Goal: Task Accomplishment & Management: Manage account settings

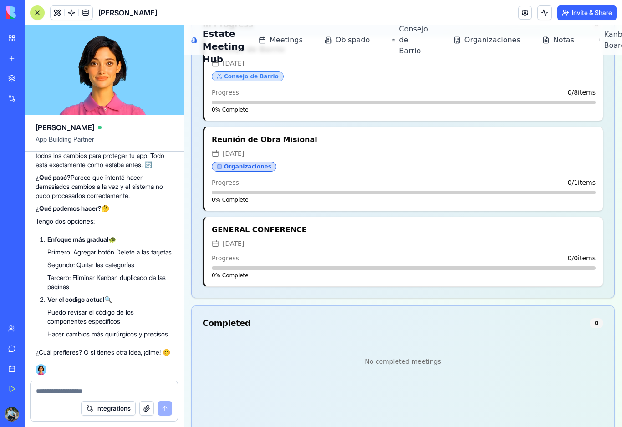
scroll to position [5492, 0]
click at [86, 291] on li "Tercero: Eliminar Kanban duplicado de las páginas" at bounding box center [109, 282] width 125 height 18
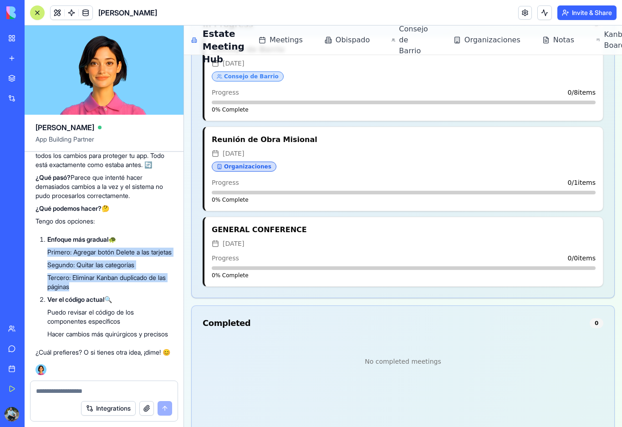
drag, startPoint x: 86, startPoint y: 292, endPoint x: 43, endPoint y: 248, distance: 61.8
click at [43, 248] on ol "Enfoque más gradual 🐢 Primero: Agregar botón Delete a las tarjetas Segundo: Qui…" at bounding box center [104, 287] width 137 height 104
copy ul "Primero: Agregar botón Delete a las tarjetas Segundo: Quitar las categorías Ter…"
click at [61, 391] on textarea at bounding box center [104, 390] width 136 height 9
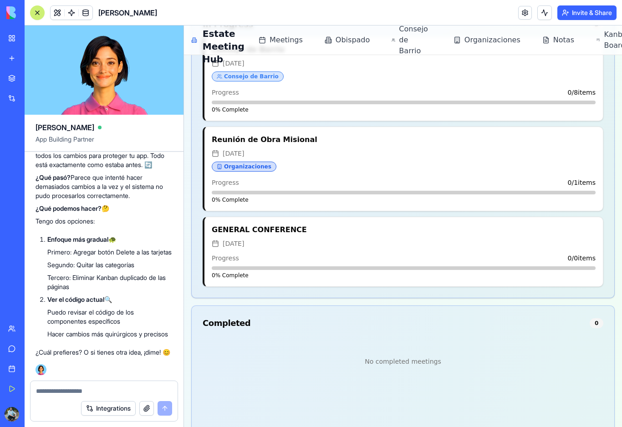
paste textarea "**********"
type textarea "**********"
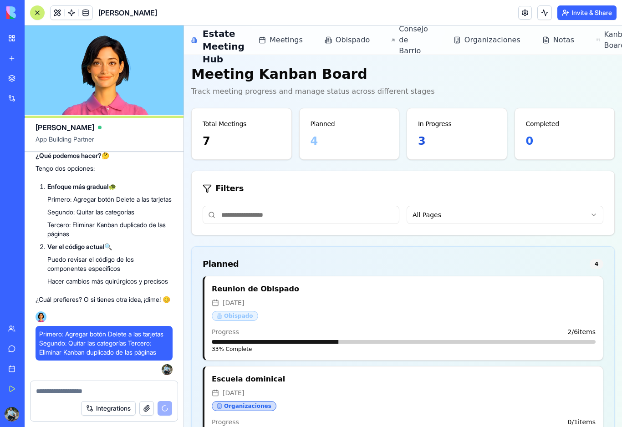
scroll to position [0, 0]
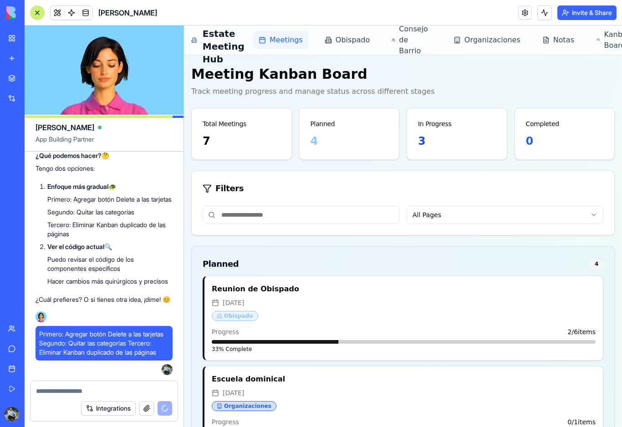
click at [286, 46] on link "Meetings" at bounding box center [280, 40] width 55 height 18
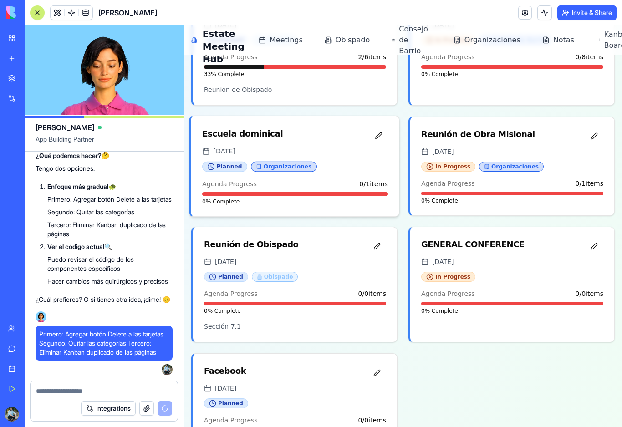
scroll to position [252, 0]
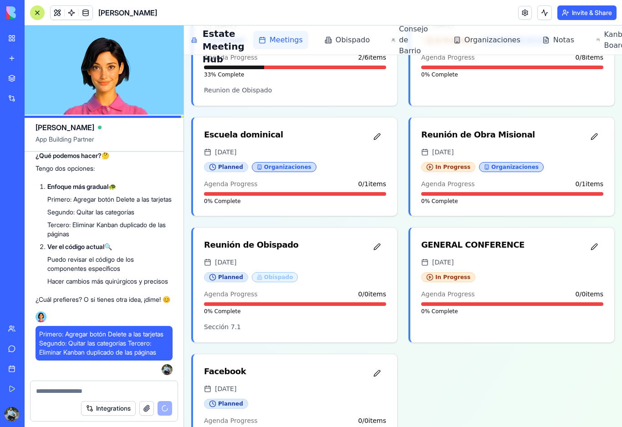
click at [285, 41] on span "Meetings" at bounding box center [285, 40] width 33 height 11
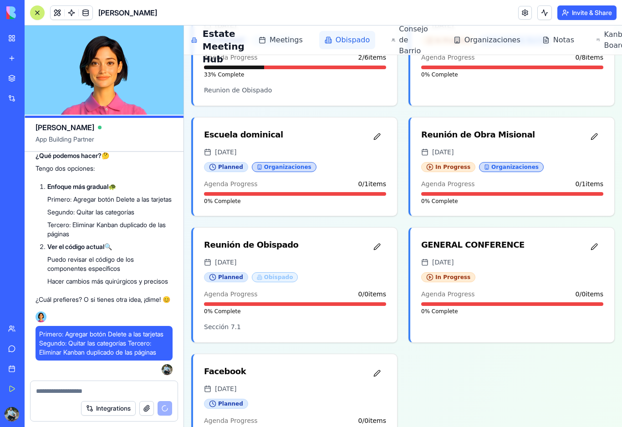
click at [348, 43] on span "Obispado" at bounding box center [352, 40] width 34 height 11
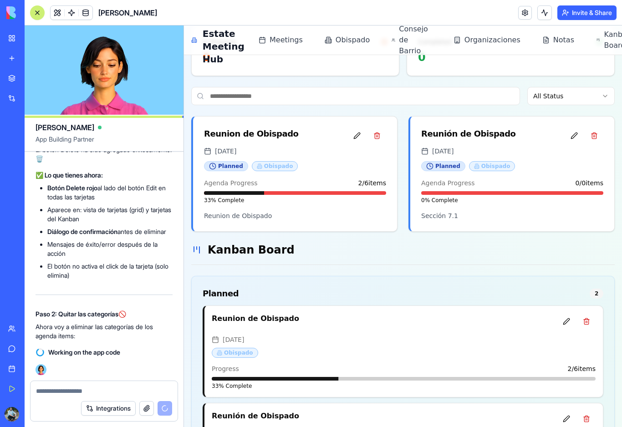
scroll to position [122, 0]
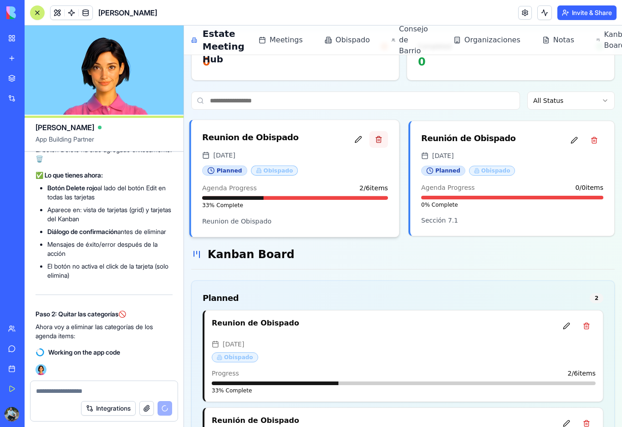
click at [381, 141] on button at bounding box center [378, 139] width 19 height 17
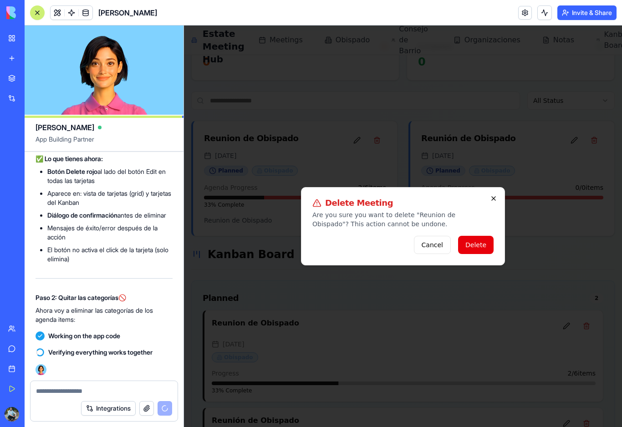
click at [495, 201] on icon "button" at bounding box center [493, 198] width 7 height 7
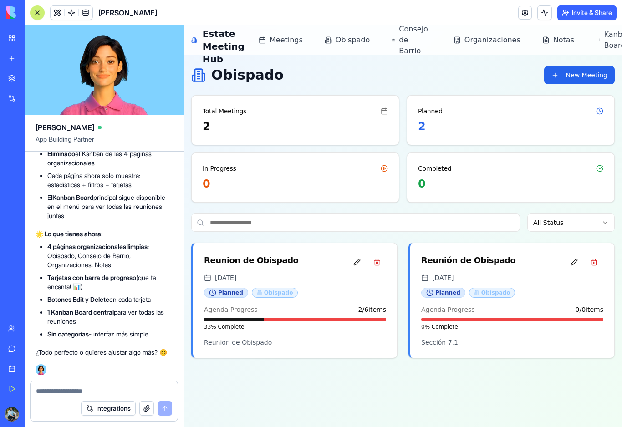
scroll to position [6482, 0]
click at [489, 41] on span "Organizaciones" at bounding box center [492, 40] width 56 height 11
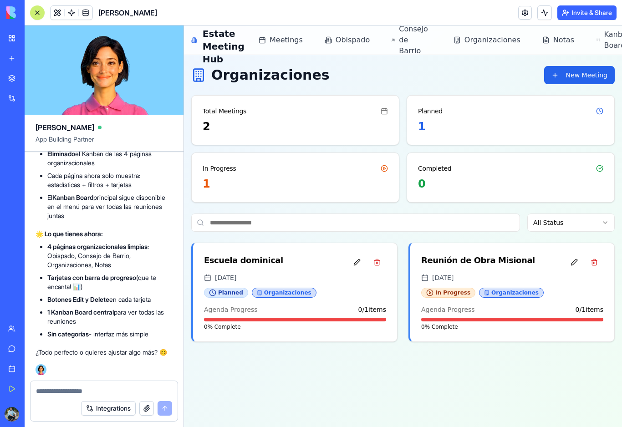
click at [114, 391] on textarea at bounding box center [104, 390] width 136 height 9
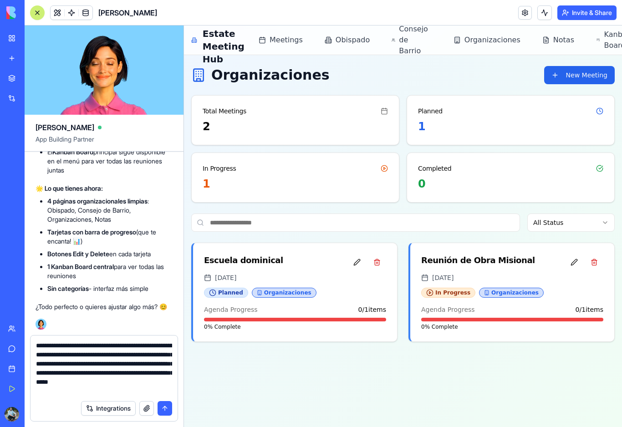
scroll to position [9, 0]
type textarea "**********"
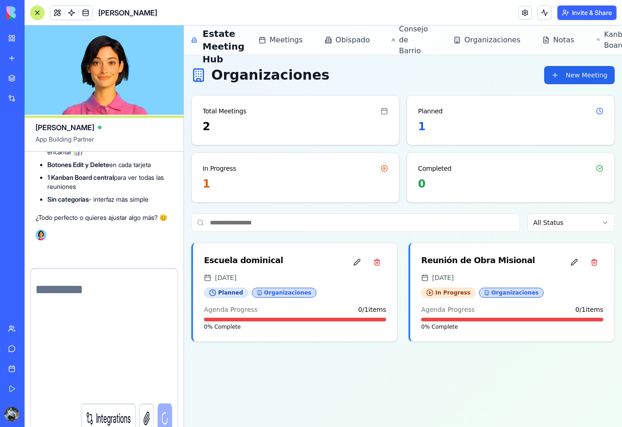
scroll to position [6697, 0]
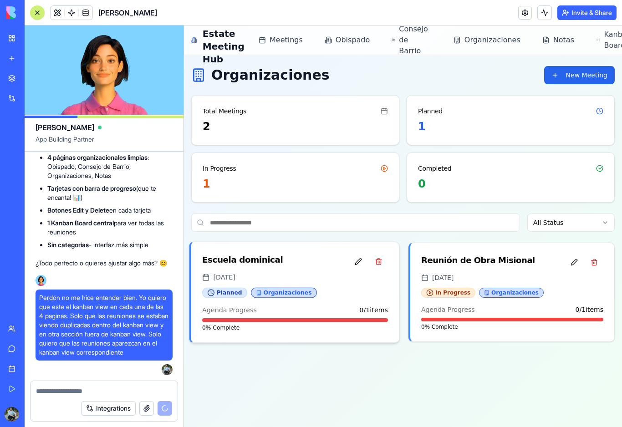
click at [281, 269] on div "Escuela dominical" at bounding box center [295, 261] width 186 height 17
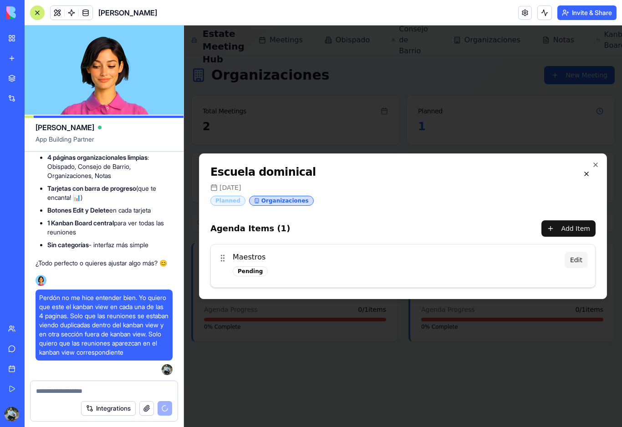
click at [577, 261] on button "Edit" at bounding box center [575, 260] width 23 height 16
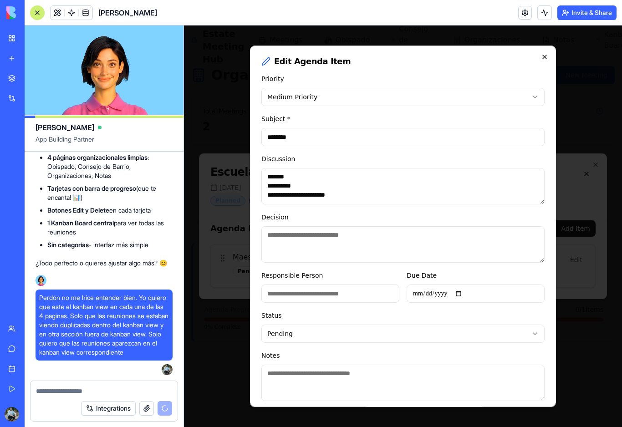
click at [545, 58] on icon "button" at bounding box center [544, 56] width 7 height 7
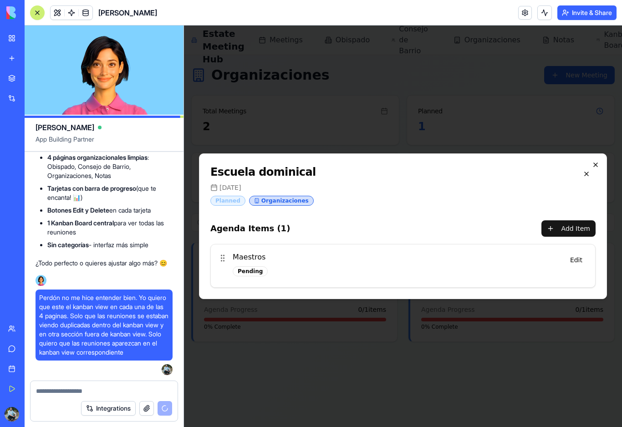
click at [595, 166] on icon "button" at bounding box center [595, 164] width 7 height 7
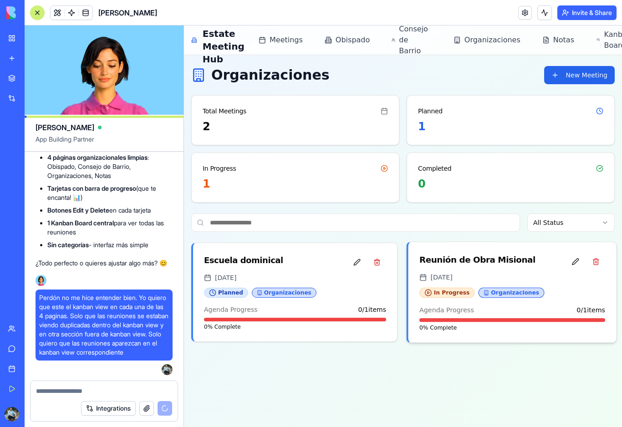
click at [553, 295] on div "In Progress Organizaciones" at bounding box center [512, 293] width 186 height 10
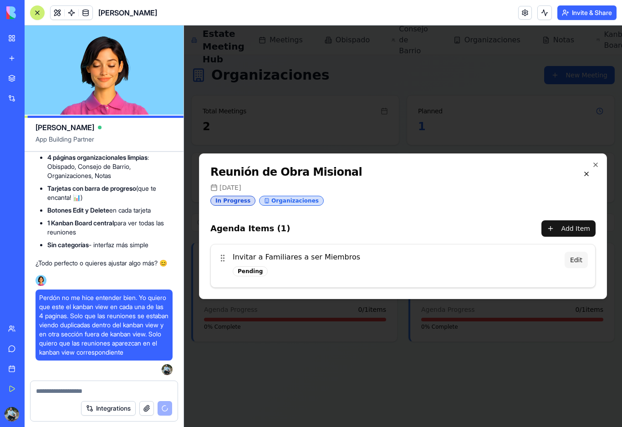
click at [578, 264] on button "Edit" at bounding box center [575, 260] width 23 height 16
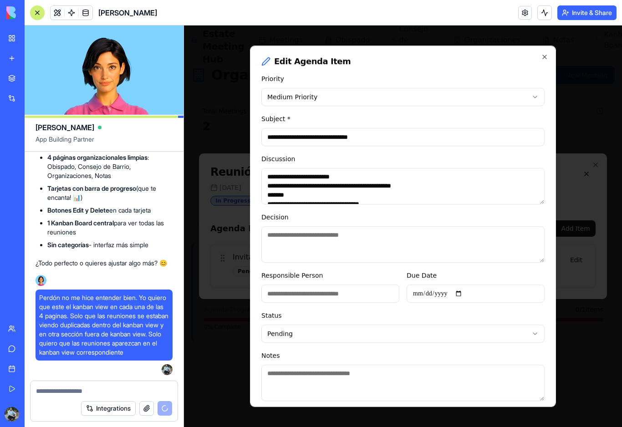
scroll to position [0, 0]
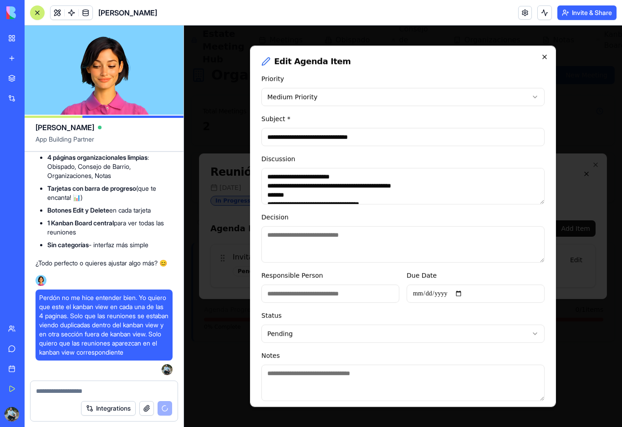
click at [543, 58] on icon "button" at bounding box center [544, 56] width 7 height 7
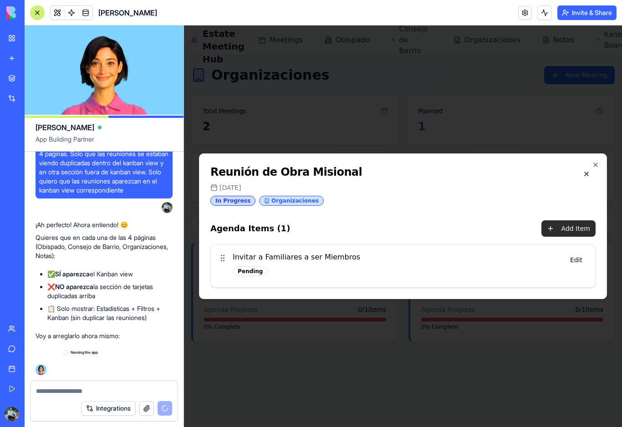
scroll to position [6924, 0]
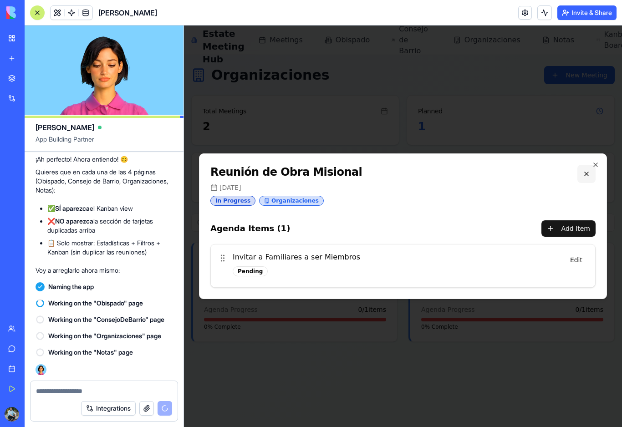
click at [586, 177] on button at bounding box center [586, 174] width 18 height 18
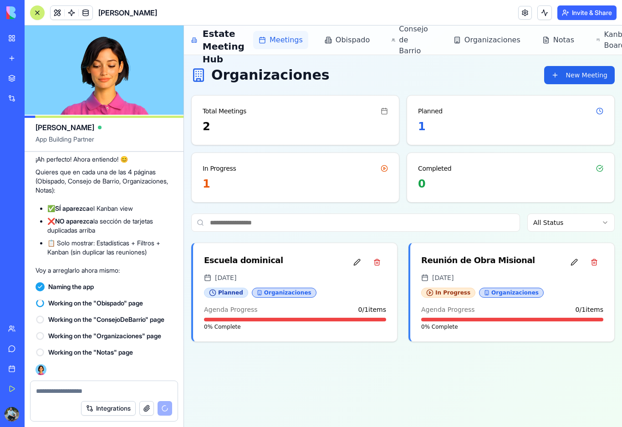
click at [287, 43] on span "Meetings" at bounding box center [285, 40] width 33 height 11
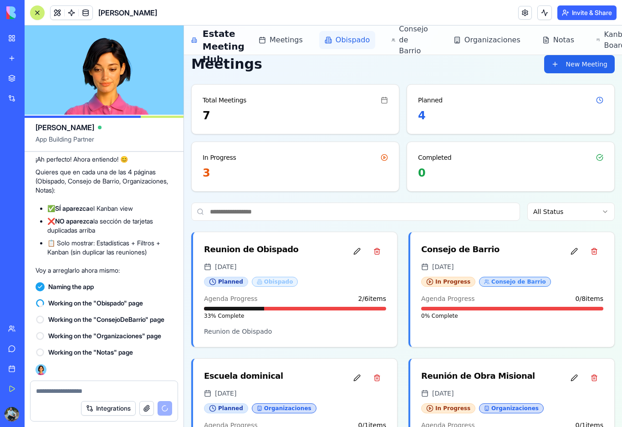
scroll to position [7, 0]
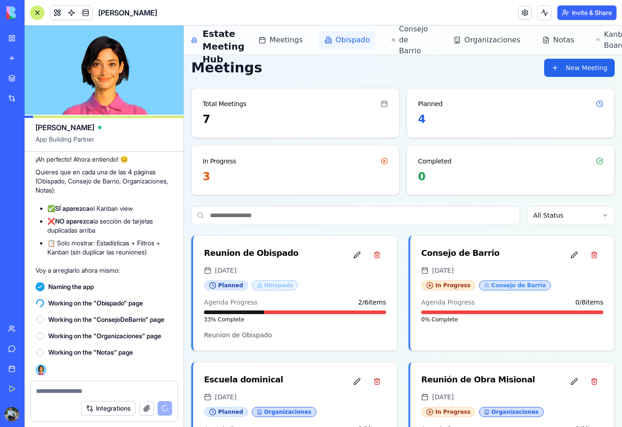
click at [342, 40] on span "Obispado" at bounding box center [352, 40] width 34 height 11
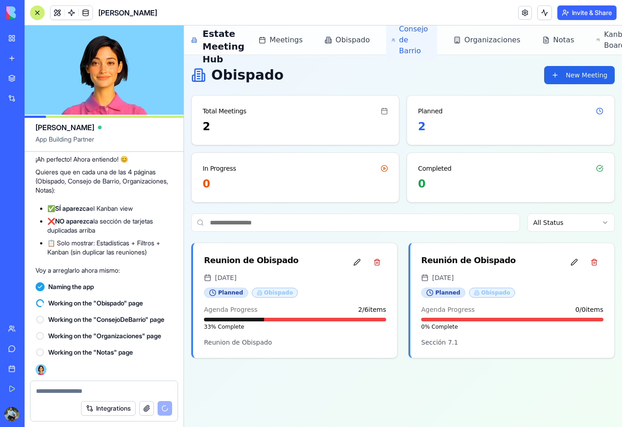
click at [401, 41] on span "Consejo de Barrio" at bounding box center [415, 40] width 32 height 33
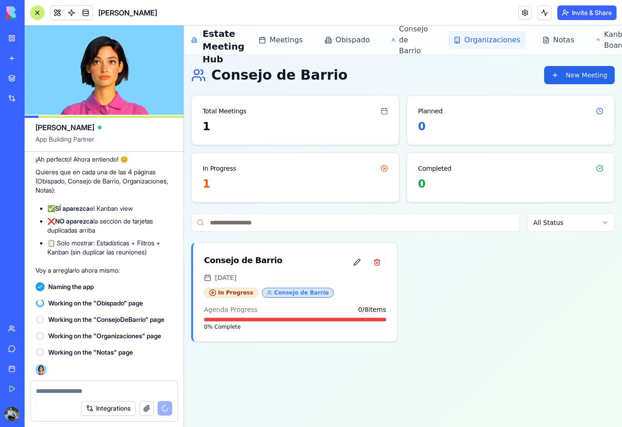
click at [471, 48] on link "Organizaciones" at bounding box center [487, 40] width 78 height 18
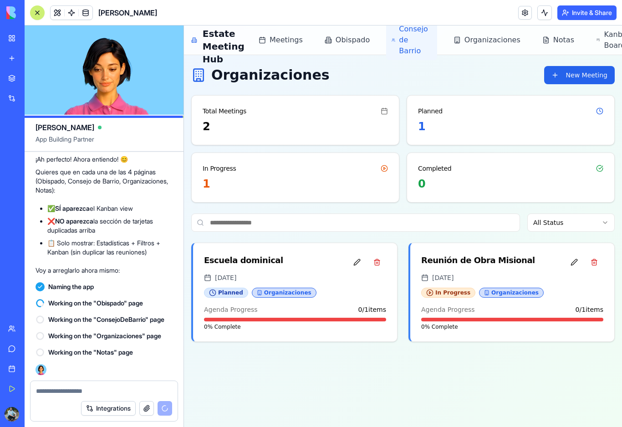
click at [401, 45] on span "Consejo de Barrio" at bounding box center [415, 40] width 32 height 33
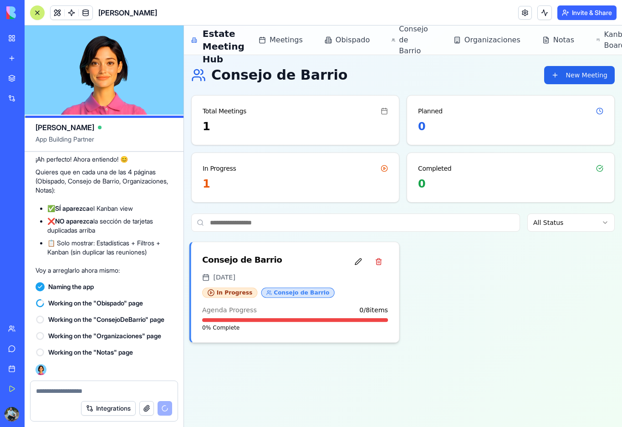
click at [317, 275] on div "[DATE]" at bounding box center [295, 277] width 186 height 9
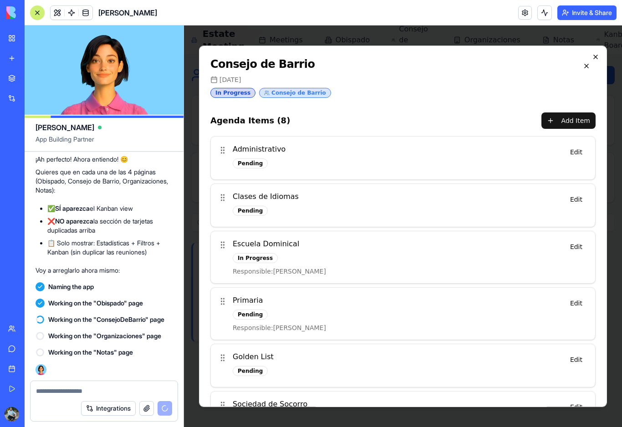
click at [595, 57] on icon "button" at bounding box center [595, 56] width 7 height 7
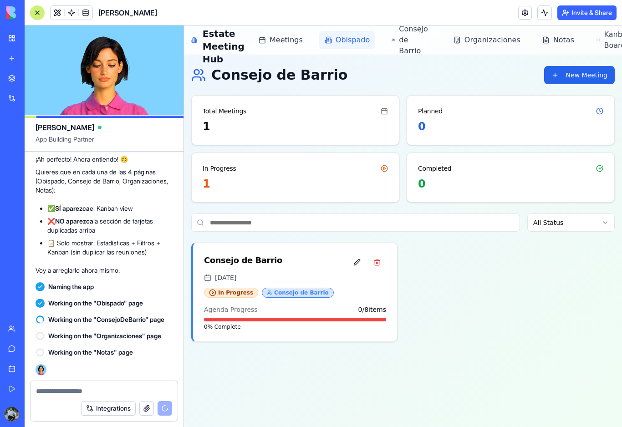
click at [339, 40] on span "Obispado" at bounding box center [352, 40] width 34 height 11
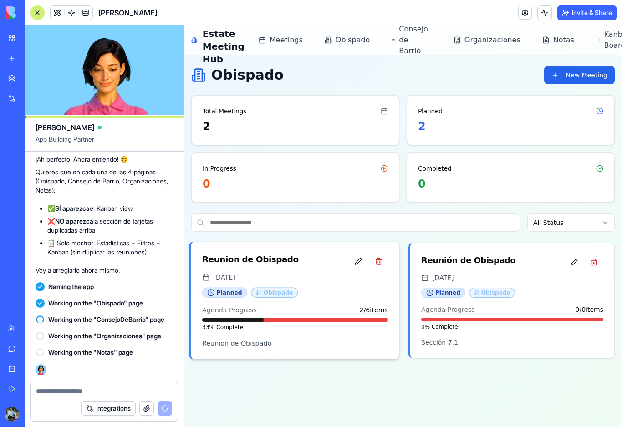
click at [319, 276] on div "[DATE]" at bounding box center [295, 277] width 186 height 9
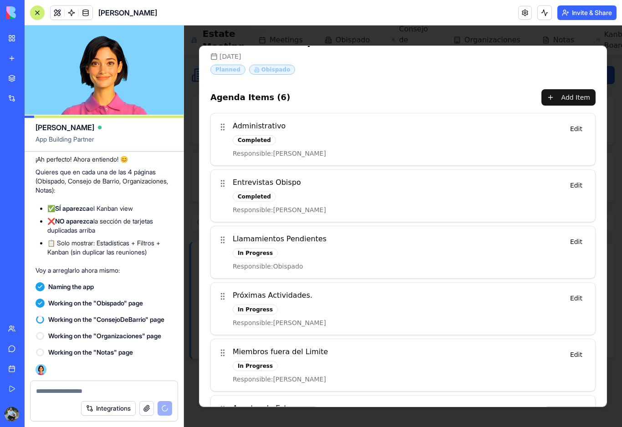
scroll to position [28, 0]
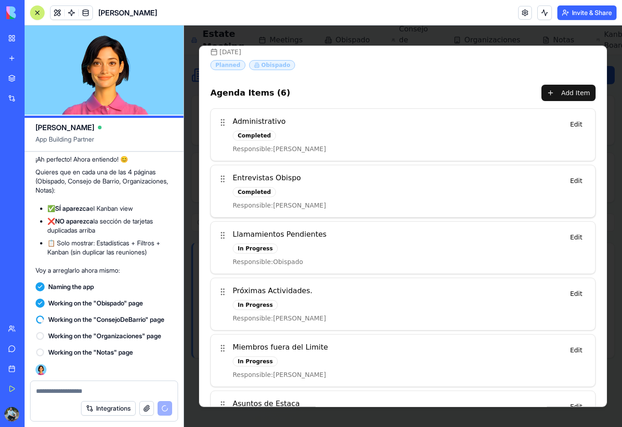
click at [533, 182] on h4 "Entrevistas Obispo" at bounding box center [397, 178] width 328 height 11
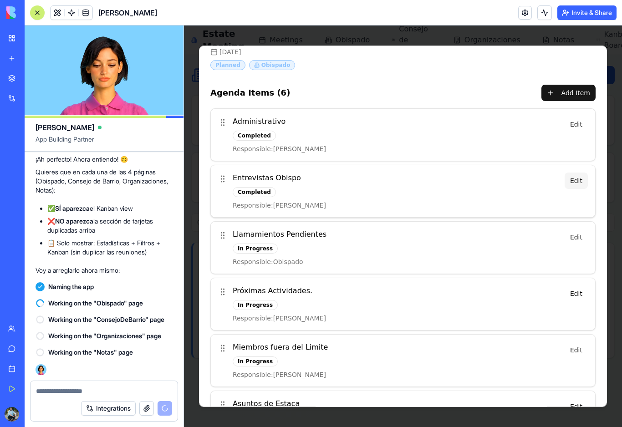
click at [579, 182] on button "Edit" at bounding box center [575, 181] width 23 height 16
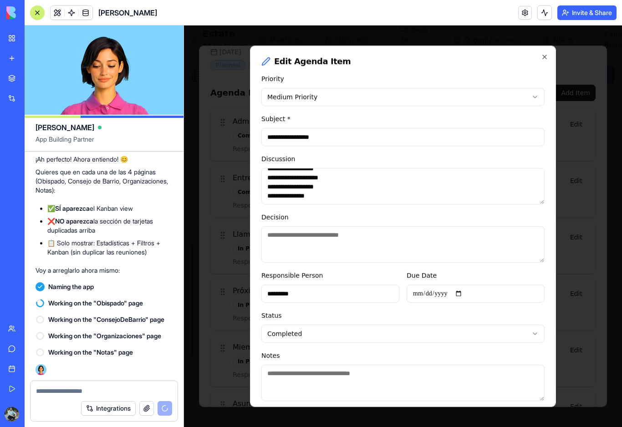
scroll to position [17, 0]
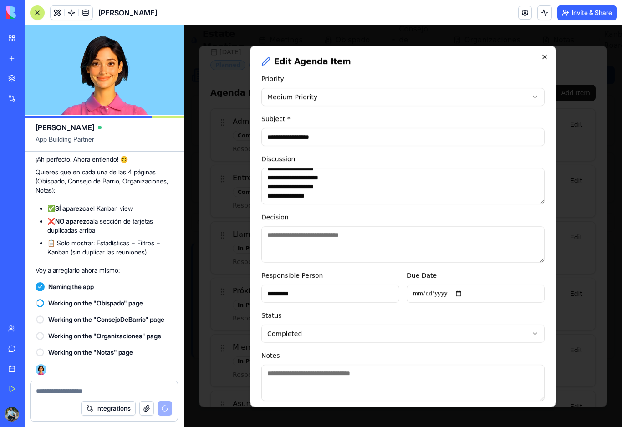
click at [544, 56] on icon "button" at bounding box center [544, 56] width 7 height 7
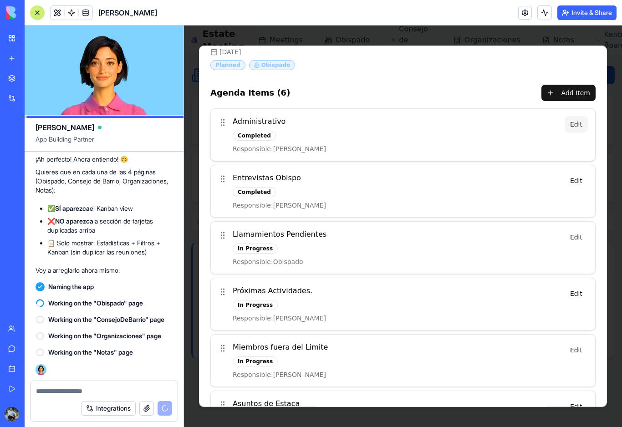
click at [579, 128] on button "Edit" at bounding box center [575, 124] width 23 height 16
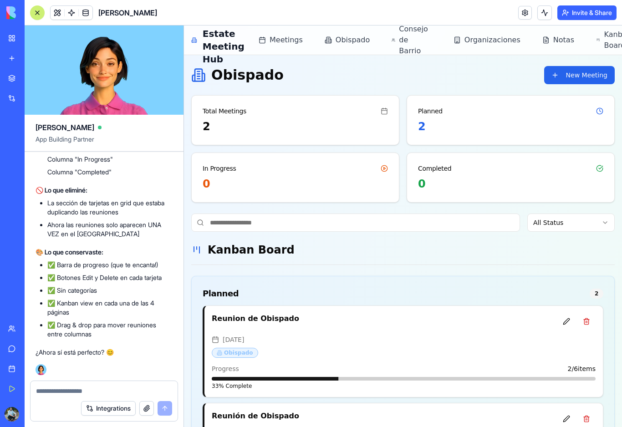
scroll to position [7354, 0]
click at [36, 14] on div at bounding box center [37, 12] width 7 height 7
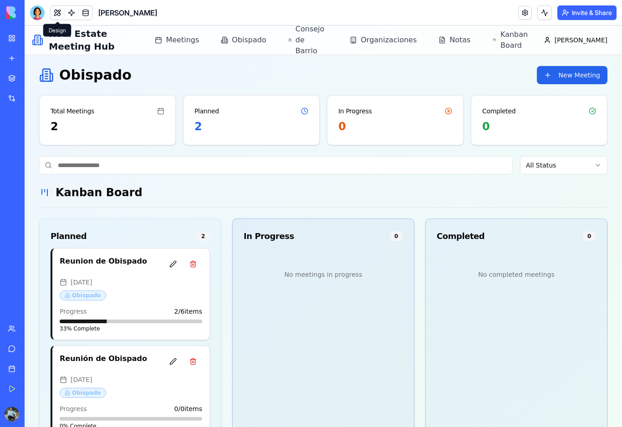
click at [61, 15] on span at bounding box center [57, 12] width 25 height 25
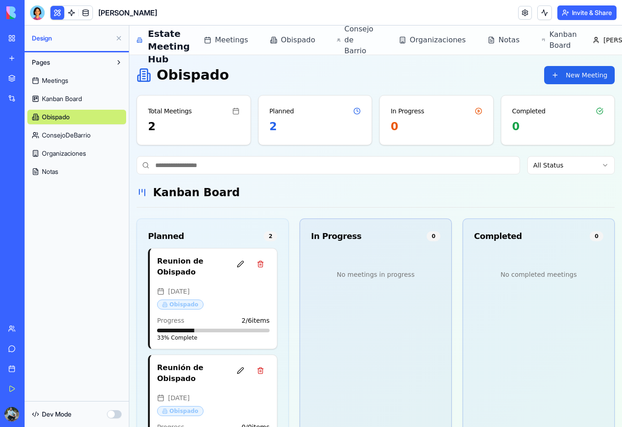
click at [66, 101] on span "Kanban Board" at bounding box center [62, 98] width 40 height 9
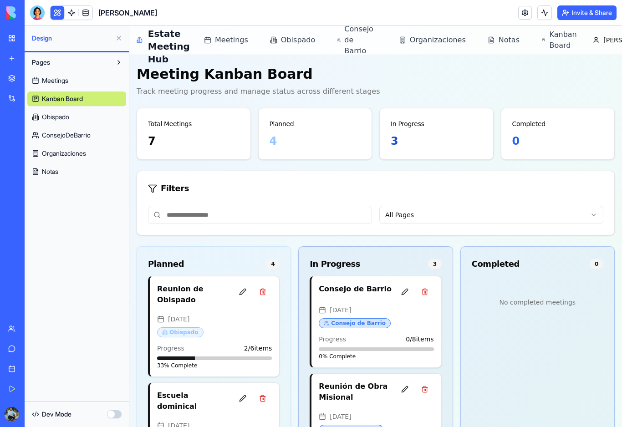
click at [67, 83] on span "Meetings" at bounding box center [55, 80] width 26 height 9
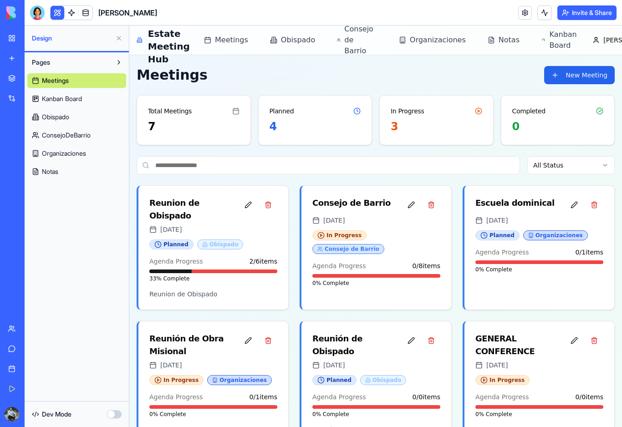
click at [65, 118] on span "Obispado" at bounding box center [55, 116] width 27 height 9
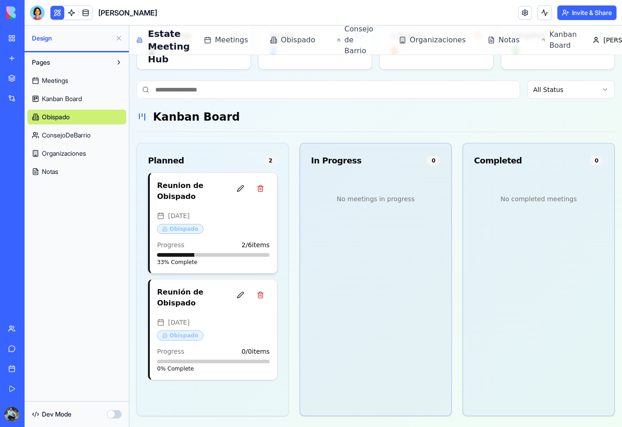
scroll to position [76, 0]
click at [66, 140] on link "ConsejoDeBarrio" at bounding box center [76, 135] width 99 height 15
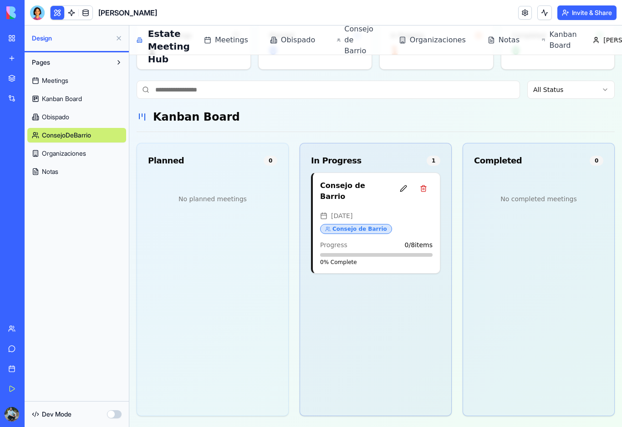
click at [69, 161] on div "Meetings Kanban Board Obispado ConsejoDeBarrio Organizaciones Notas" at bounding box center [76, 124] width 99 height 109
click at [69, 157] on span "Organizaciones" at bounding box center [64, 153] width 44 height 9
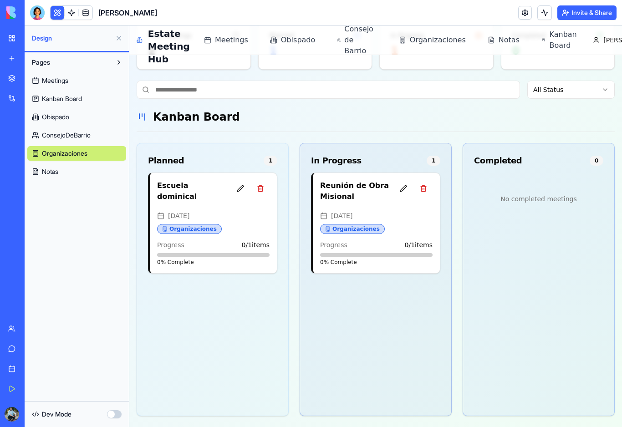
click at [51, 174] on span "Notas" at bounding box center [50, 171] width 16 height 9
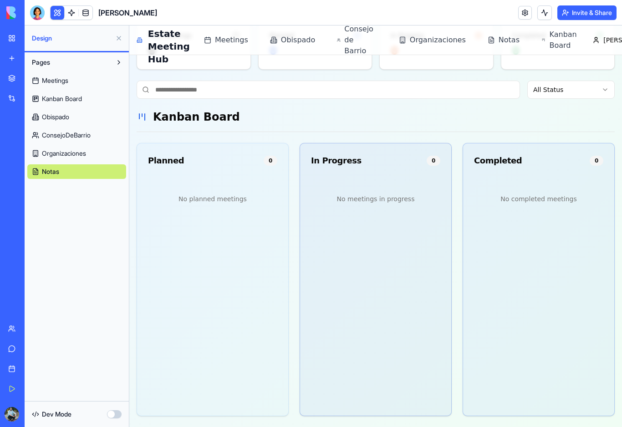
click at [74, 100] on span "Kanban Board" at bounding box center [62, 98] width 40 height 9
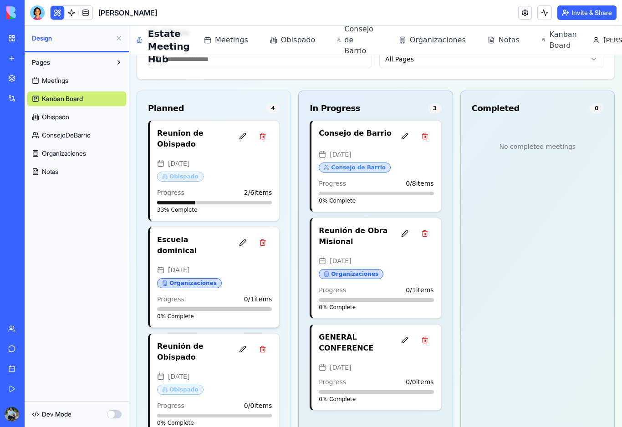
scroll to position [149, 0]
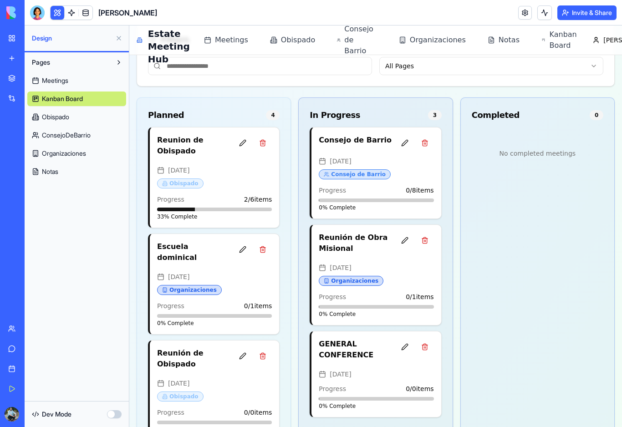
click at [75, 155] on span "Organizaciones" at bounding box center [64, 153] width 44 height 9
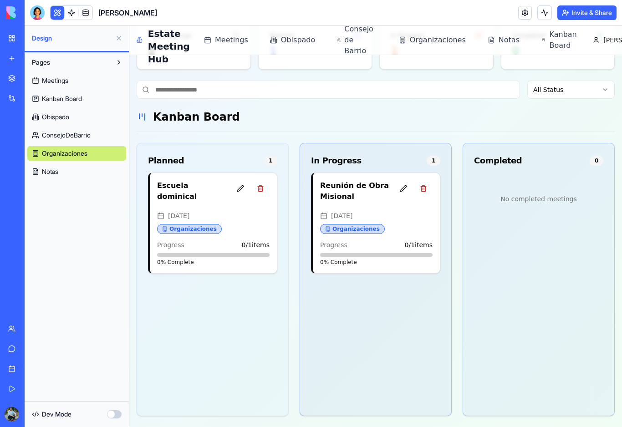
scroll to position [76, 0]
click at [213, 190] on h4 "Escuela dominical" at bounding box center [192, 191] width 71 height 22
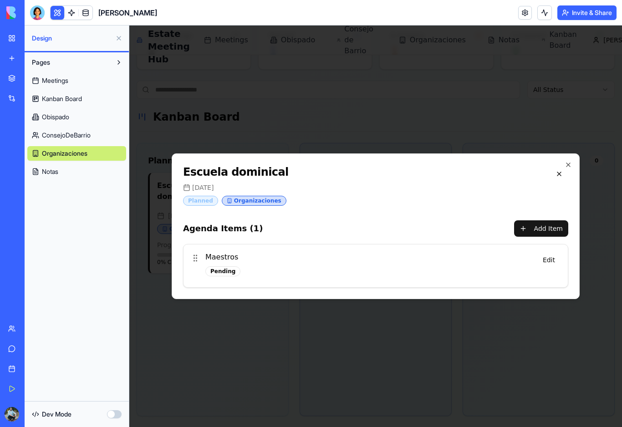
click at [189, 201] on div "Planned" at bounding box center [200, 201] width 35 height 10
click at [200, 191] on span "[DATE]" at bounding box center [202, 187] width 21 height 9
click at [208, 170] on h2 "Escuela dominical" at bounding box center [366, 172] width 367 height 15
click at [224, 271] on div "Pending" at bounding box center [222, 271] width 35 height 10
click at [550, 266] on button "Edit" at bounding box center [548, 260] width 23 height 16
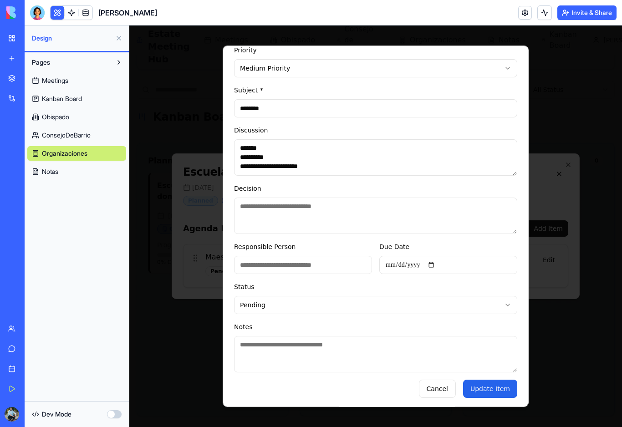
scroll to position [34, 1]
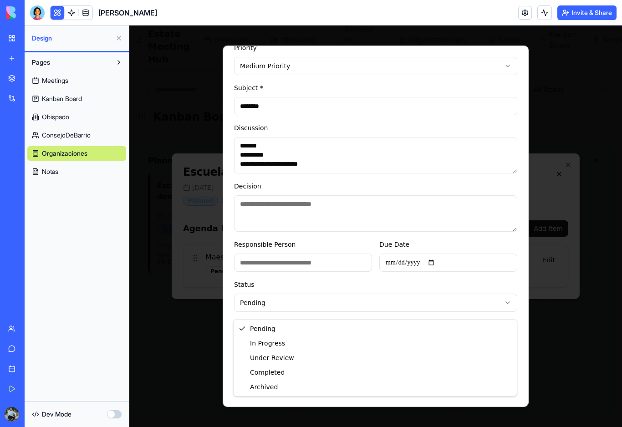
click at [297, 313] on body "**********" at bounding box center [375, 188] width 492 height 477
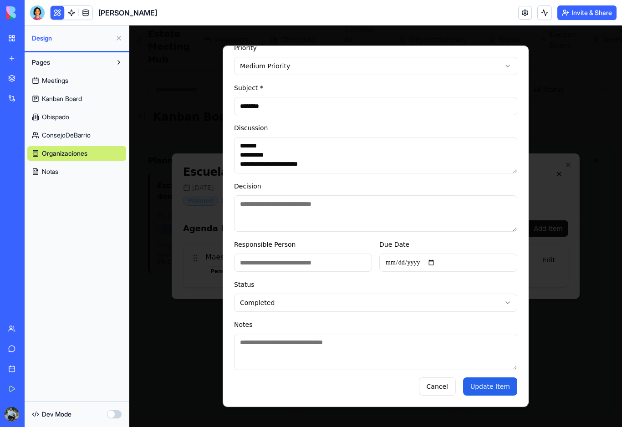
click at [501, 392] on button "Update Item" at bounding box center [490, 386] width 54 height 18
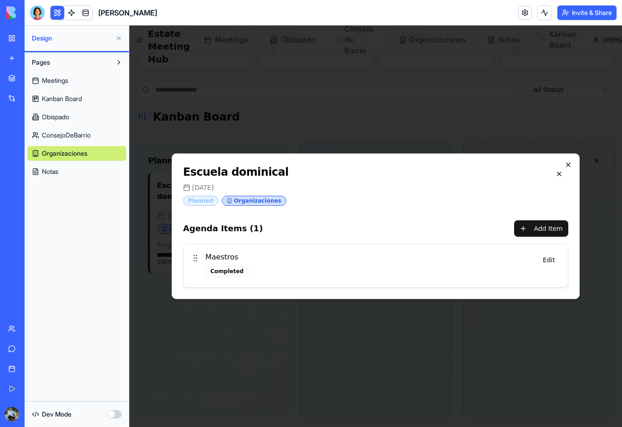
click at [568, 166] on icon "button" at bounding box center [567, 164] width 7 height 7
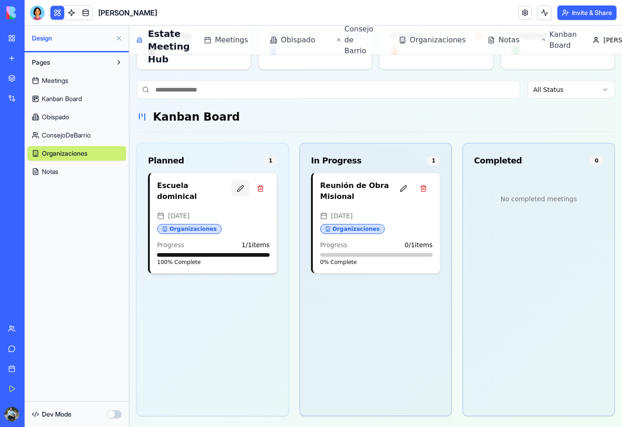
click at [242, 188] on button at bounding box center [240, 188] width 18 height 16
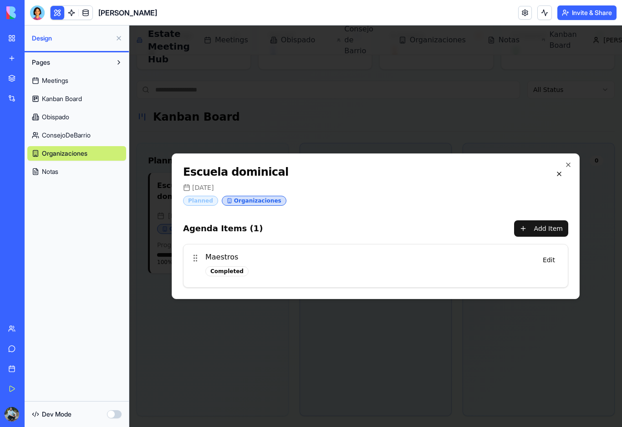
click at [202, 203] on div "Planned" at bounding box center [200, 201] width 35 height 10
click at [555, 231] on button "Add Item" at bounding box center [541, 228] width 54 height 16
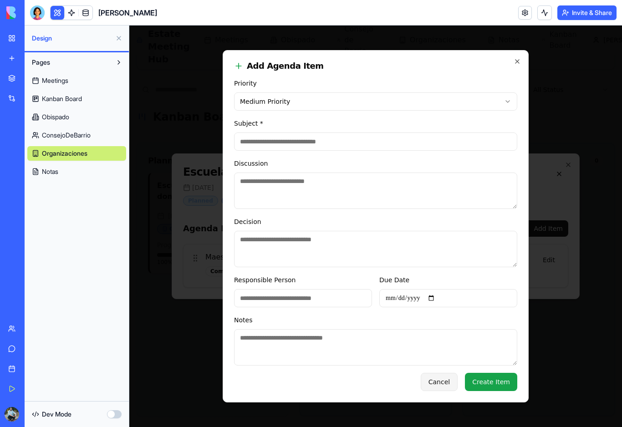
click at [448, 387] on button "Cancel" at bounding box center [439, 382] width 37 height 18
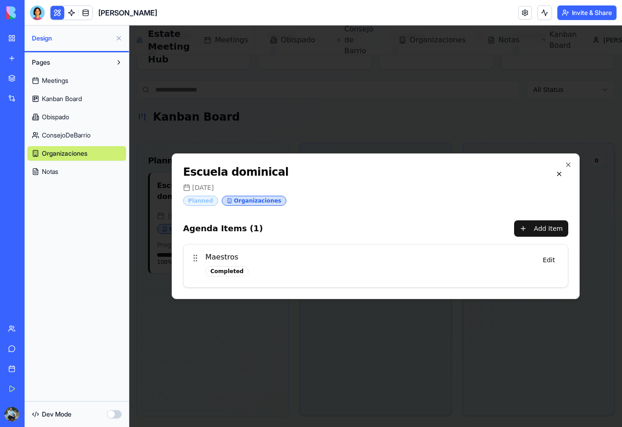
click at [568, 168] on div "Escuela dominical [DATE] Planned Organizaciones Agenda Items ( 1 ) Add Item Mae…" at bounding box center [376, 226] width 408 height 146
click at [568, 164] on icon "button" at bounding box center [567, 164] width 7 height 7
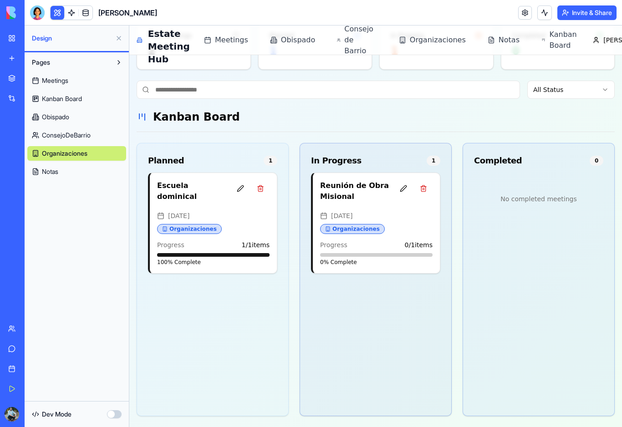
drag, startPoint x: 223, startPoint y: 201, endPoint x: 442, endPoint y: 212, distance: 219.2
click at [442, 212] on div "Planned 1 Escuela dominical [DATE] Organizaciones Progress 1 / 1 items 100 % Co…" at bounding box center [376, 279] width 478 height 273
click at [215, 180] on div "Escuela dominical [DATE] Organizaciones Progress 1 / 1 items 100 % Complete" at bounding box center [213, 223] width 127 height 100
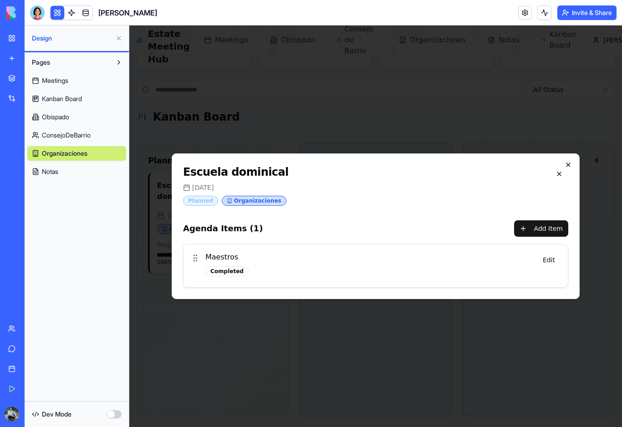
click at [568, 166] on icon "button" at bounding box center [567, 164] width 7 height 7
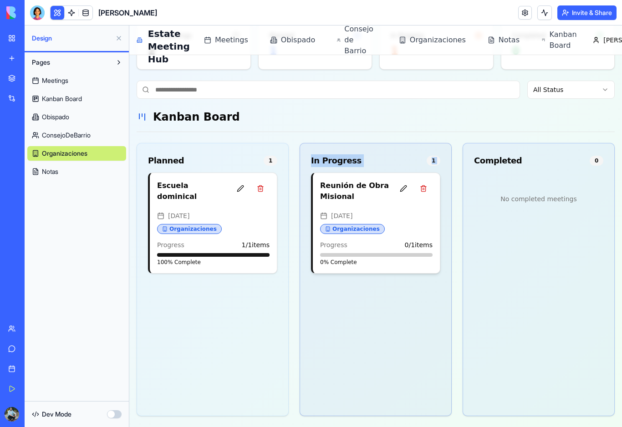
drag, startPoint x: 199, startPoint y: 188, endPoint x: 396, endPoint y: 222, distance: 200.0
click at [396, 222] on div "Planned 1 Escuela dominical [DATE] Organizaciones Progress 1 / 1 items 100 % Co…" at bounding box center [376, 279] width 478 height 273
click at [406, 319] on div "Reunión de Obra Misional [DATE] Organizaciones Progress 0 / 1 items 0 % Complete" at bounding box center [375, 287] width 151 height 228
click at [241, 191] on button at bounding box center [240, 188] width 18 height 16
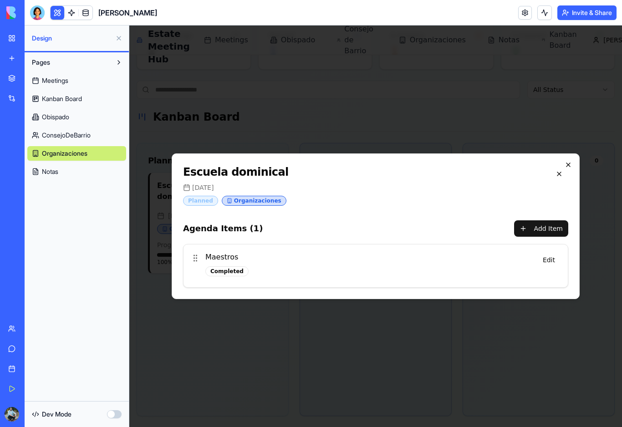
click at [570, 168] on icon "button" at bounding box center [567, 164] width 7 height 7
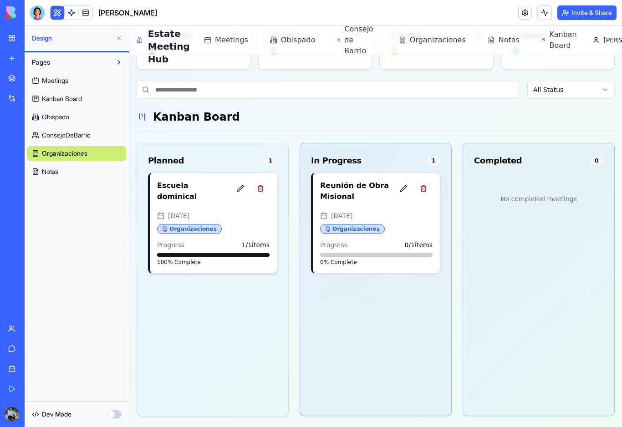
click at [231, 211] on div "[DATE]" at bounding box center [213, 215] width 112 height 9
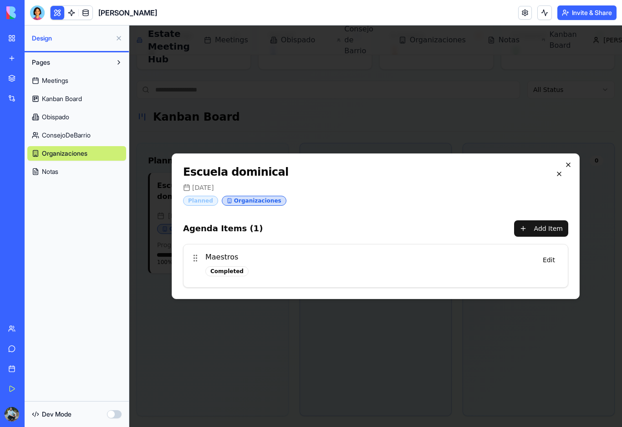
click at [568, 167] on icon "button" at bounding box center [567, 164] width 7 height 7
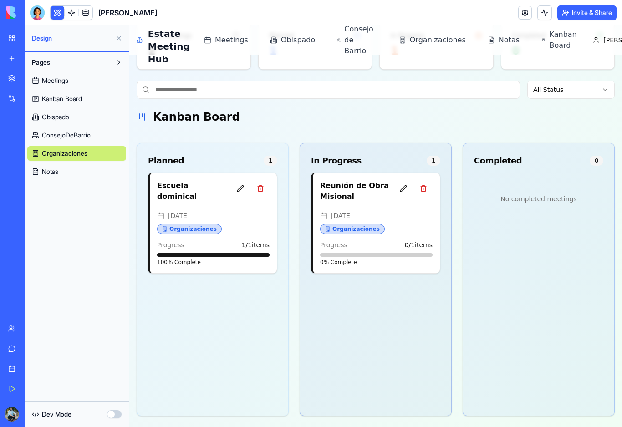
click at [68, 81] on span "Meetings" at bounding box center [55, 80] width 26 height 9
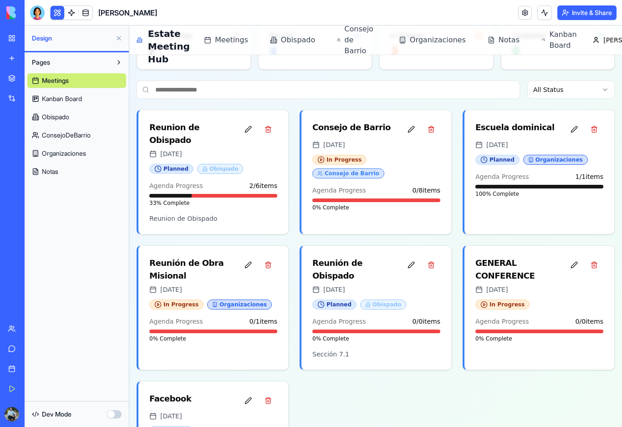
click at [76, 103] on span "Kanban Board" at bounding box center [62, 98] width 40 height 9
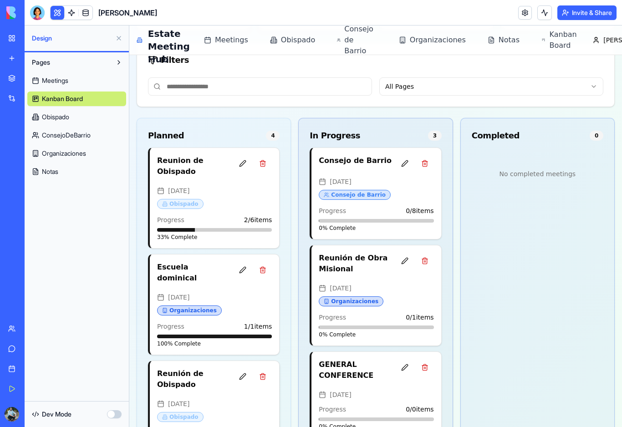
scroll to position [126, 0]
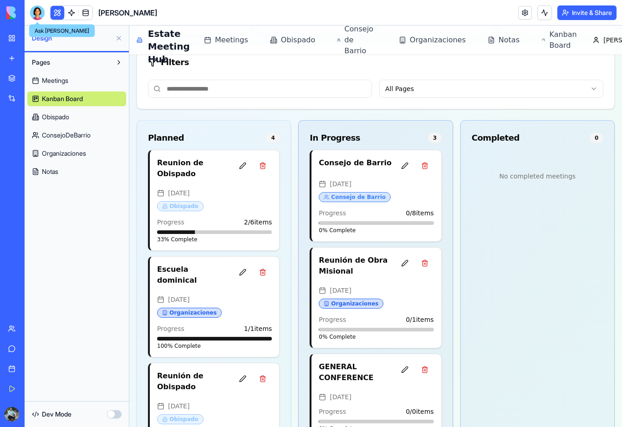
click at [41, 16] on div at bounding box center [37, 12] width 15 height 15
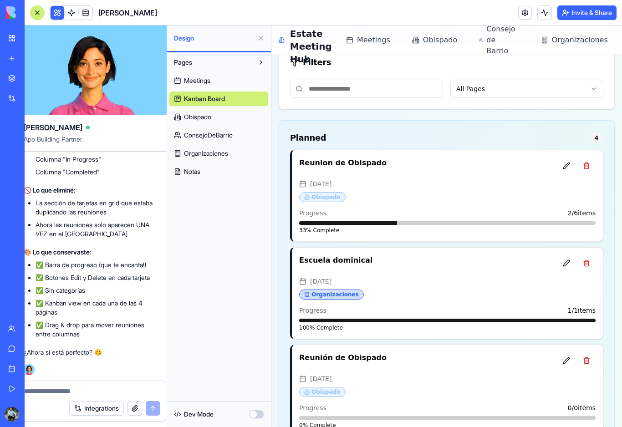
scroll to position [0, 0]
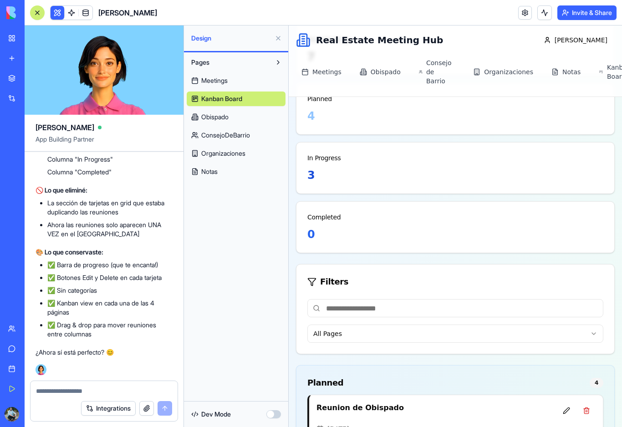
click at [36, 16] on button at bounding box center [37, 12] width 15 height 15
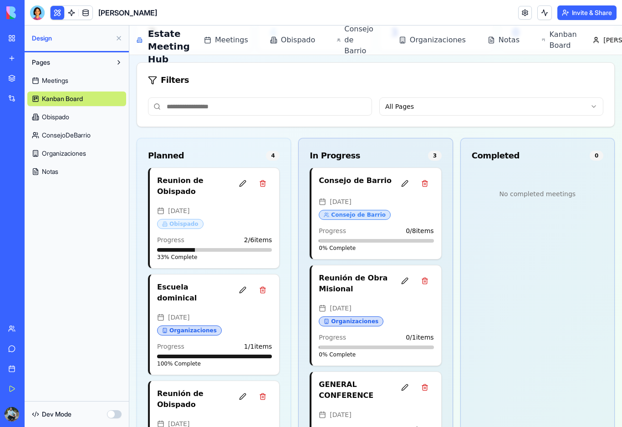
scroll to position [108, 0]
click at [36, 11] on div at bounding box center [37, 12] width 15 height 15
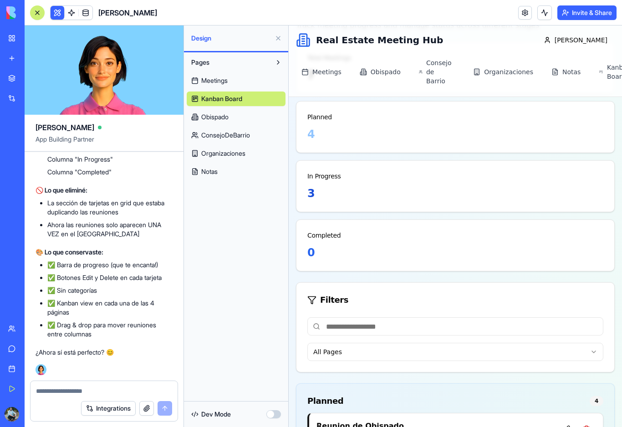
click at [115, 391] on textarea at bounding box center [104, 390] width 136 height 9
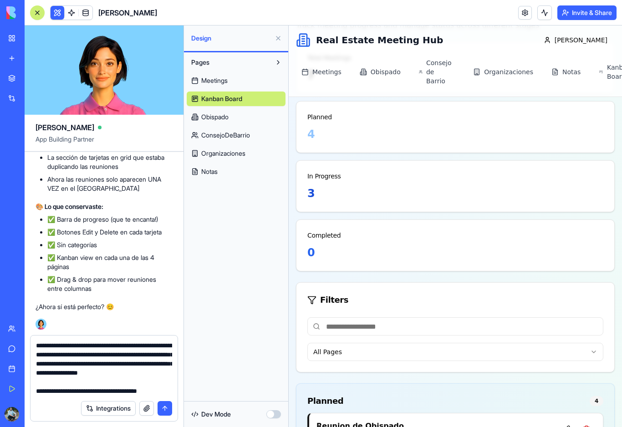
scroll to position [18, 0]
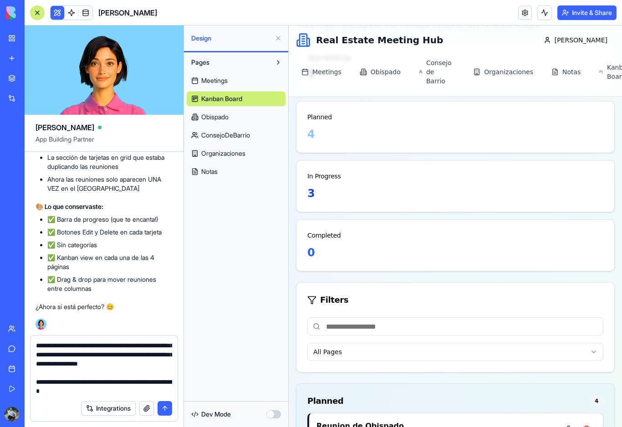
type textarea "**********"
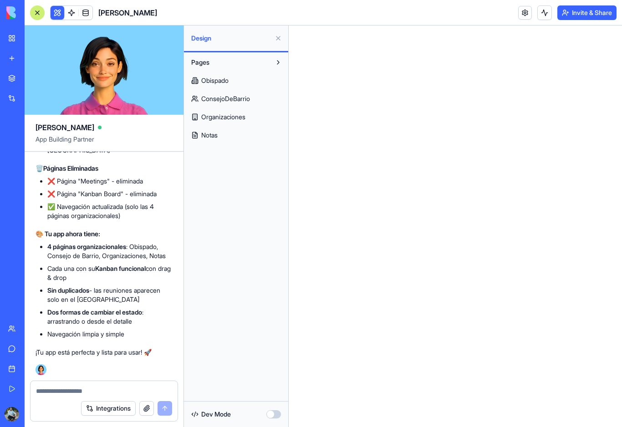
scroll to position [8284, 0]
click at [38, 18] on button at bounding box center [37, 12] width 15 height 15
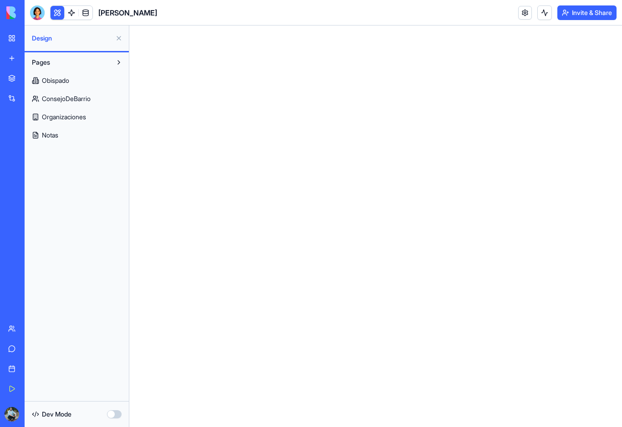
click at [61, 85] on link "Obispado" at bounding box center [76, 80] width 99 height 15
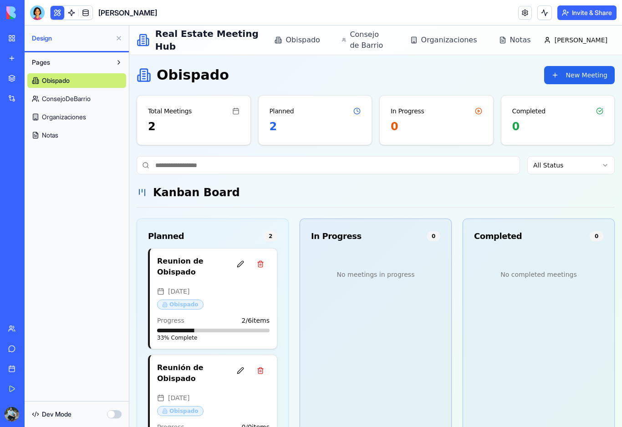
click at [62, 100] on span "ConsejoDeBarrio" at bounding box center [66, 98] width 49 height 9
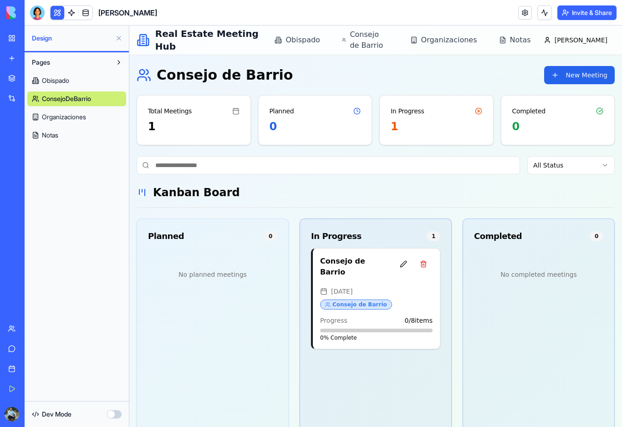
click at [67, 120] on span "Organizaciones" at bounding box center [64, 116] width 44 height 9
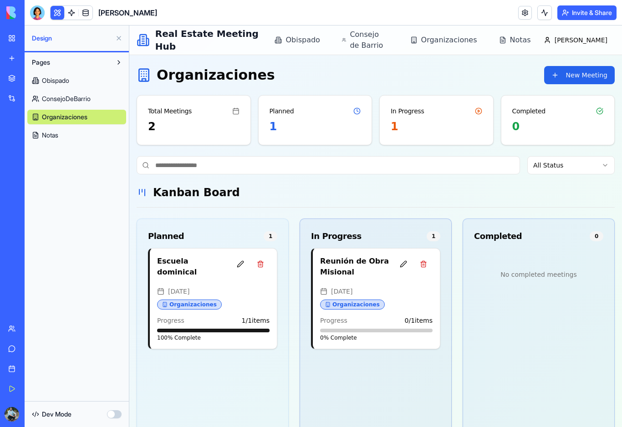
click at [65, 137] on link "Notas" at bounding box center [76, 135] width 99 height 15
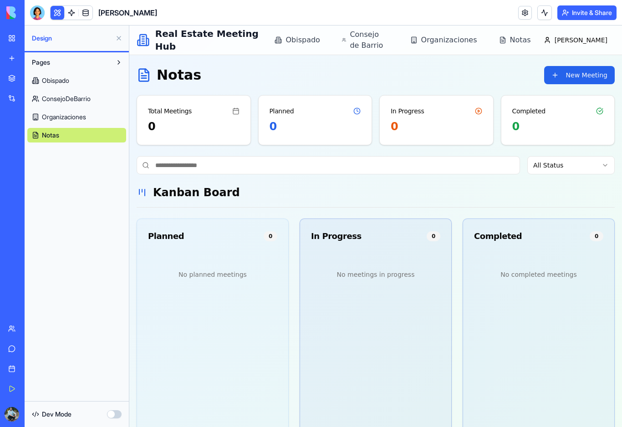
click at [65, 118] on span "Organizaciones" at bounding box center [64, 116] width 44 height 9
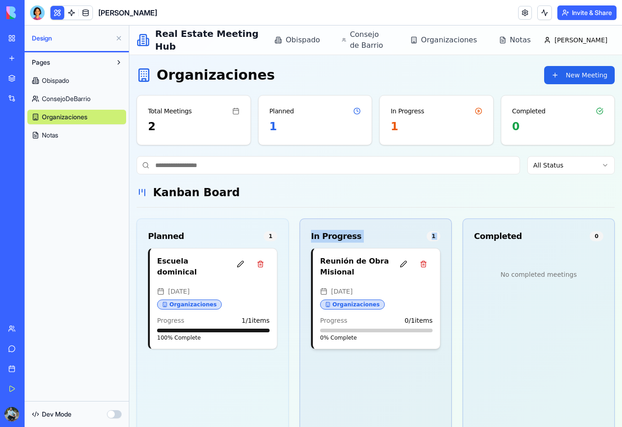
drag, startPoint x: 198, startPoint y: 272, endPoint x: 429, endPoint y: 276, distance: 231.3
click at [429, 276] on div "Planned 1 Escuela dominical [DATE] Organizaciones Progress 1 / 1 items 100 % Co…" at bounding box center [376, 354] width 478 height 273
click at [268, 377] on div "Escuela dominical [DATE] Organizaciones Progress 1 / 1 items 100 % Complete" at bounding box center [212, 362] width 151 height 228
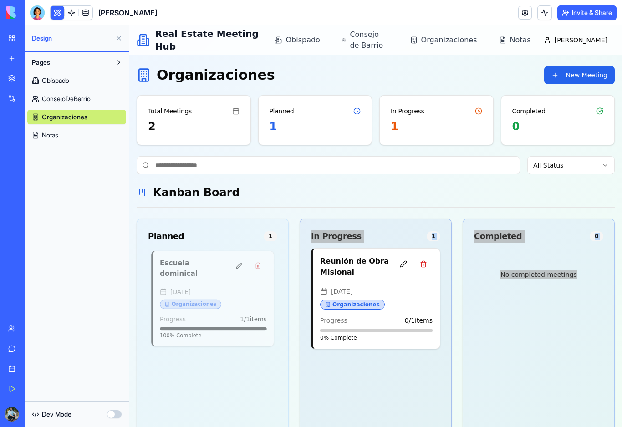
click at [0, 0] on html "My Workspace New app Marketplace Integrations Recent PLANEACION DE CONTENIDO [P…" at bounding box center [311, 213] width 622 height 427
click at [204, 364] on div "Escuela dominical [DATE] Organizaciones Progress 1 / 1 items 100 % Complete" at bounding box center [212, 362] width 151 height 228
click at [239, 267] on button at bounding box center [238, 265] width 17 height 15
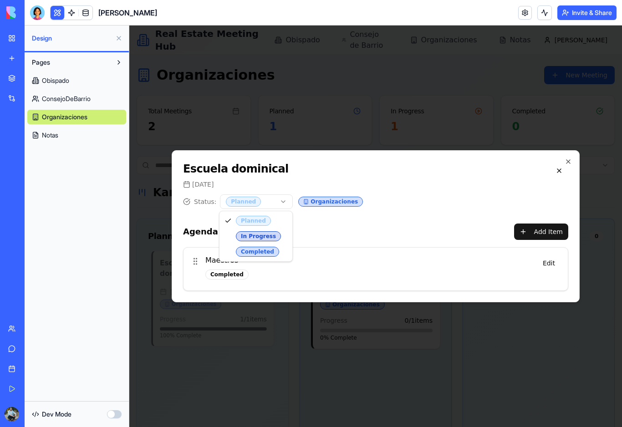
click at [284, 202] on body "Real Estate Meeting Hub Obispado Consejo de Barrio Organizaciones Notas [PERSON…" at bounding box center [375, 263] width 492 height 477
click at [553, 262] on button "Edit" at bounding box center [548, 263] width 23 height 16
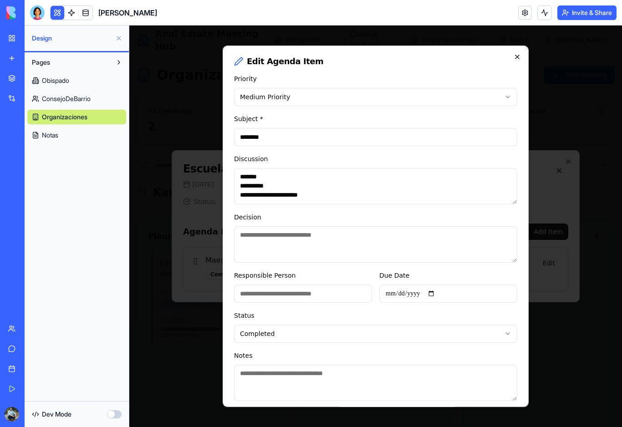
click at [517, 57] on icon "button" at bounding box center [516, 56] width 7 height 7
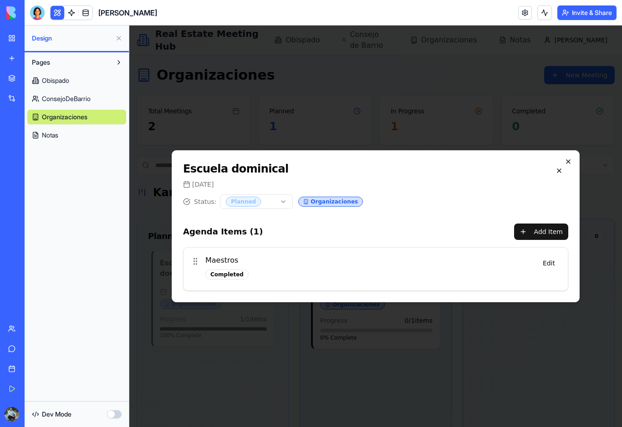
click at [570, 162] on icon "button" at bounding box center [567, 161] width 7 height 7
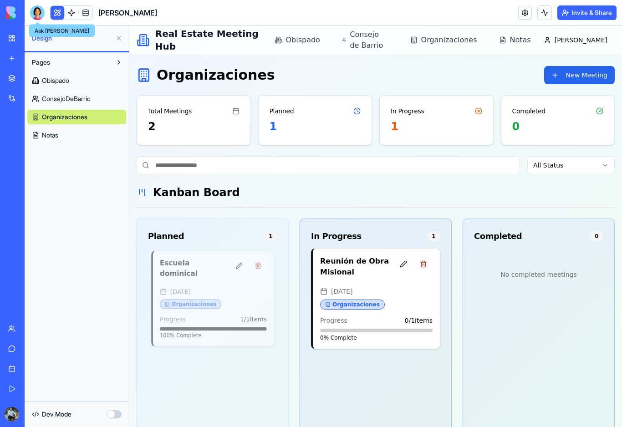
click at [31, 23] on header "[PERSON_NAME] & Share" at bounding box center [323, 12] width 597 height 25
click at [32, 22] on header "[PERSON_NAME] & Share" at bounding box center [323, 12] width 597 height 25
click at [37, 18] on div at bounding box center [37, 12] width 15 height 15
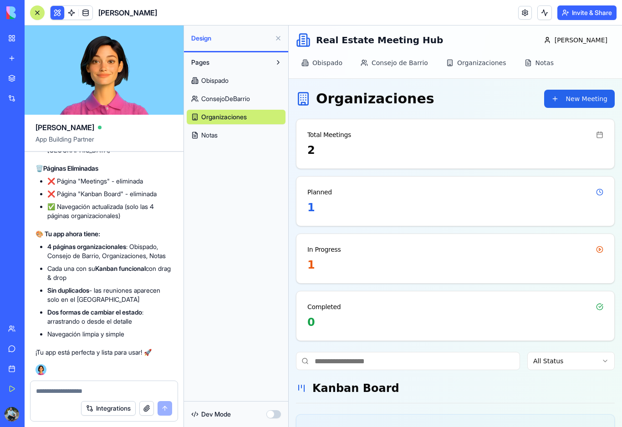
click at [103, 395] on textarea at bounding box center [104, 390] width 136 height 9
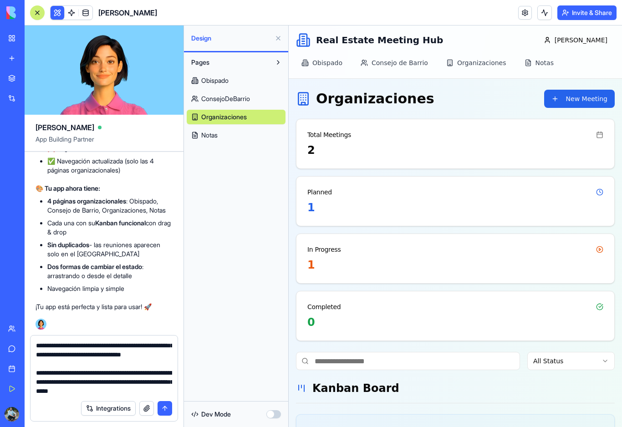
scroll to position [45, 0]
type textarea "**********"
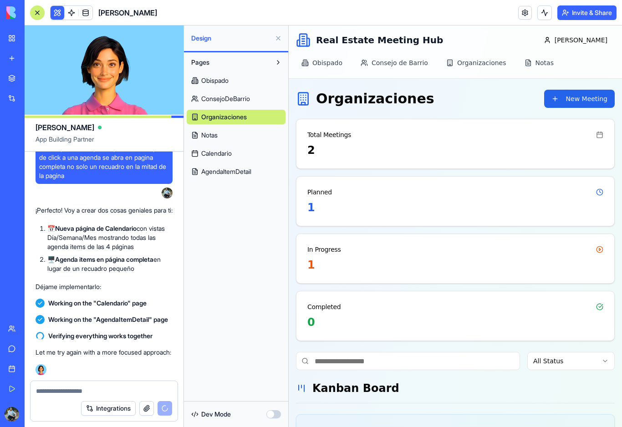
scroll to position [8612, 0]
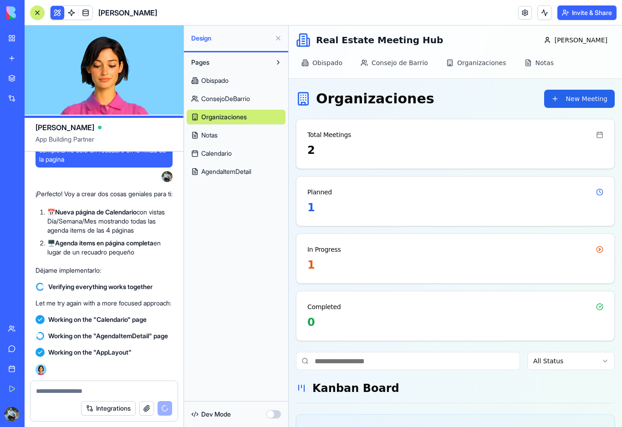
click at [244, 172] on span "AgendaItemDetail" at bounding box center [226, 171] width 50 height 9
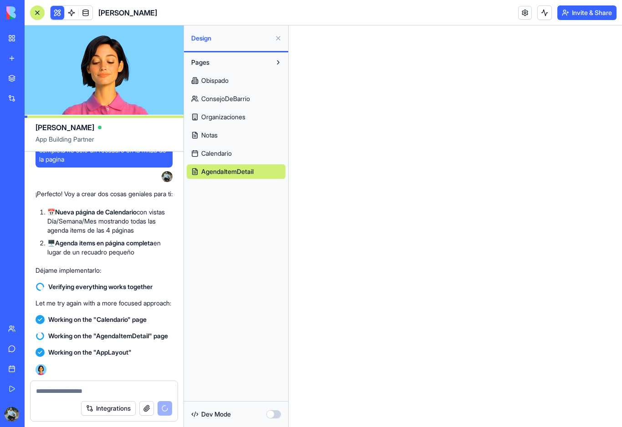
click at [231, 157] on span "Calendario" at bounding box center [216, 153] width 30 height 9
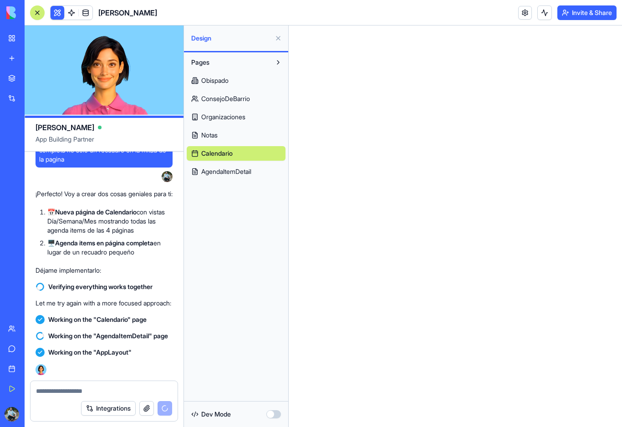
click at [223, 137] on link "Notas" at bounding box center [236, 135] width 99 height 15
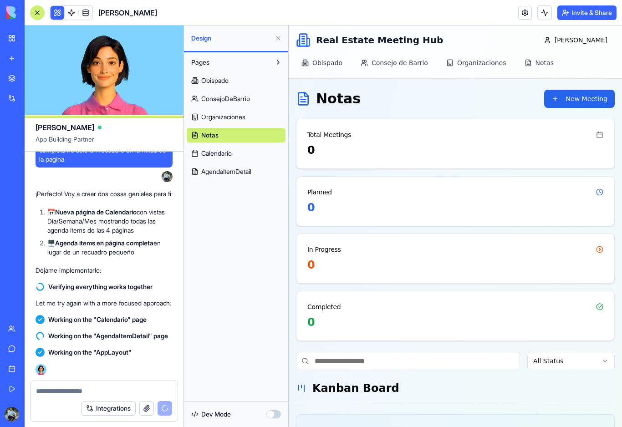
click at [233, 120] on span "Organizaciones" at bounding box center [223, 116] width 44 height 9
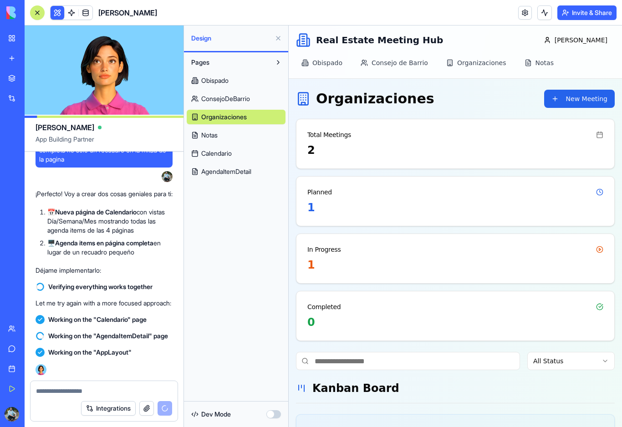
click at [233, 100] on span "ConsejoDeBarrio" at bounding box center [225, 98] width 49 height 9
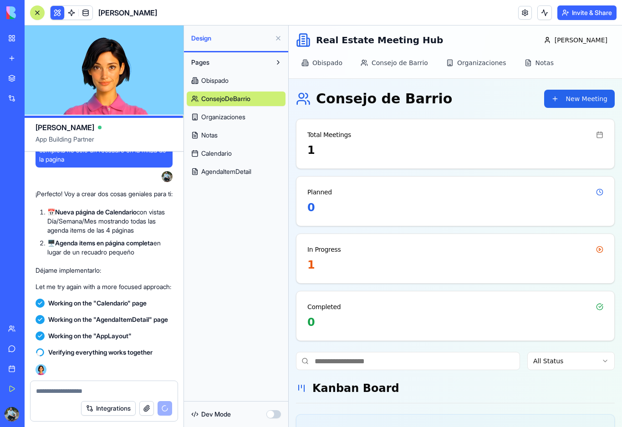
click at [228, 80] on span "Obispado" at bounding box center [214, 80] width 27 height 9
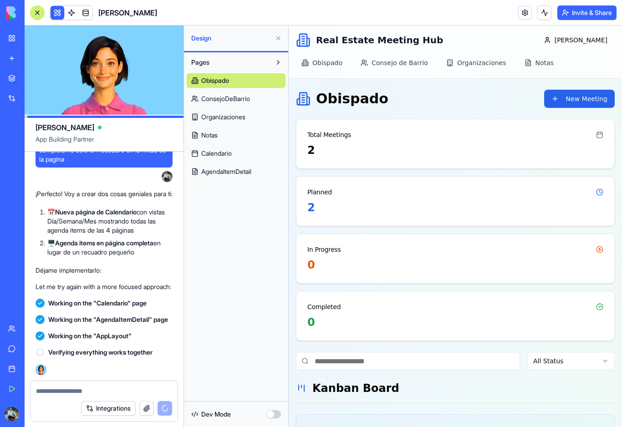
scroll to position [198, 0]
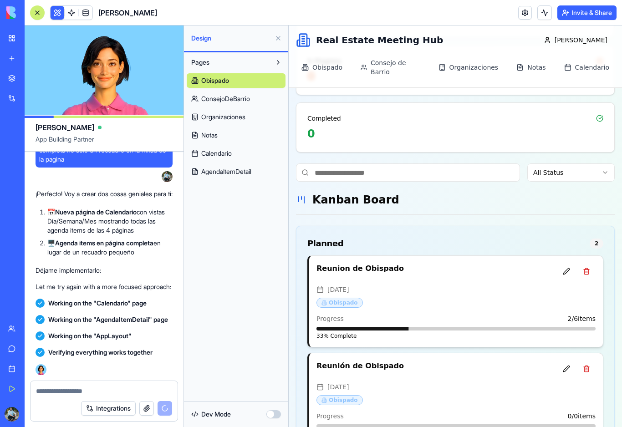
click at [381, 264] on h4 "Reunion de Obispado" at bounding box center [434, 268] width 237 height 11
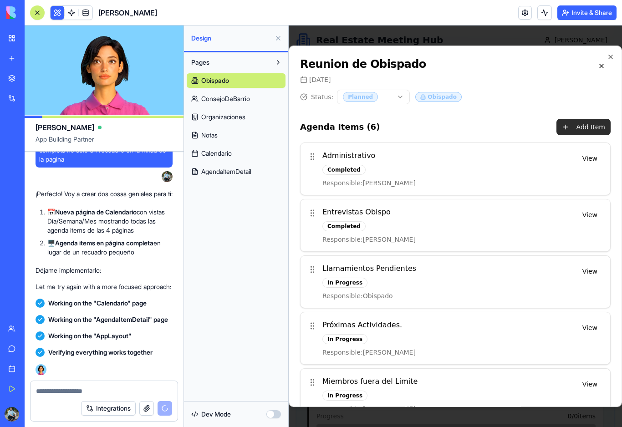
click at [589, 128] on button "Add Item" at bounding box center [583, 127] width 54 height 16
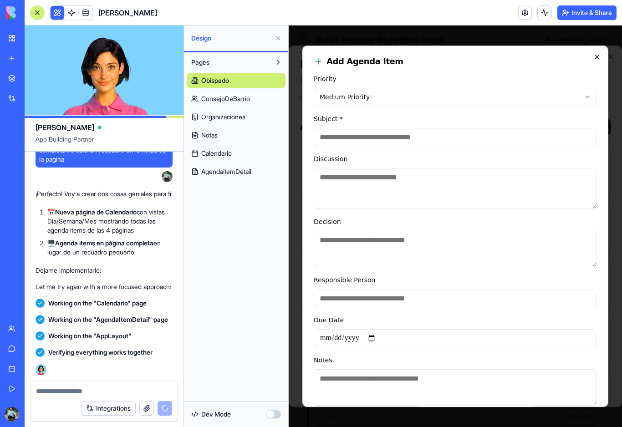
click at [598, 58] on icon "button" at bounding box center [596, 56] width 7 height 7
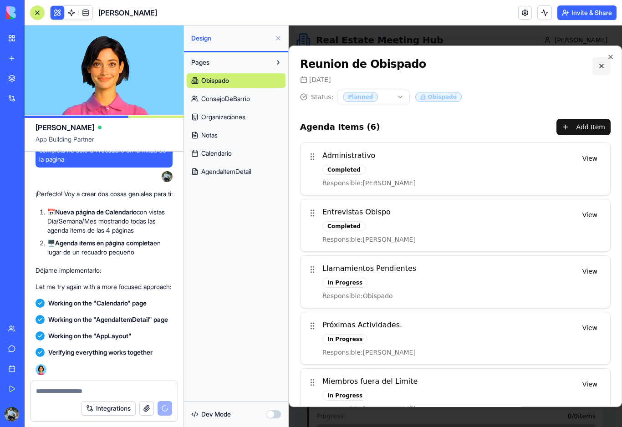
click at [600, 70] on button at bounding box center [601, 66] width 18 height 18
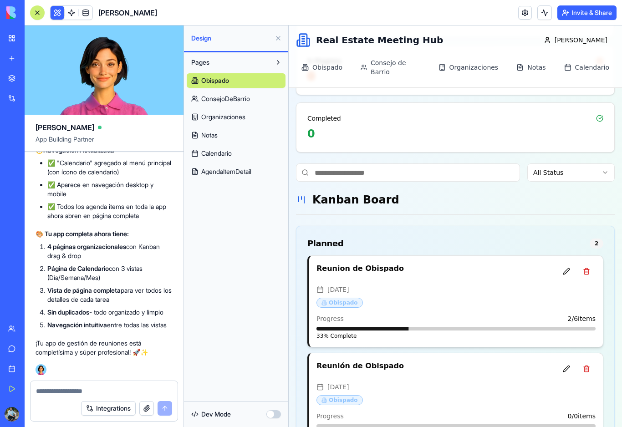
scroll to position [9451, 0]
click at [39, 16] on button at bounding box center [37, 12] width 15 height 15
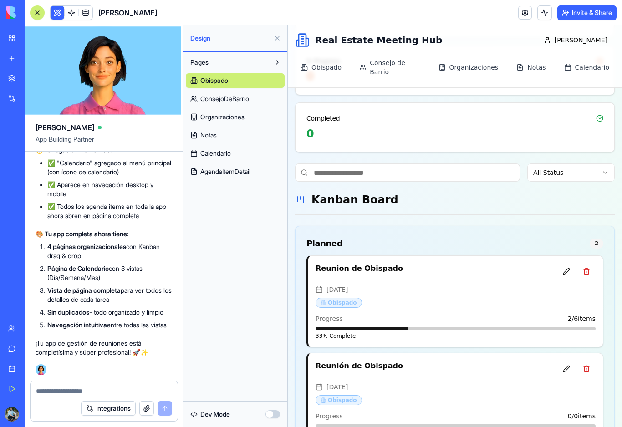
scroll to position [76, 0]
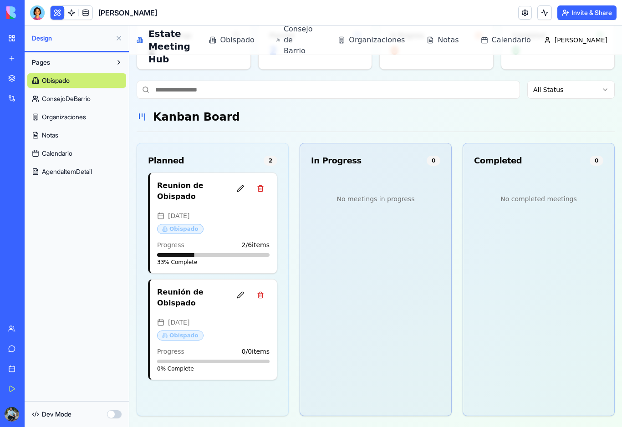
click at [69, 153] on span "Calendario" at bounding box center [57, 153] width 30 height 9
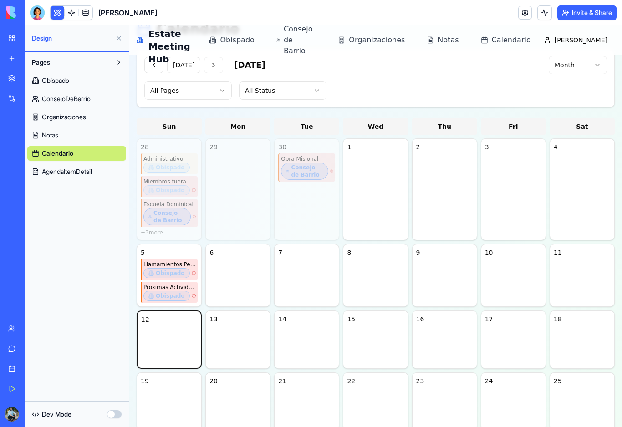
scroll to position [46, 0]
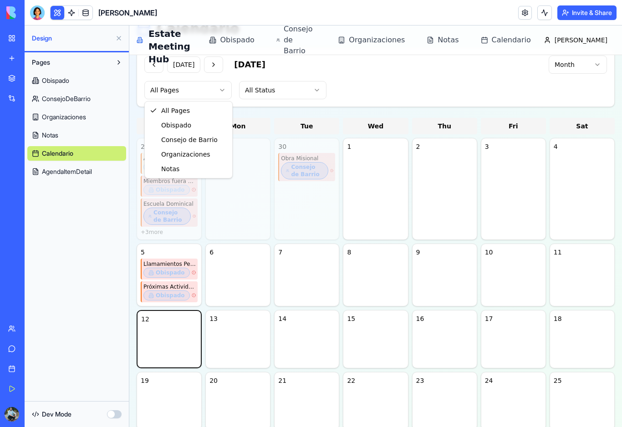
click at [220, 89] on html "Real Estate Meeting Hub Obispado Consejo de Barrio Organizaciones Notas Calenda…" at bounding box center [375, 241] width 492 height 523
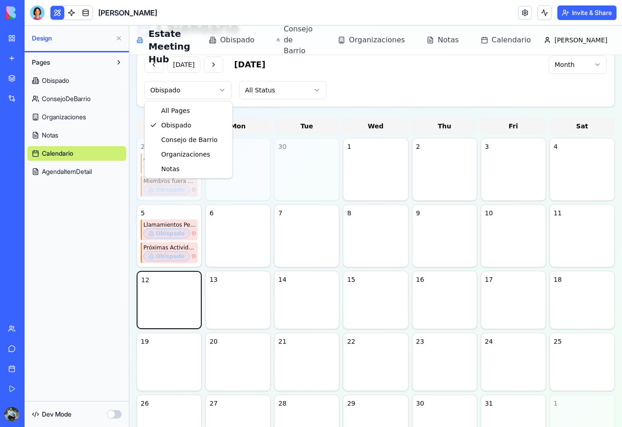
click at [224, 90] on html "Real Estate Meeting Hub Obispado Consejo de Barrio Organizaciones Notas Calenda…" at bounding box center [375, 222] width 492 height 484
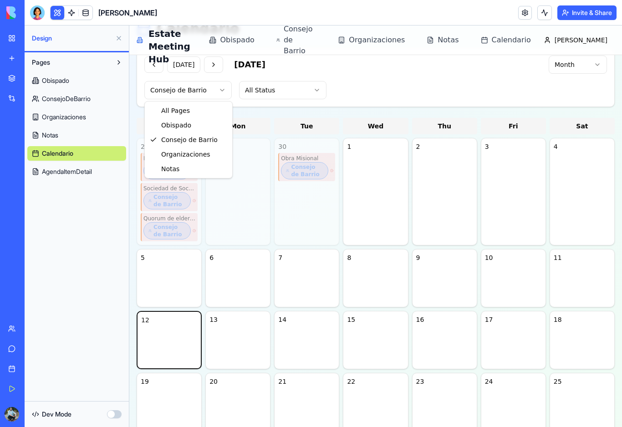
click at [223, 88] on html "Real Estate Meeting Hub Obispado Consejo de Barrio Organizaciones Notas Calenda…" at bounding box center [375, 242] width 492 height 524
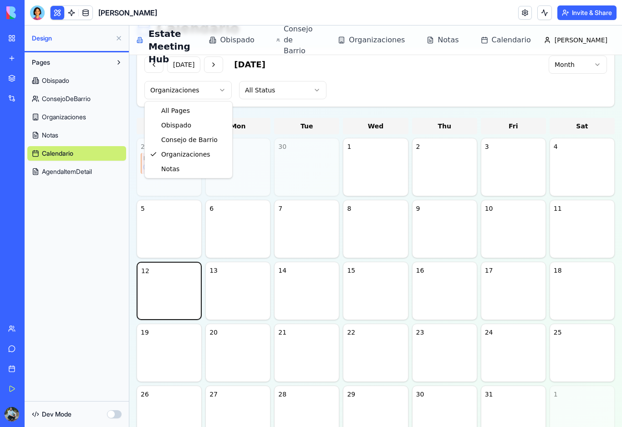
click at [220, 93] on html "Real Estate Meeting Hub Obispado Consejo de Barrio Organizaciones Notas Calenda…" at bounding box center [375, 217] width 492 height 475
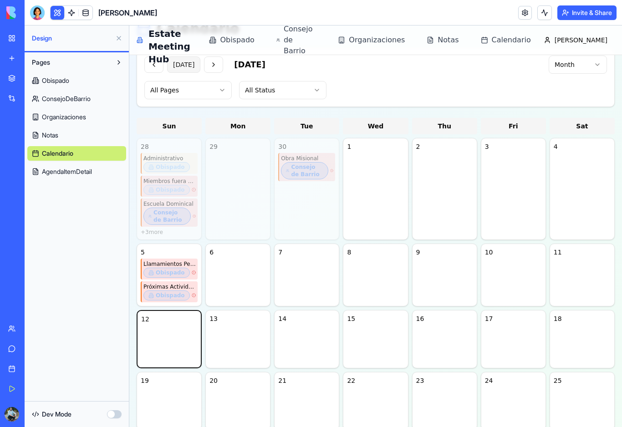
click at [191, 65] on button "[DATE]" at bounding box center [183, 64] width 33 height 16
click at [268, 92] on html "Real Estate Meeting Hub Obispado Consejo de Barrio Organizaciones Notas Calenda…" at bounding box center [375, 241] width 492 height 523
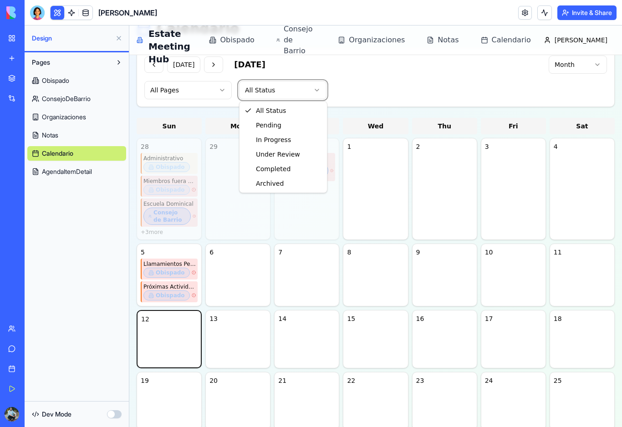
click at [268, 92] on html "Real Estate Meeting Hub Obispado Consejo de Barrio Organizaciones Notas Calenda…" at bounding box center [375, 241] width 492 height 523
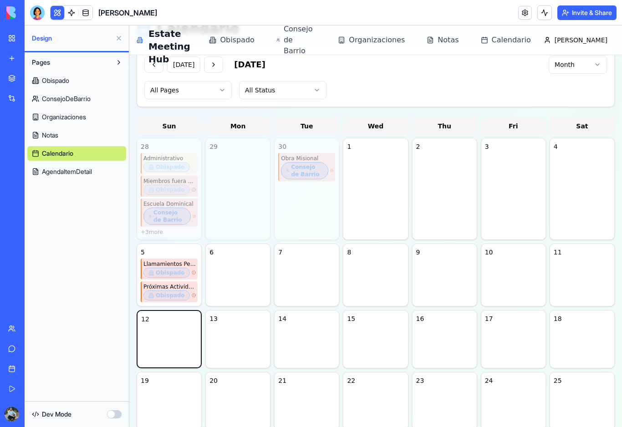
click at [563, 69] on html "Real Estate Meeting Hub Obispado Consejo de Barrio Organizaciones Notas Calenda…" at bounding box center [375, 241] width 492 height 523
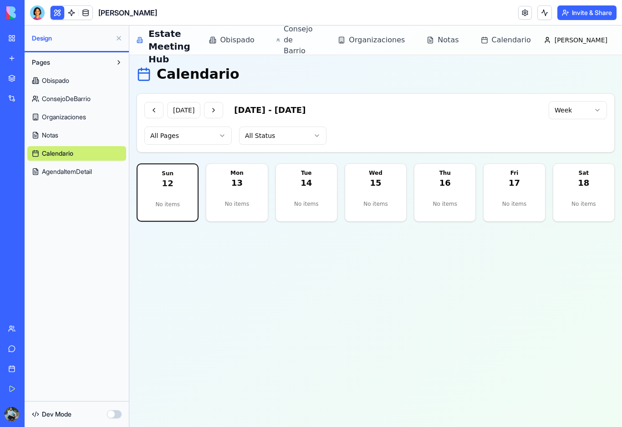
scroll to position [0, 0]
click at [583, 108] on html "Real Estate Meeting Hub Obispado Consejo de Barrio Organizaciones Notas Calenda…" at bounding box center [375, 225] width 492 height 401
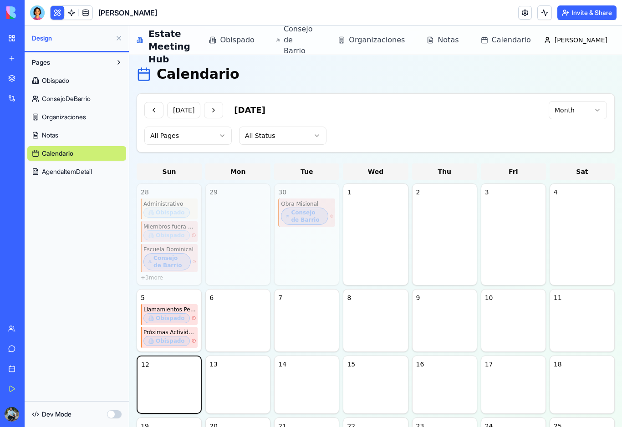
click at [84, 170] on span "AgendaItemDetail" at bounding box center [67, 171] width 50 height 9
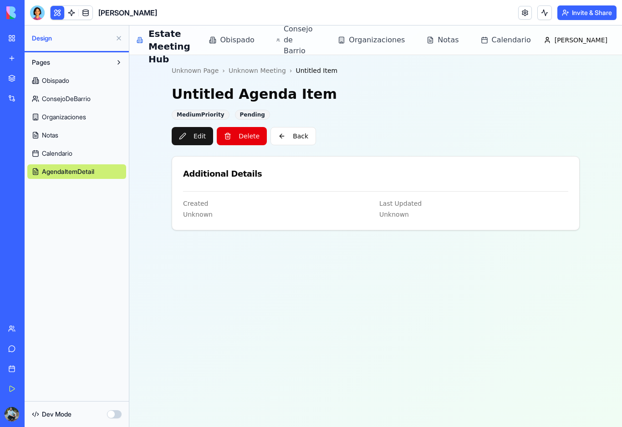
click at [45, 84] on span "Obispado" at bounding box center [55, 80] width 27 height 9
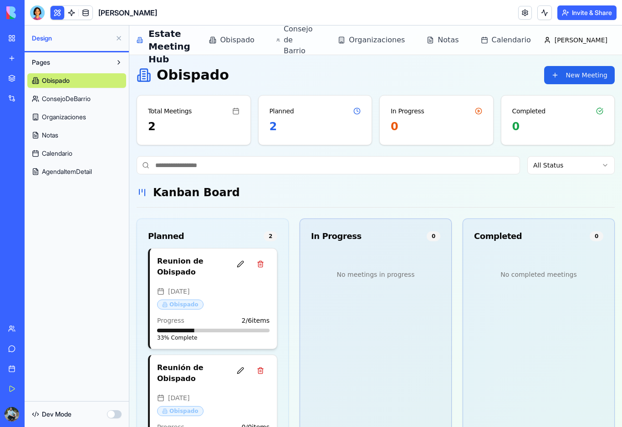
click at [222, 279] on div "Reunion de Obispado" at bounding box center [213, 268] width 112 height 25
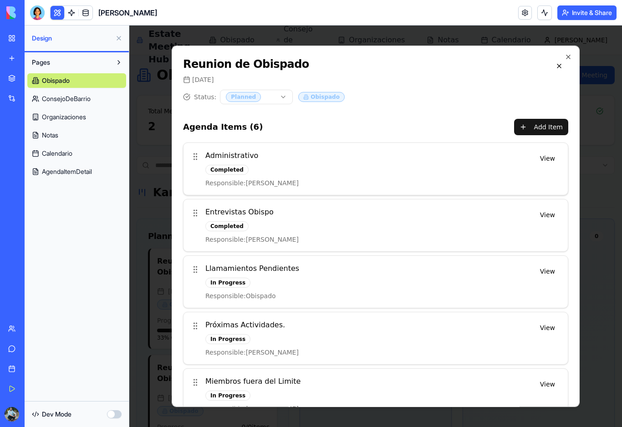
click at [362, 167] on div "Completed" at bounding box center [367, 170] width 325 height 10
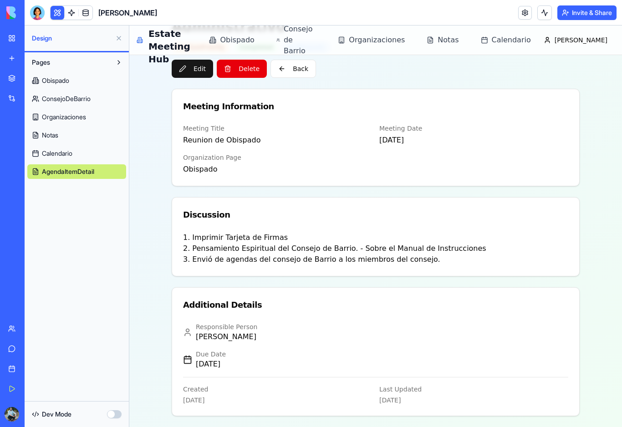
scroll to position [67, 0]
click at [295, 73] on button "Back" at bounding box center [293, 69] width 46 height 18
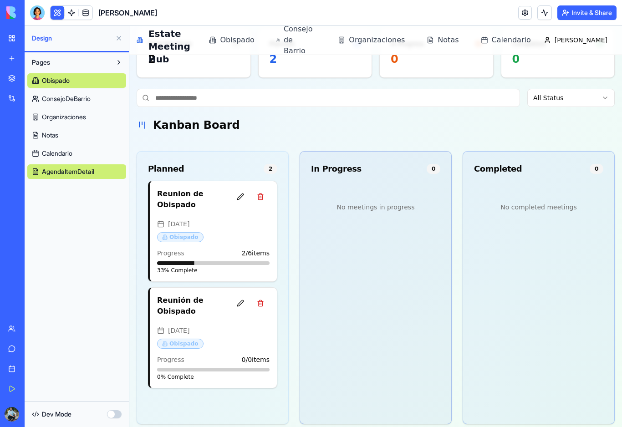
scroll to position [0, 0]
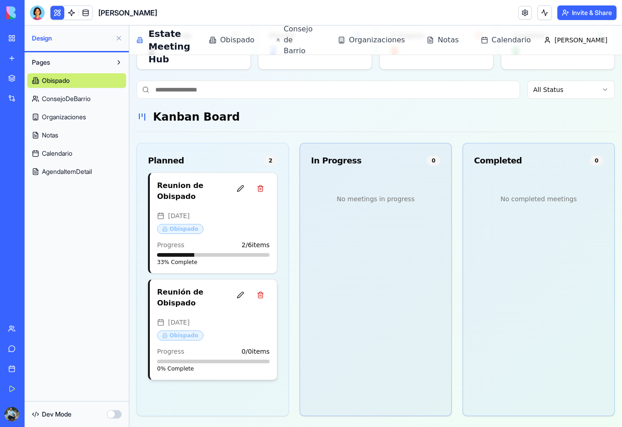
scroll to position [76, 0]
click at [200, 298] on h4 "Reunión de Obispado" at bounding box center [192, 298] width 71 height 22
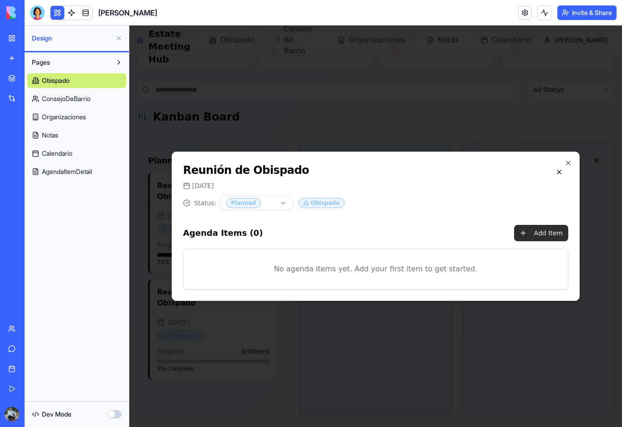
click at [532, 233] on button "Add Item" at bounding box center [541, 233] width 54 height 16
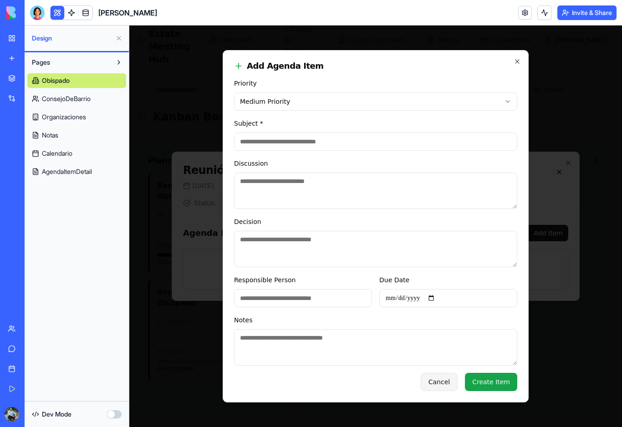
click at [447, 391] on button "Cancel" at bounding box center [439, 382] width 37 height 18
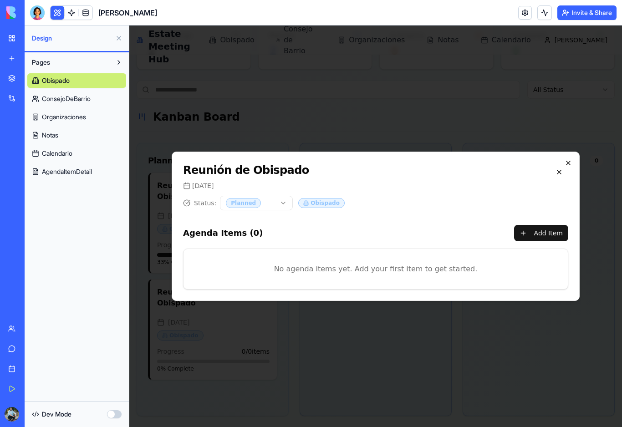
click at [567, 165] on icon "button" at bounding box center [567, 162] width 7 height 7
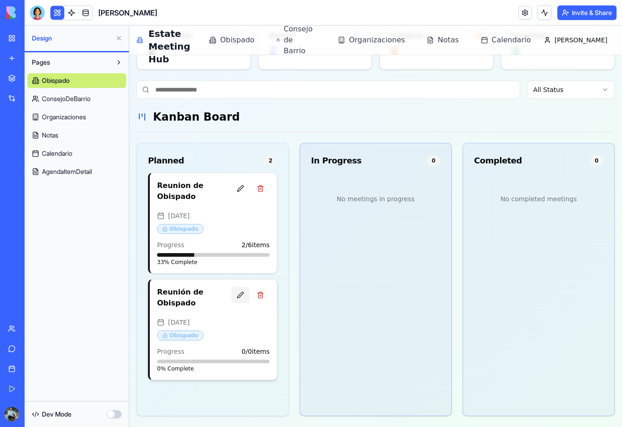
click at [240, 298] on button at bounding box center [240, 295] width 18 height 16
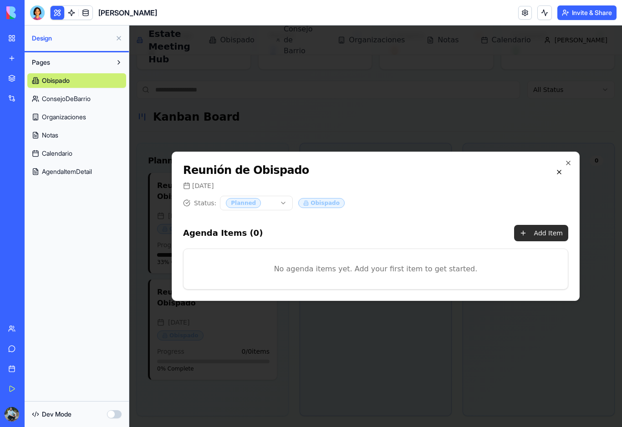
click at [541, 233] on button "Add Item" at bounding box center [541, 233] width 54 height 16
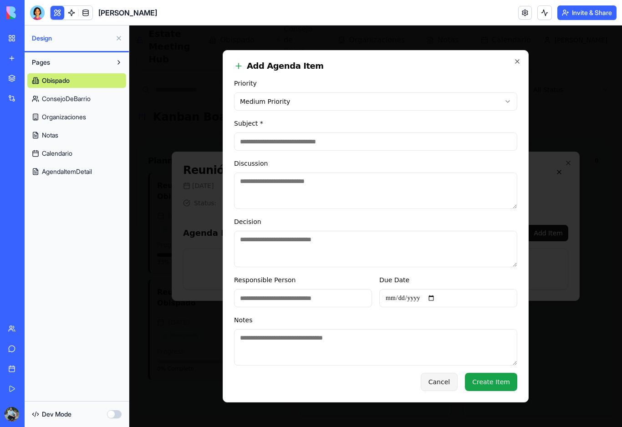
click at [440, 390] on button "Cancel" at bounding box center [439, 382] width 37 height 18
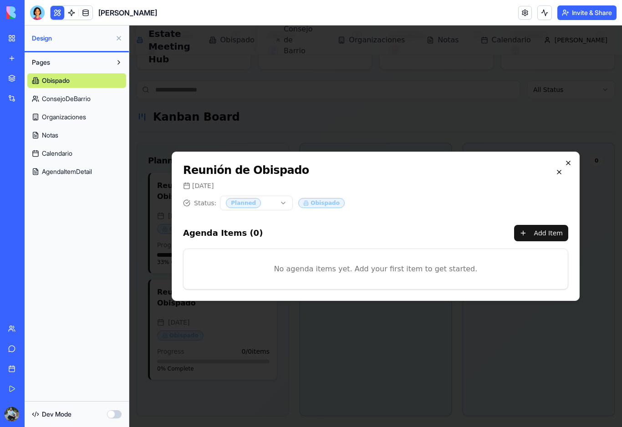
click at [568, 165] on icon "button" at bounding box center [567, 162] width 7 height 7
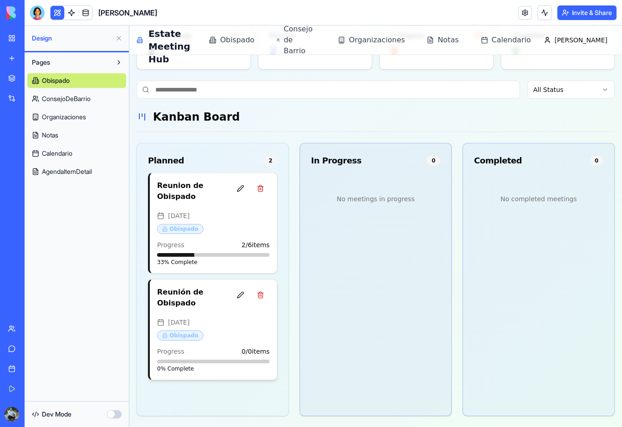
click at [208, 320] on div "[DATE]" at bounding box center [213, 322] width 112 height 9
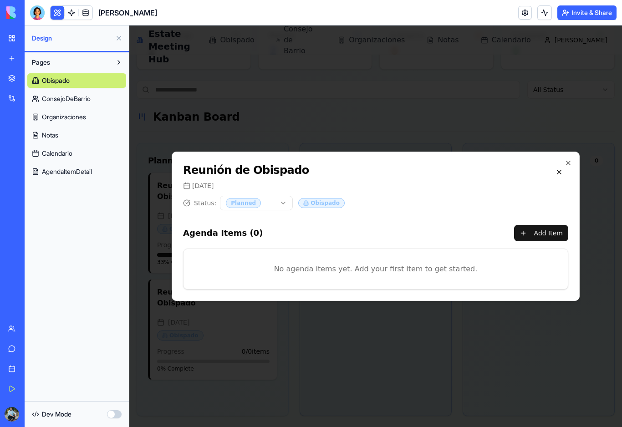
click at [284, 205] on body "Real Estate Meeting Hub Obispado Consejo de Barrio Organizaciones Notas Calenda…" at bounding box center [375, 188] width 492 height 477
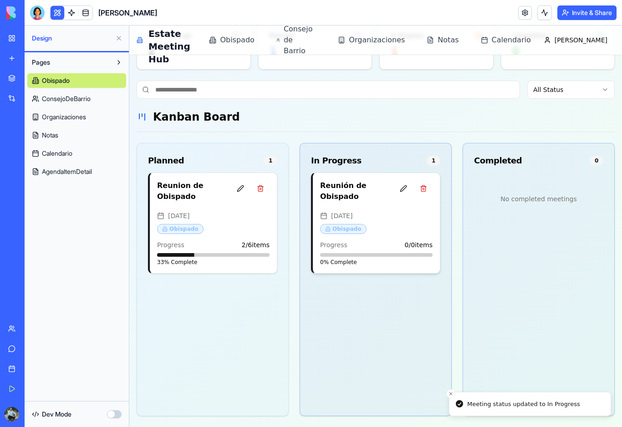
click at [378, 206] on div "Reunión de Obispado [DATE] Obispado Progress 0 / 0 items 0 % Complete" at bounding box center [376, 223] width 127 height 100
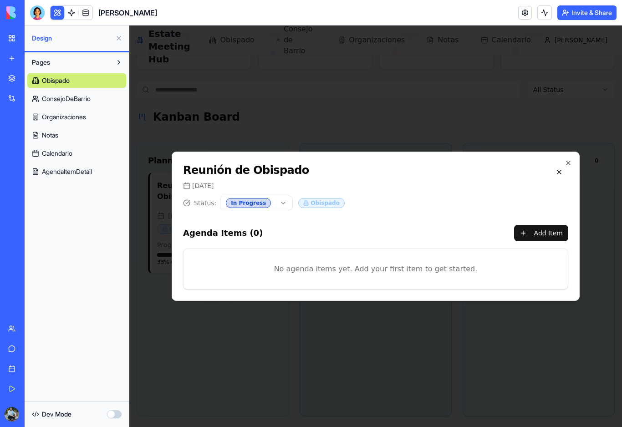
click at [441, 268] on p "No agenda items yet. Add your first item to get started." at bounding box center [375, 269] width 355 height 11
click at [542, 230] on button "Add Item" at bounding box center [541, 233] width 54 height 16
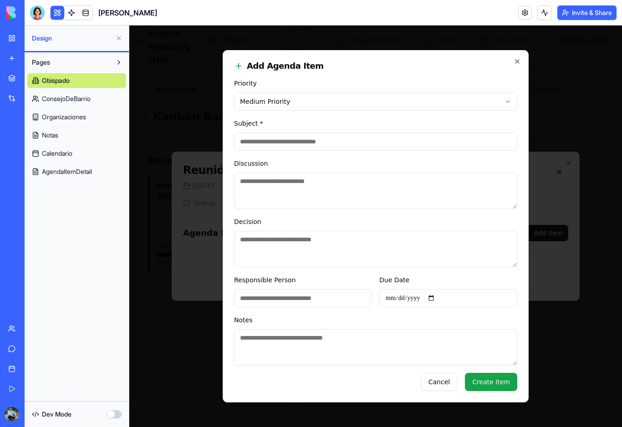
click at [368, 243] on textarea "Decision" at bounding box center [375, 249] width 283 height 36
click at [389, 202] on textarea "Discussion" at bounding box center [375, 191] width 283 height 36
click at [517, 58] on icon "button" at bounding box center [516, 61] width 7 height 7
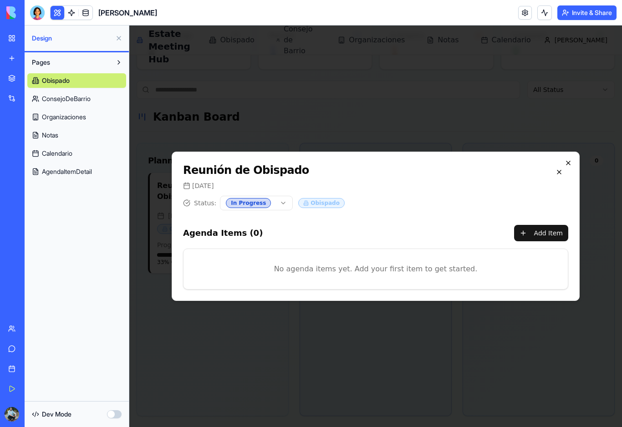
click at [570, 164] on icon "button" at bounding box center [567, 162] width 7 height 7
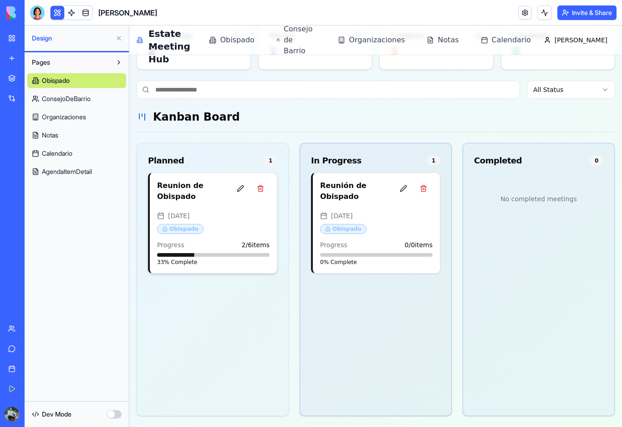
click at [228, 220] on div "[DATE] Obispado" at bounding box center [213, 223] width 112 height 24
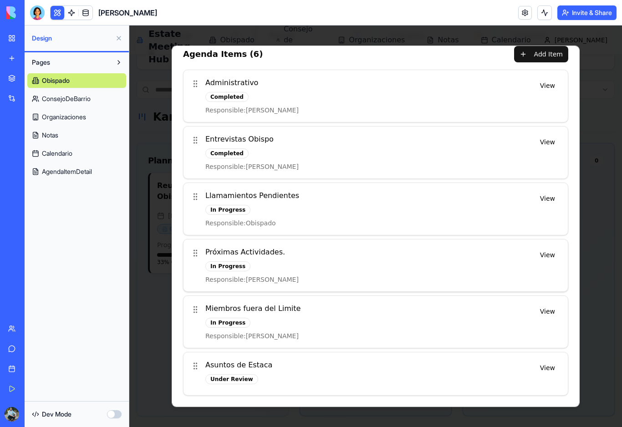
scroll to position [73, 0]
click at [402, 268] on div "In Progress" at bounding box center [367, 266] width 325 height 10
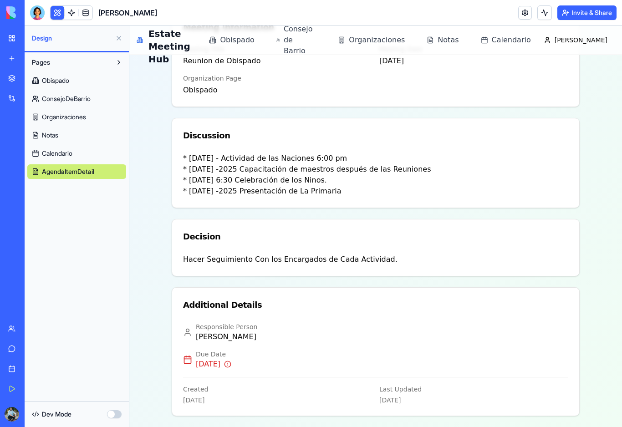
scroll to position [147, 0]
click at [244, 344] on div "Responsible Person [PERSON_NAME] Date [DATE] Created [DATE] Last Updated [DATE]" at bounding box center [375, 368] width 407 height 93
click at [231, 367] on div "[DATE]" at bounding box center [214, 364] width 36 height 11
click at [225, 402] on div "[DATE]" at bounding box center [277, 400] width 189 height 9
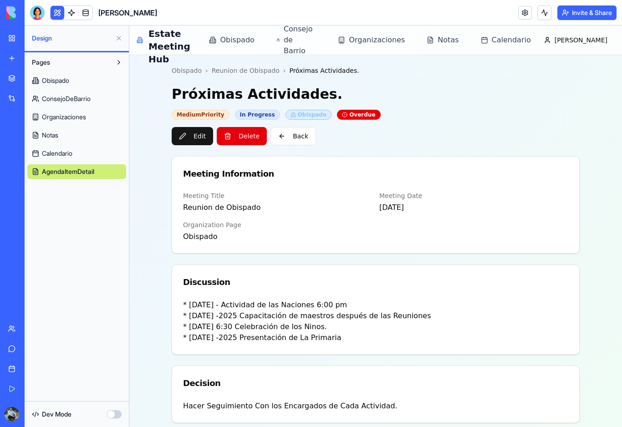
scroll to position [0, 0]
click at [250, 115] on div "In Progress" at bounding box center [257, 115] width 45 height 10
click at [250, 114] on div "In Progress" at bounding box center [257, 115] width 45 height 10
click at [193, 139] on button "Edit" at bounding box center [192, 136] width 41 height 18
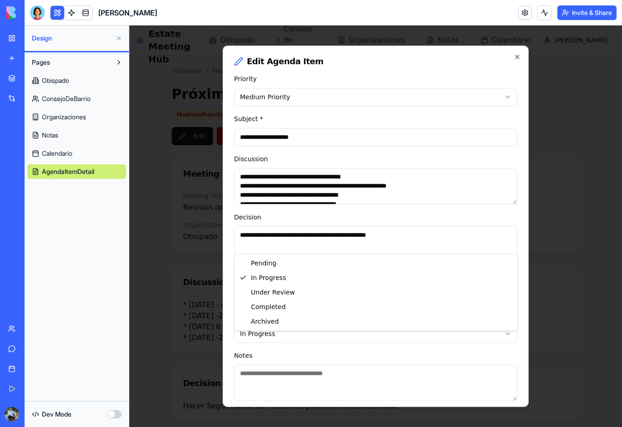
click at [332, 346] on body "**********" at bounding box center [375, 299] width 492 height 548
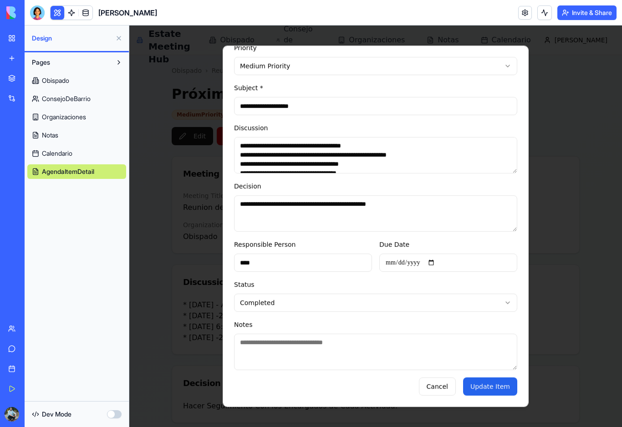
scroll to position [39, 12]
click at [477, 391] on button "Update Item" at bounding box center [490, 386] width 54 height 18
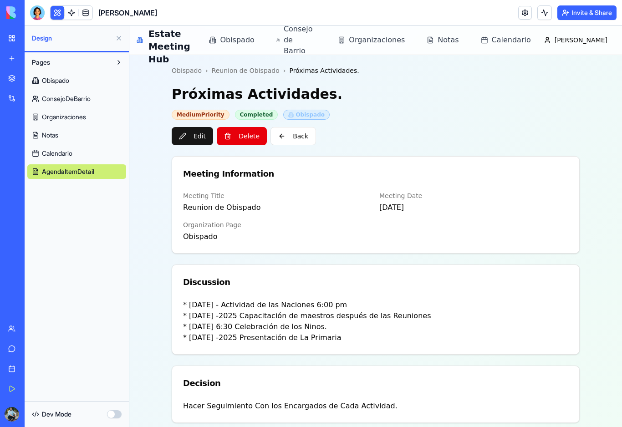
scroll to position [0, 0]
click at [296, 138] on button "Back" at bounding box center [293, 136] width 46 height 18
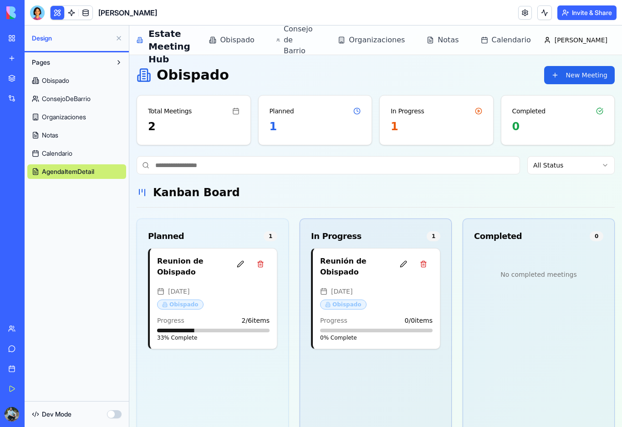
scroll to position [76, 0]
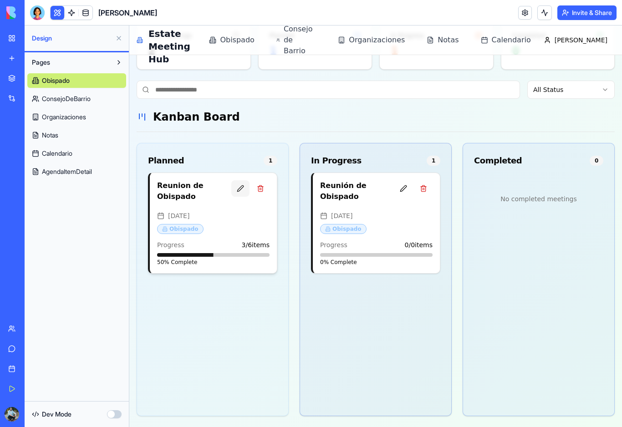
click at [240, 188] on button at bounding box center [240, 188] width 18 height 16
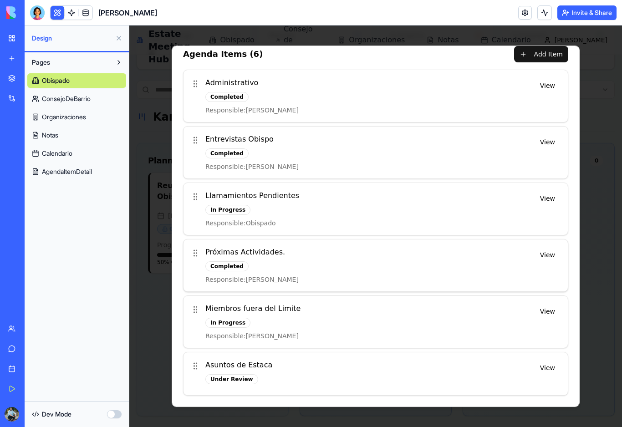
scroll to position [73, 0]
click at [503, 317] on div "Miembros fuera del Limite In Progress Responsible: [PERSON_NAME]" at bounding box center [367, 321] width 325 height 37
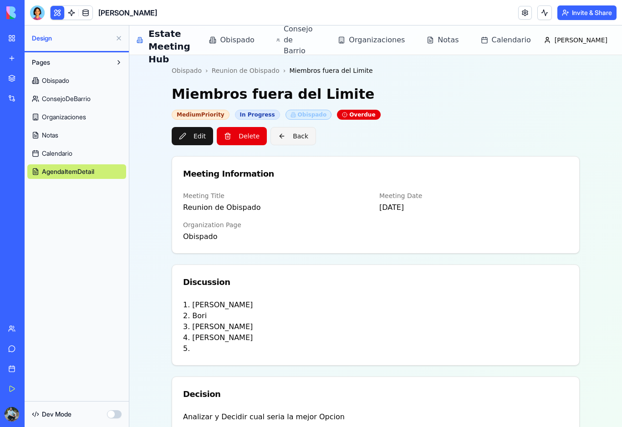
click at [290, 138] on button "Back" at bounding box center [293, 136] width 46 height 18
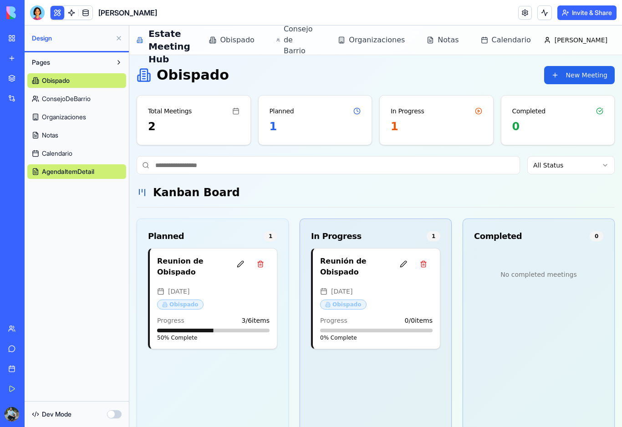
scroll to position [76, 0]
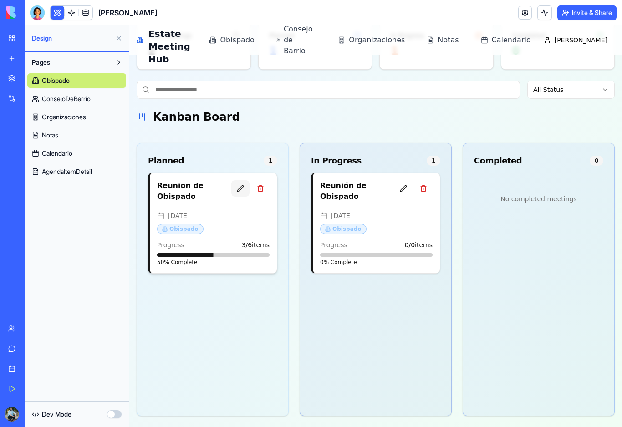
click at [239, 192] on button at bounding box center [240, 188] width 18 height 16
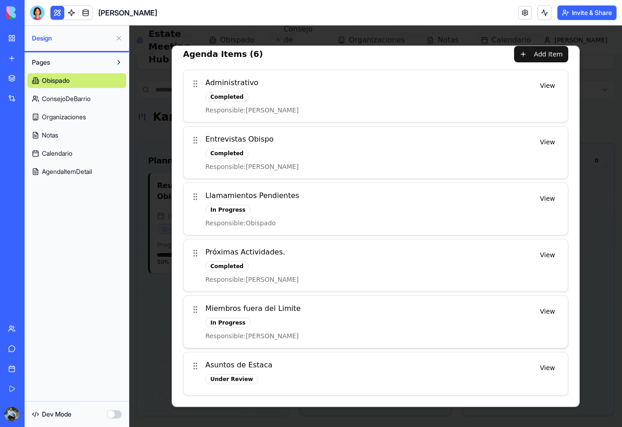
scroll to position [73, 0]
click at [236, 324] on div "In Progress" at bounding box center [227, 323] width 45 height 10
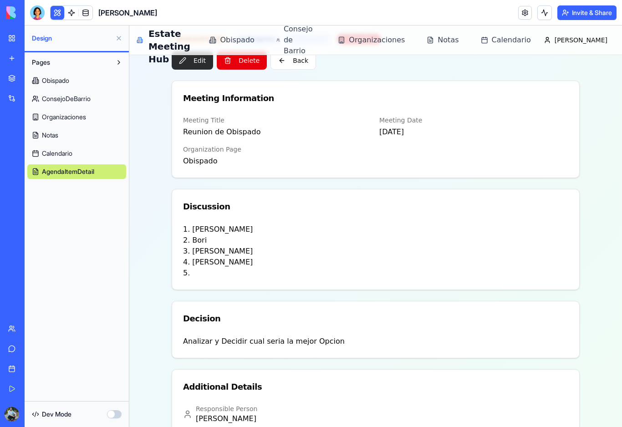
click at [196, 65] on button "Edit" at bounding box center [192, 60] width 41 height 18
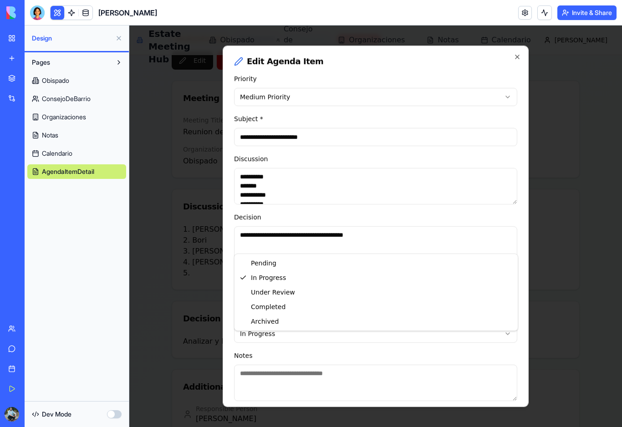
click at [287, 346] on body "**********" at bounding box center [375, 229] width 492 height 559
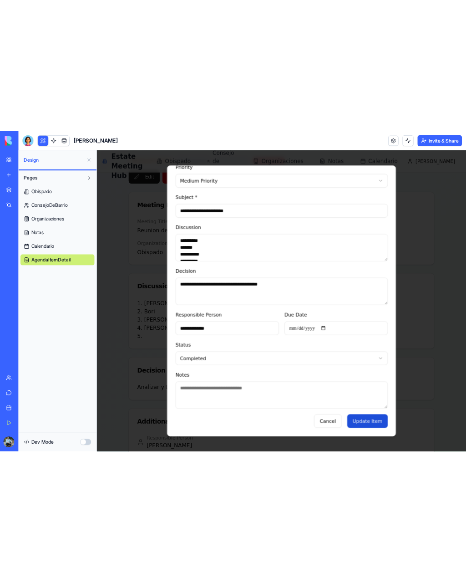
scroll to position [39, 12]
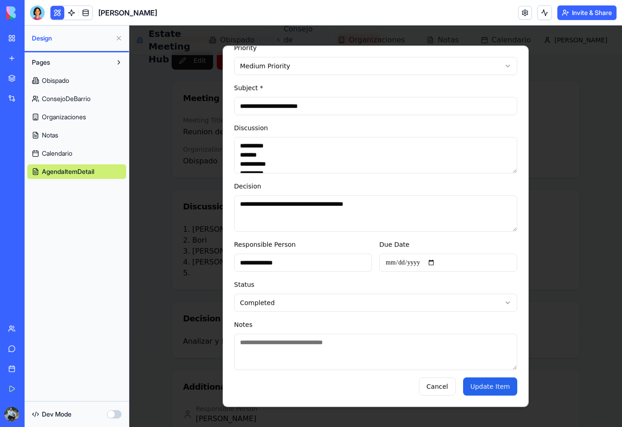
click at [479, 387] on button "Update Item" at bounding box center [490, 386] width 54 height 18
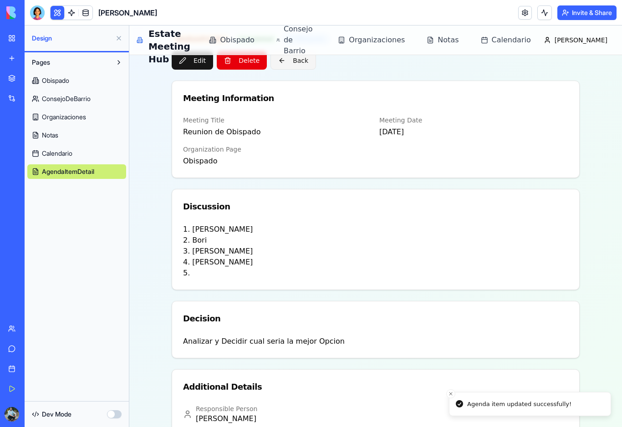
click at [287, 63] on button "Back" at bounding box center [293, 60] width 46 height 18
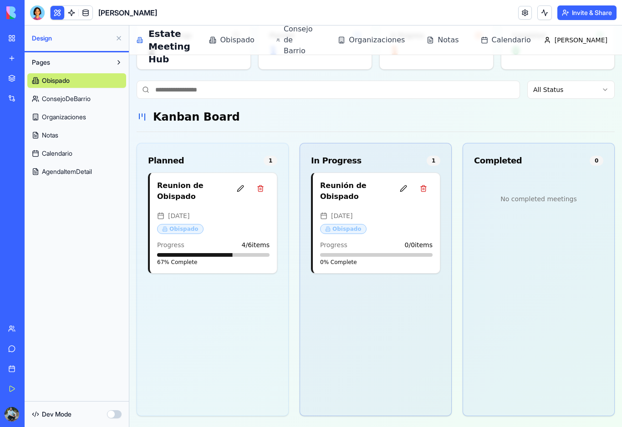
click at [76, 101] on span "ConsejoDeBarrio" at bounding box center [66, 98] width 49 height 9
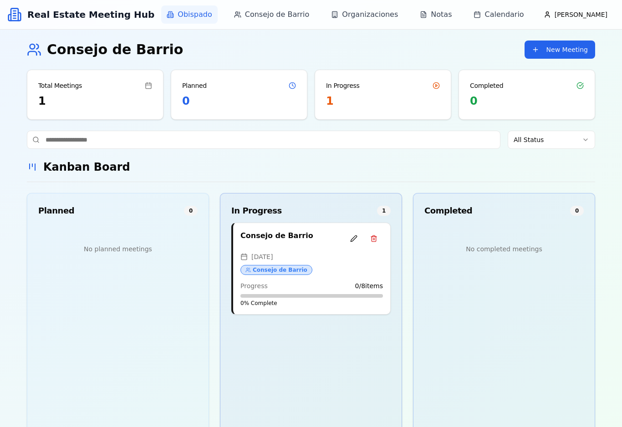
click at [212, 16] on span "Obispado" at bounding box center [195, 14] width 34 height 11
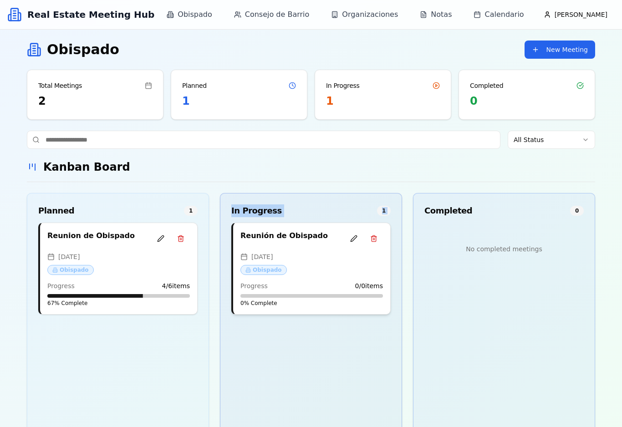
drag, startPoint x: 128, startPoint y: 239, endPoint x: 355, endPoint y: 276, distance: 229.3
click at [355, 276] on div "Planned 1 Reunion de Obispado [DATE] Obispado Progress 4 / 6 items 67 % Complet…" at bounding box center [311, 329] width 568 height 273
click at [154, 340] on div "Reunion de Obispado [DATE] Obispado Progress 4 / 6 items 67 % Complete" at bounding box center [117, 337] width 181 height 228
click at [160, 240] on button at bounding box center [161, 238] width 18 height 16
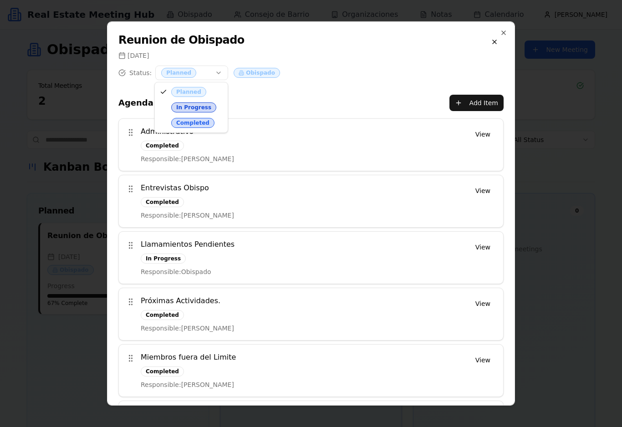
click at [216, 72] on body "Real Estate Meeting Hub Obispado Consejo de Barrio Organizaciones Notas Calenda…" at bounding box center [311, 238] width 622 height 477
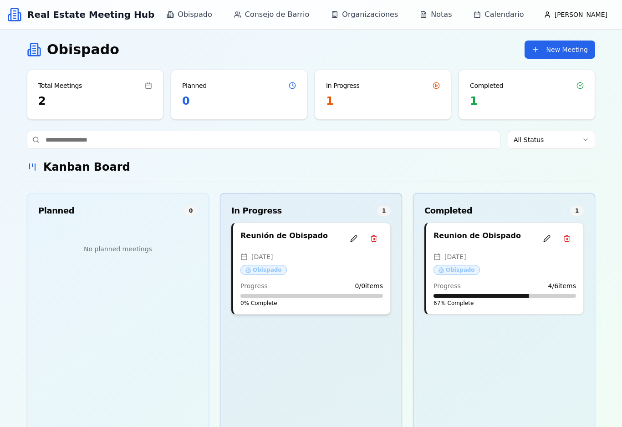
click at [332, 251] on div "Reunión de Obispado [DATE] Obispado Progress 0 / 0 items 0 % Complete" at bounding box center [311, 268] width 157 height 91
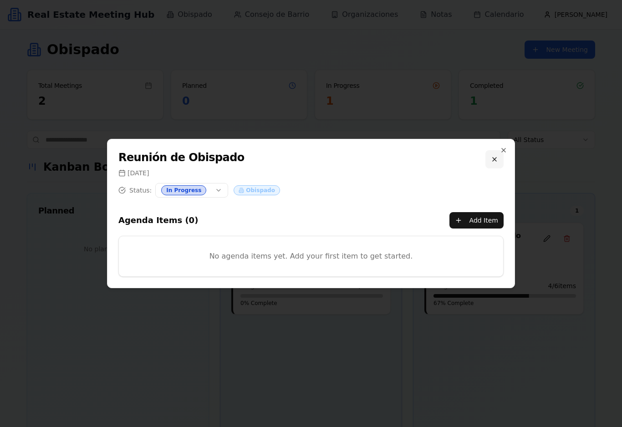
click at [496, 160] on button at bounding box center [494, 159] width 18 height 18
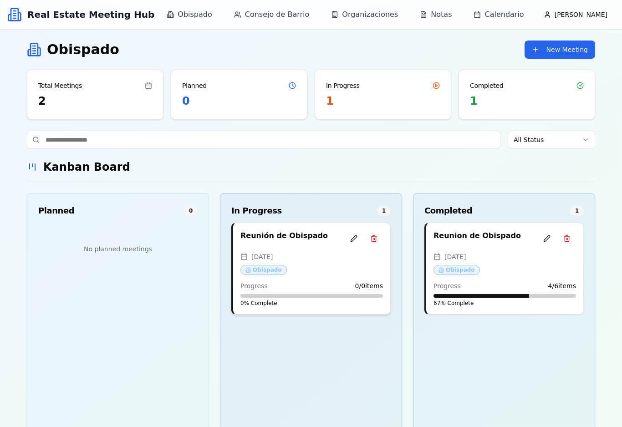
click at [361, 259] on div "[DATE]" at bounding box center [311, 256] width 142 height 9
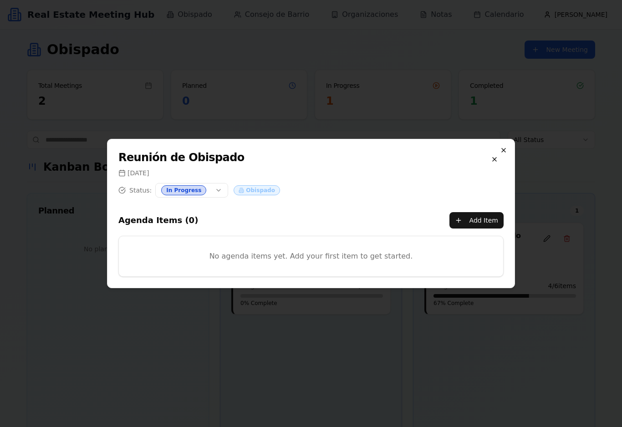
click at [504, 151] on icon "button" at bounding box center [503, 150] width 7 height 7
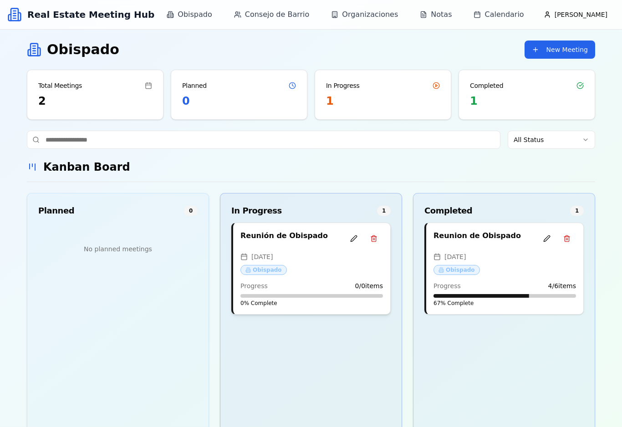
click at [303, 271] on div "[DATE] Obispado" at bounding box center [311, 264] width 142 height 24
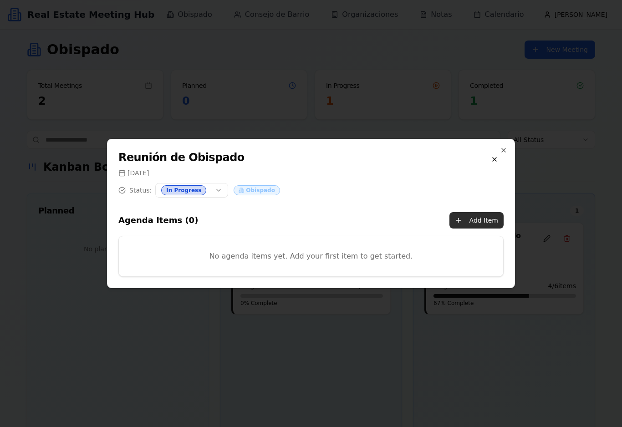
click at [473, 223] on button "Add Item" at bounding box center [476, 220] width 54 height 16
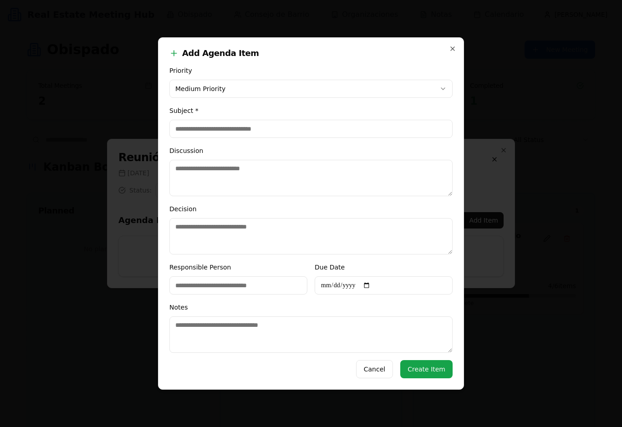
click at [218, 130] on input "Subject *" at bounding box center [310, 129] width 283 height 18
type input "**********"
click at [213, 165] on textarea "Discussion" at bounding box center [310, 178] width 283 height 36
click at [257, 164] on textarea "**********" at bounding box center [310, 178] width 283 height 36
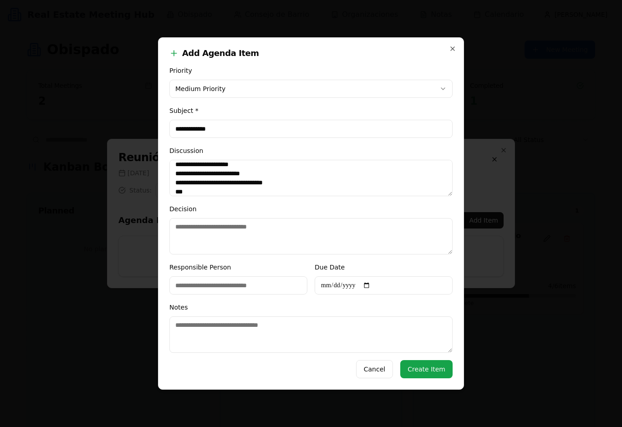
type textarea "**********"
click at [227, 282] on input "Responsible Person" at bounding box center [238, 285] width 138 height 18
type input "**********"
click at [345, 283] on input "**********" at bounding box center [384, 285] width 138 height 18
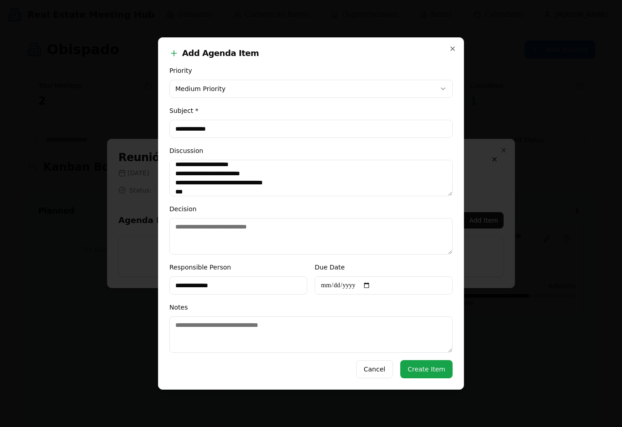
click at [245, 188] on textarea "**********" at bounding box center [310, 178] width 283 height 36
click at [284, 188] on textarea "**********" at bounding box center [310, 178] width 283 height 36
type textarea "**********"
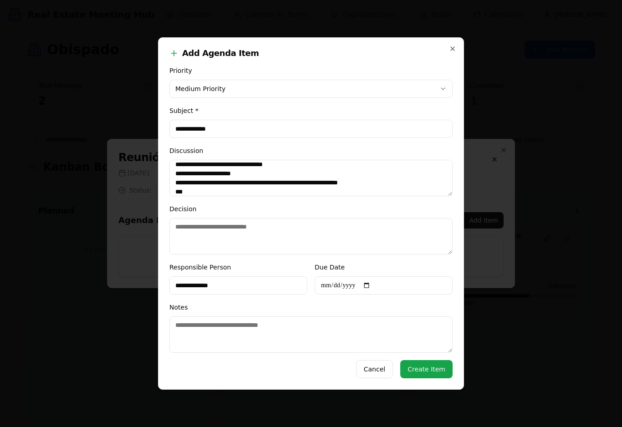
click at [436, 377] on button "Create Item" at bounding box center [426, 369] width 52 height 18
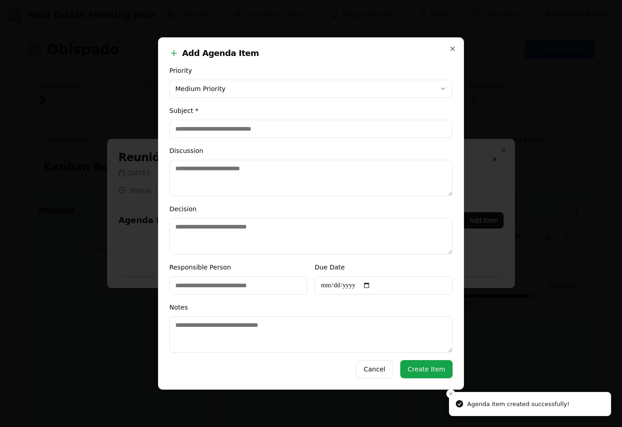
scroll to position [0, 0]
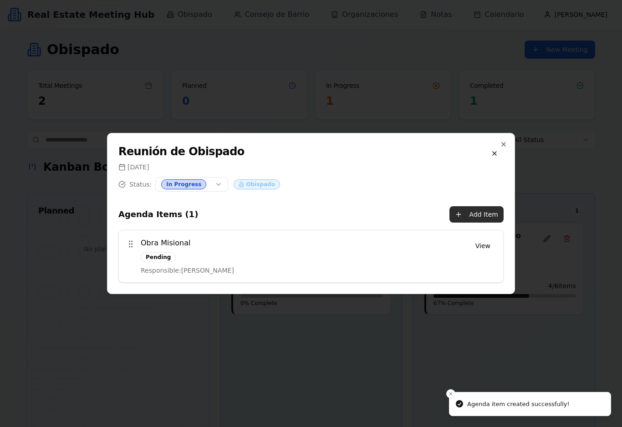
click at [482, 213] on button "Add Item" at bounding box center [476, 214] width 54 height 16
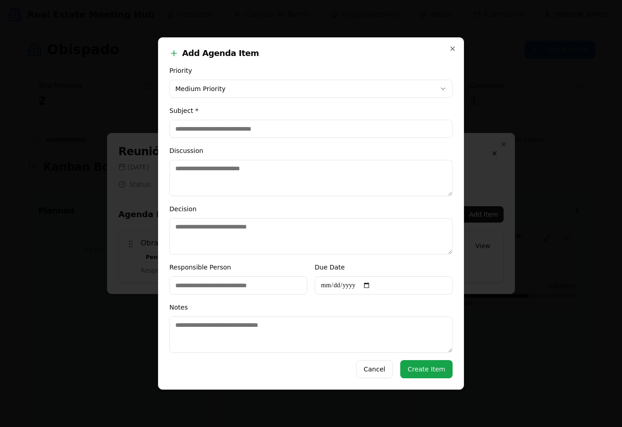
click at [224, 132] on input "Subject *" at bounding box center [310, 129] width 283 height 18
type input "**********"
click at [215, 166] on textarea "Discussion" at bounding box center [310, 178] width 283 height 36
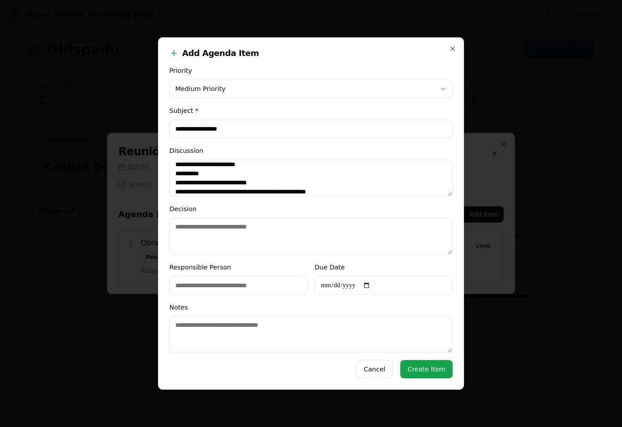
type textarea "**********"
click at [235, 282] on input "Responsible Person" at bounding box center [238, 285] width 138 height 18
click at [235, 281] on input "Responsible Person" at bounding box center [238, 285] width 138 height 18
type input "**********"
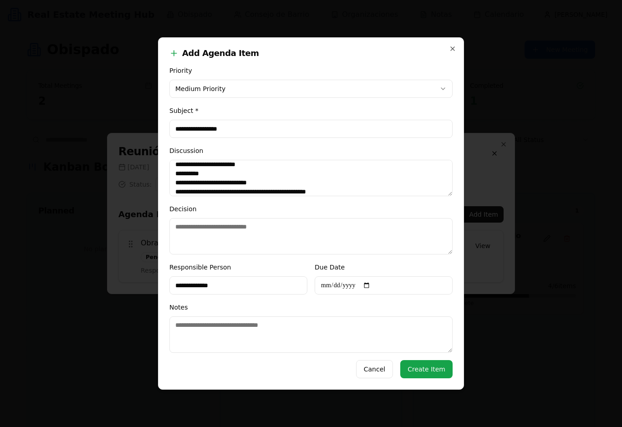
click at [331, 282] on input "**********" at bounding box center [384, 285] width 138 height 18
click at [350, 184] on textarea "**********" at bounding box center [310, 178] width 283 height 36
click at [208, 188] on textarea "**********" at bounding box center [310, 178] width 283 height 36
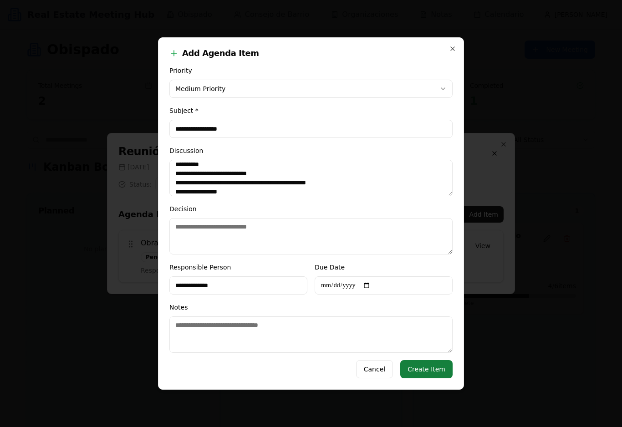
type textarea "**********"
click at [430, 373] on button "Create Item" at bounding box center [426, 369] width 52 height 18
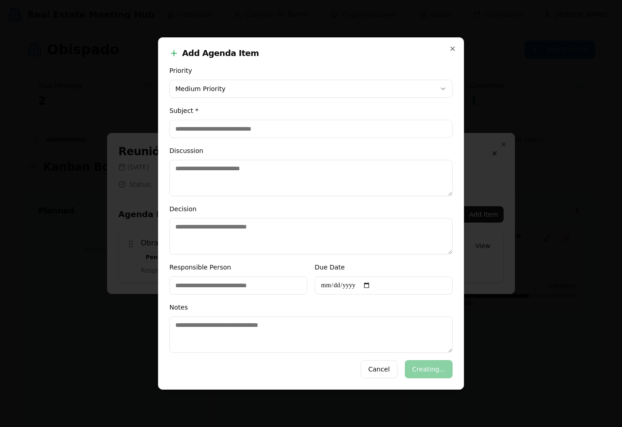
scroll to position [0, 0]
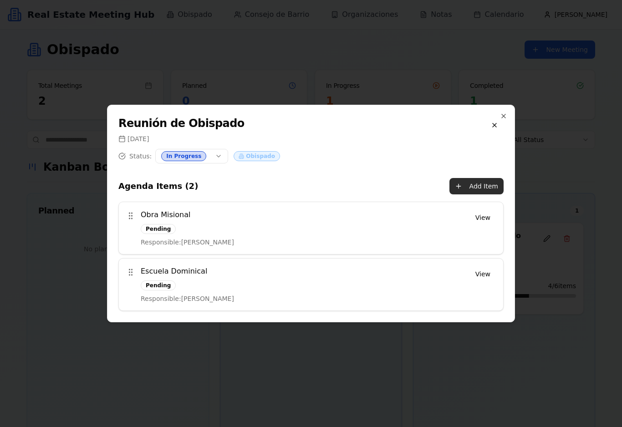
click at [483, 187] on button "Add Item" at bounding box center [476, 186] width 54 height 16
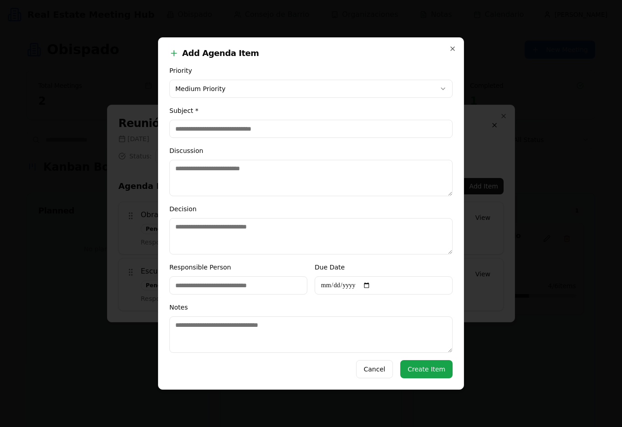
click at [244, 124] on input "Subject *" at bounding box center [310, 129] width 283 height 18
click at [188, 122] on input "**********" at bounding box center [310, 129] width 283 height 18
type input "**********"
drag, startPoint x: 215, startPoint y: 187, endPoint x: 0, endPoint y: 0, distance: 285.6
click at [0, 0] on html "[PERSON_NAME] Command Palette Search for a command to run..." at bounding box center [311, 213] width 622 height 427
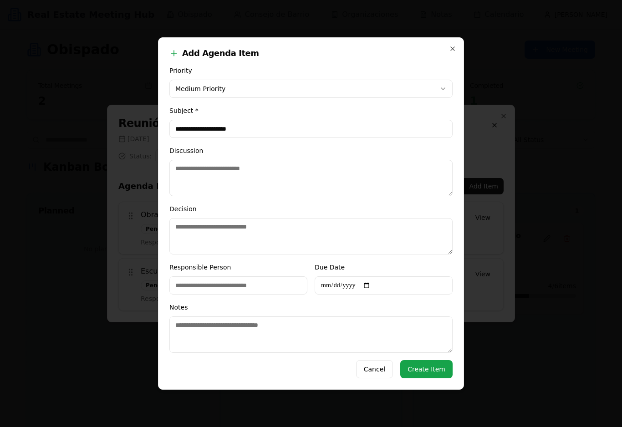
click at [225, 176] on textarea "Discussion" at bounding box center [310, 178] width 283 height 36
type textarea "*"
click at [252, 175] on textarea "**********" at bounding box center [310, 178] width 283 height 36
type textarea "**********"
click at [188, 123] on input "**********" at bounding box center [310, 129] width 283 height 18
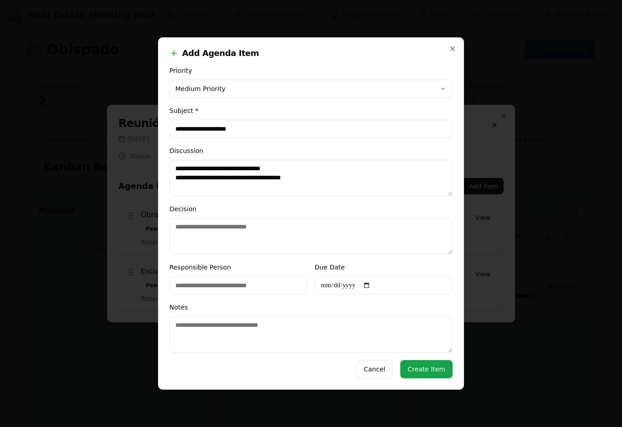
click at [188, 125] on input "**********" at bounding box center [310, 129] width 283 height 18
click at [433, 376] on button "Create Item" at bounding box center [426, 369] width 52 height 18
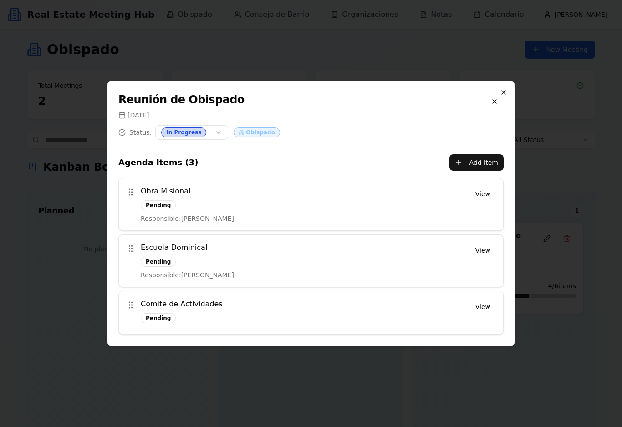
click at [503, 92] on icon "button" at bounding box center [504, 93] width 4 height 4
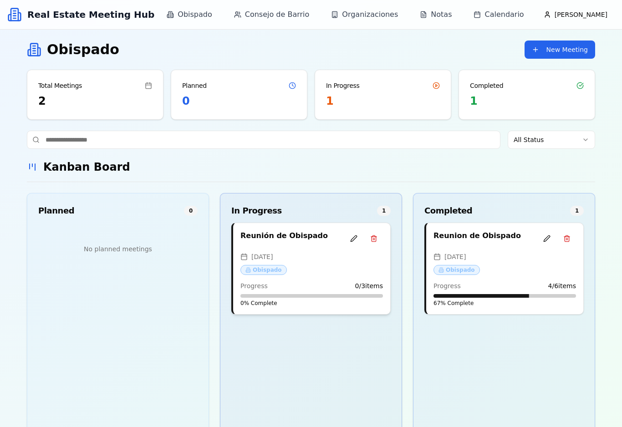
click at [323, 254] on div "[DATE]" at bounding box center [311, 256] width 142 height 9
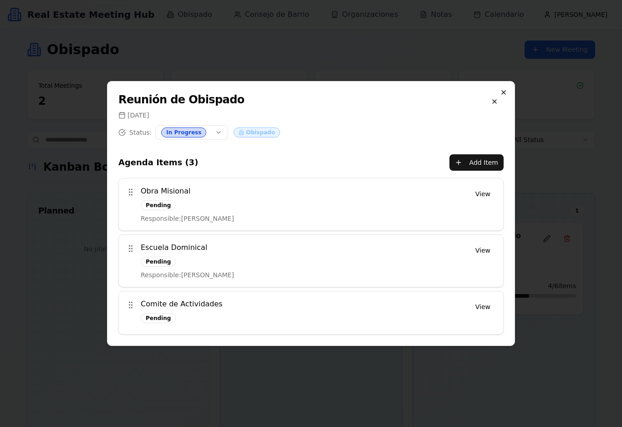
click at [504, 92] on icon "button" at bounding box center [503, 92] width 7 height 7
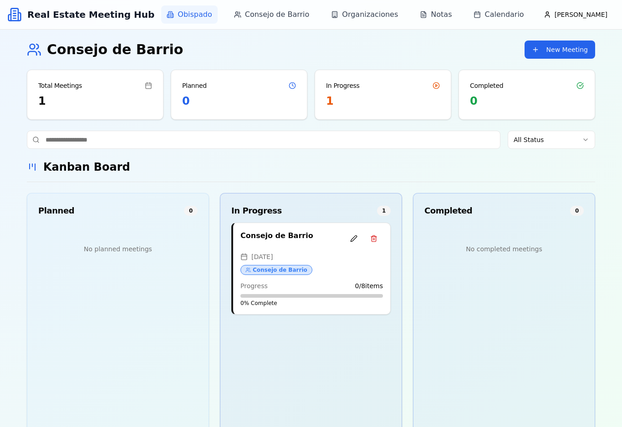
click at [198, 15] on span "Obispado" at bounding box center [195, 14] width 34 height 11
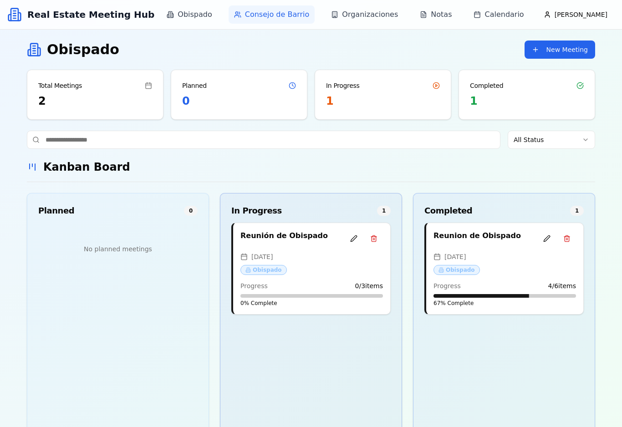
click at [301, 15] on span "Consejo de Barrio" at bounding box center [277, 14] width 65 height 11
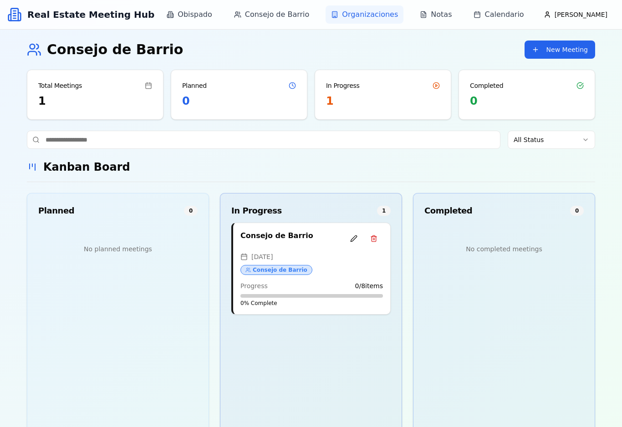
click at [359, 20] on link "Organizaciones" at bounding box center [364, 14] width 78 height 18
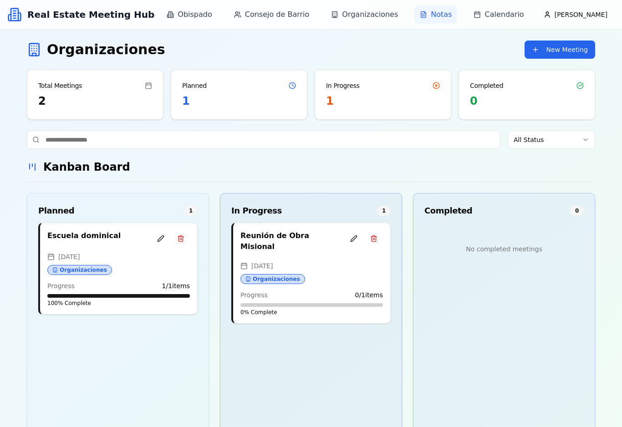
click at [441, 17] on span "Notas" at bounding box center [441, 14] width 21 height 11
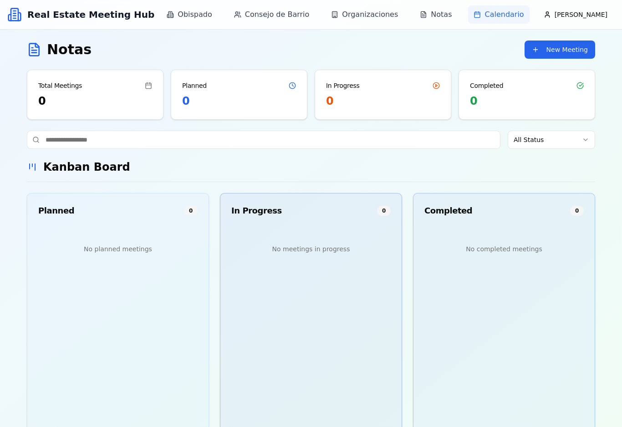
click at [494, 15] on span "Calendario" at bounding box center [503, 14] width 39 height 11
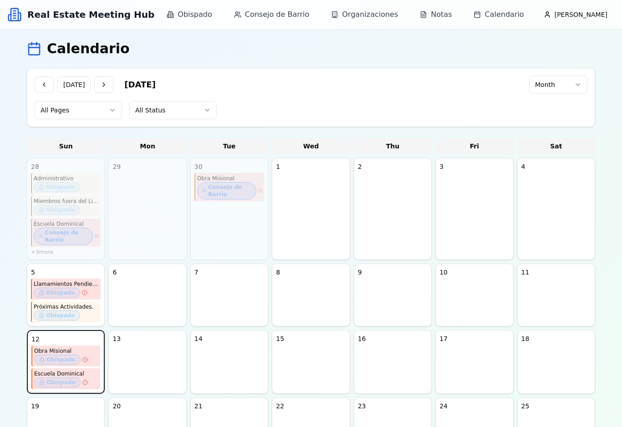
click at [16, 20] on icon at bounding box center [14, 14] width 15 height 15
click at [68, 47] on h1 "Calendario" at bounding box center [88, 49] width 83 height 16
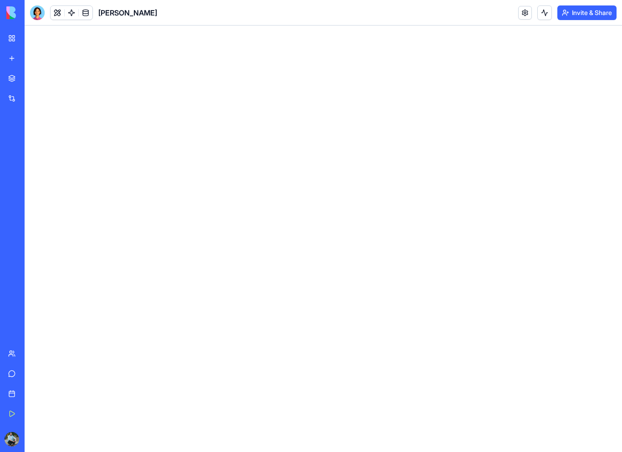
click at [11, 37] on link "My Workspace" at bounding box center [21, 38] width 36 height 18
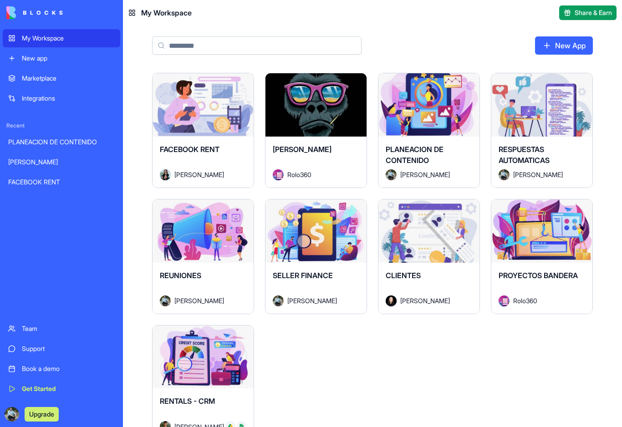
click at [304, 108] on button "Launch" at bounding box center [316, 105] width 68 height 18
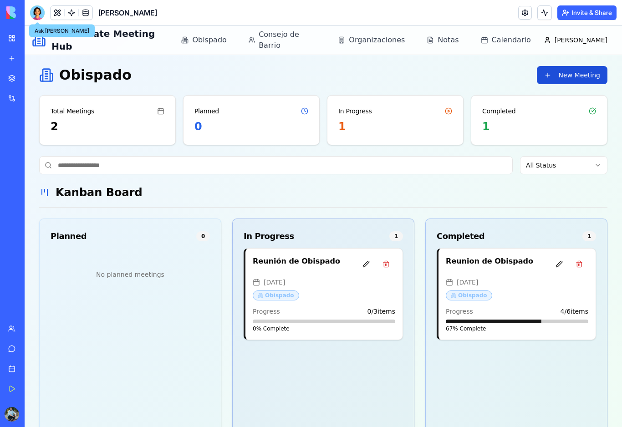
click at [572, 74] on button "New Meeting" at bounding box center [572, 75] width 71 height 18
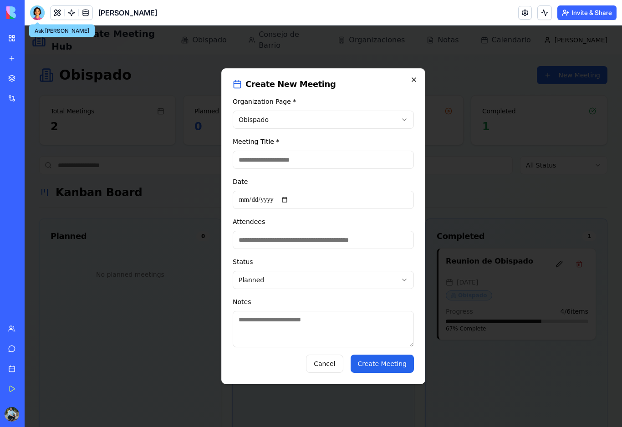
click at [413, 78] on icon "button" at bounding box center [414, 80] width 4 height 4
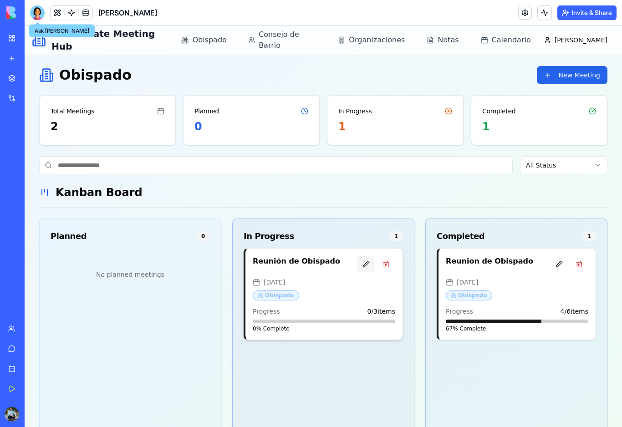
click at [366, 264] on button at bounding box center [366, 264] width 18 height 16
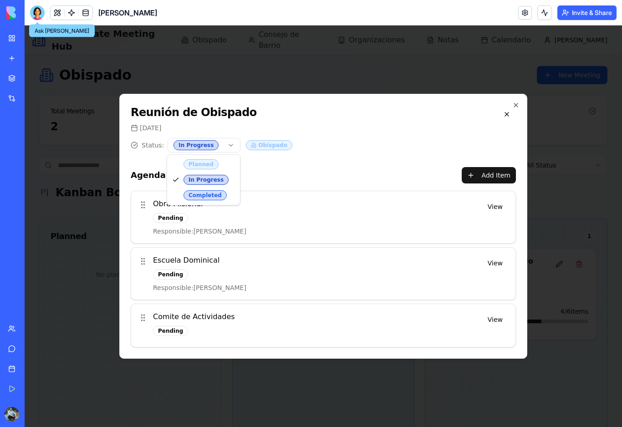
click at [231, 143] on body "Real Estate Meeting Hub Obispado Consejo de Barrio Organizaciones Notas Calenda…" at bounding box center [323, 263] width 597 height 477
click at [517, 104] on icon "button" at bounding box center [516, 105] width 4 height 4
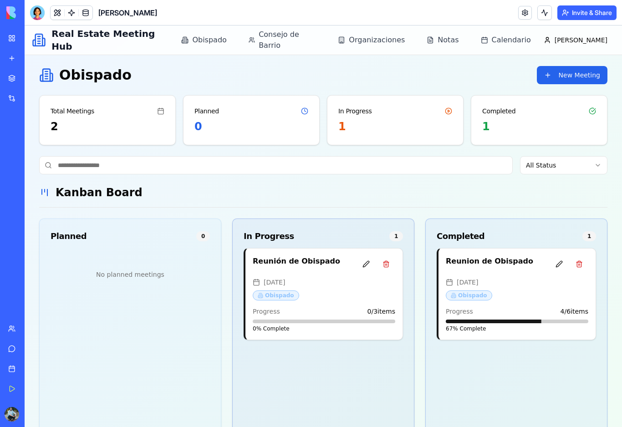
click at [39, 14] on div at bounding box center [37, 12] width 15 height 15
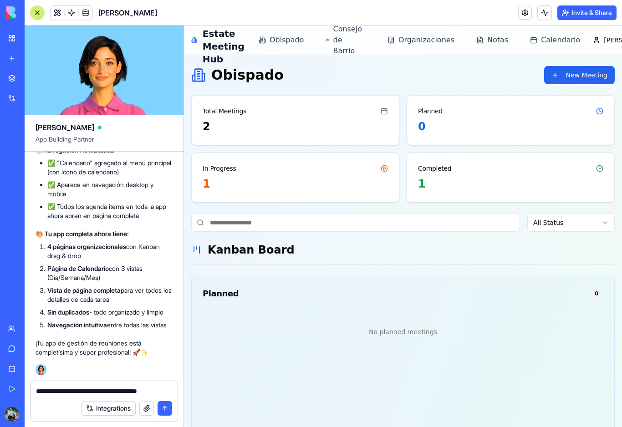
type textarea "**********"
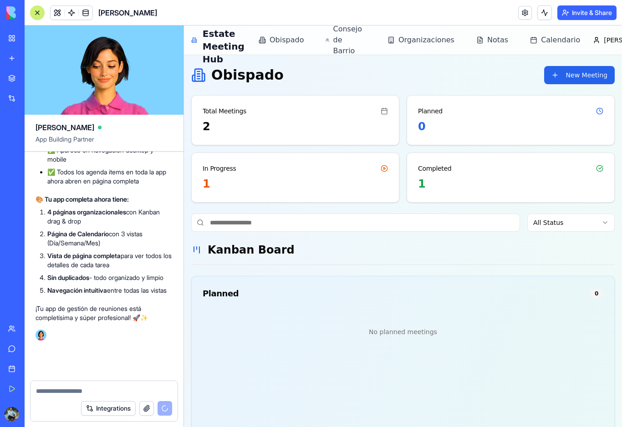
scroll to position [8840, 0]
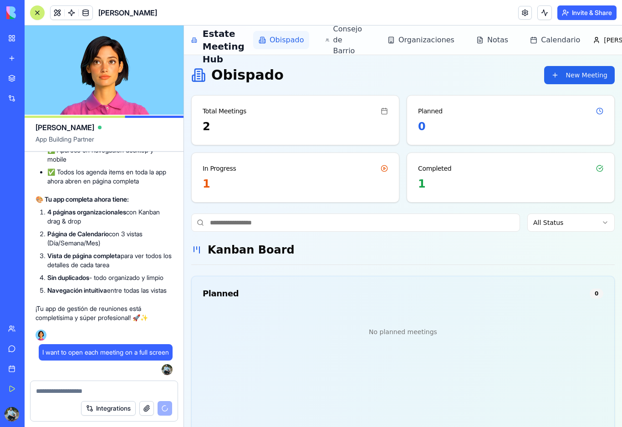
click at [297, 39] on span "Obispado" at bounding box center [286, 40] width 34 height 11
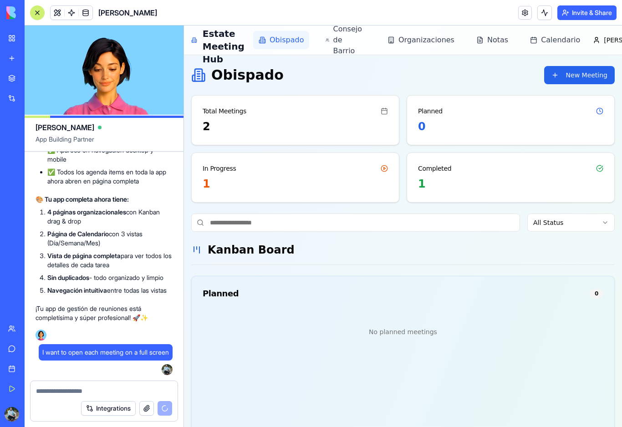
click at [297, 39] on span "Obispado" at bounding box center [286, 40] width 34 height 11
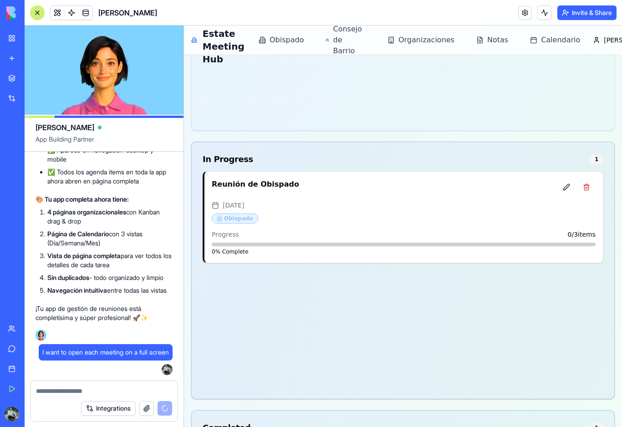
scroll to position [400, 0]
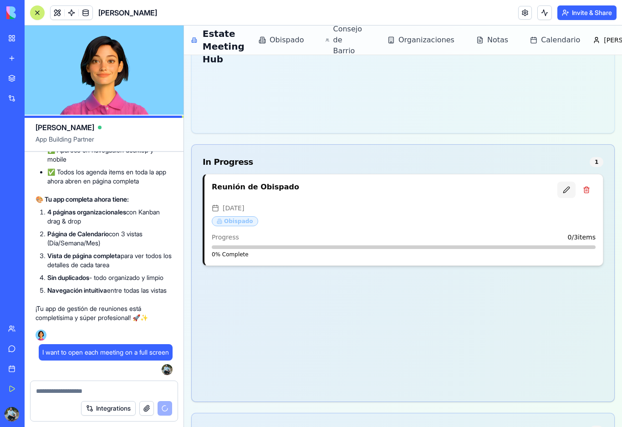
click at [567, 192] on button at bounding box center [566, 190] width 18 height 16
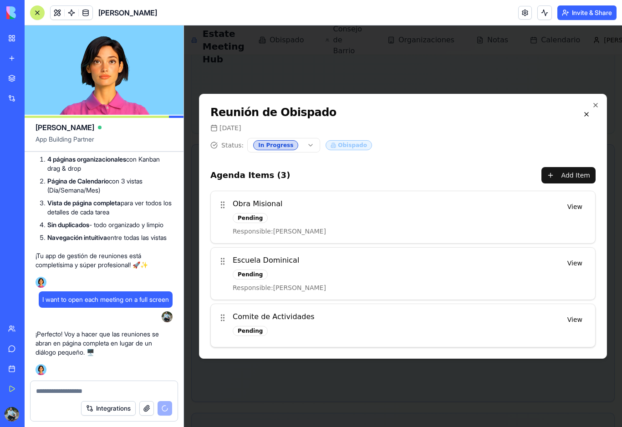
scroll to position [8909, 0]
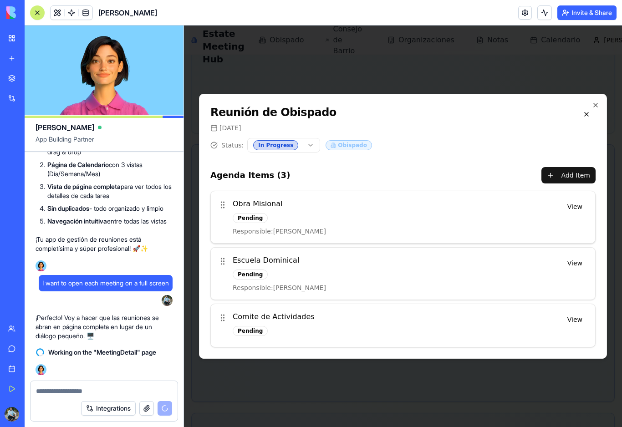
click at [343, 202] on h4 "Obra Misional" at bounding box center [395, 203] width 325 height 11
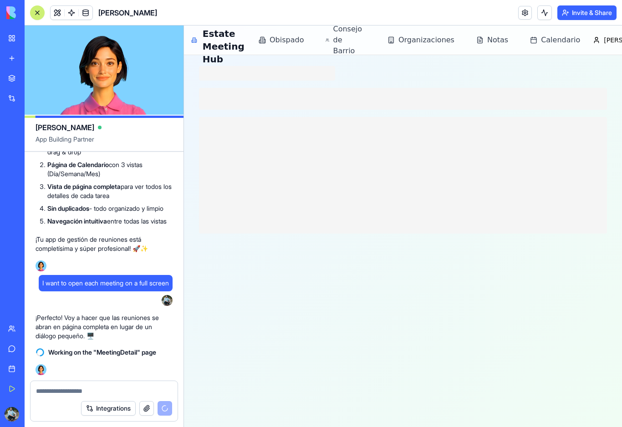
scroll to position [0, 0]
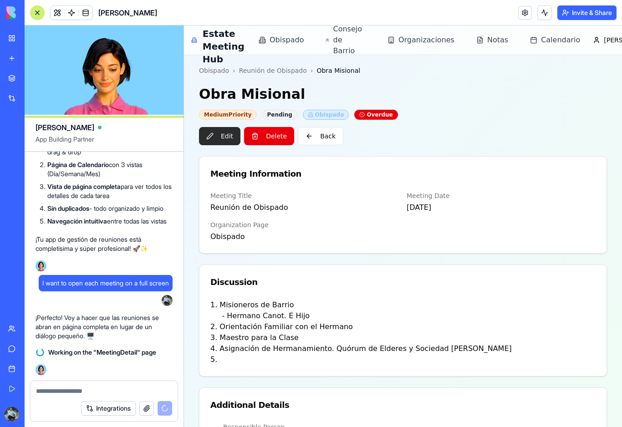
click at [228, 138] on button "Edit" at bounding box center [219, 136] width 41 height 18
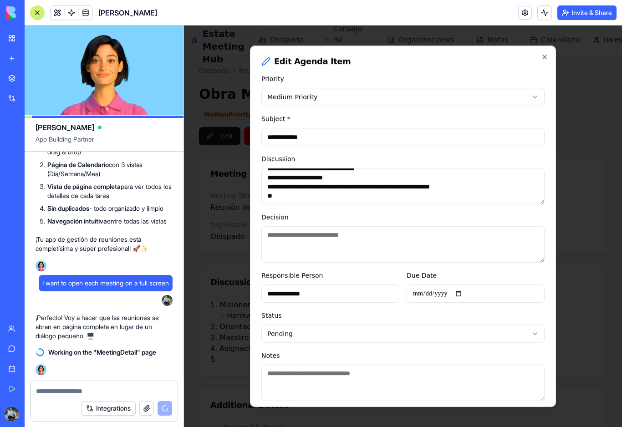
scroll to position [26, 0]
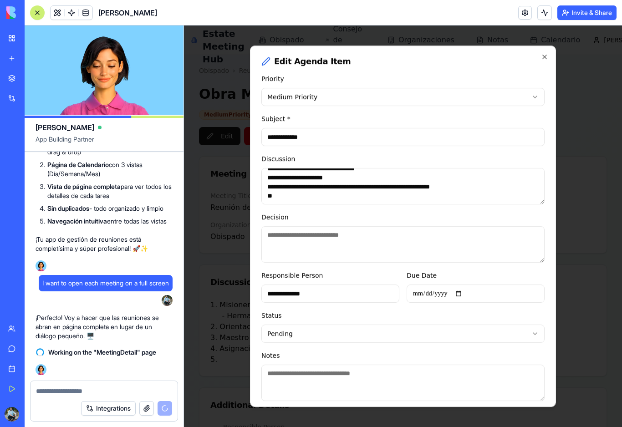
click at [361, 197] on textarea "**********" at bounding box center [402, 186] width 283 height 36
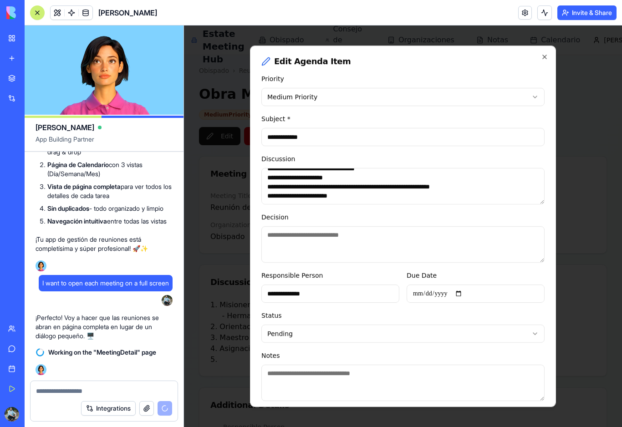
scroll to position [31, 0]
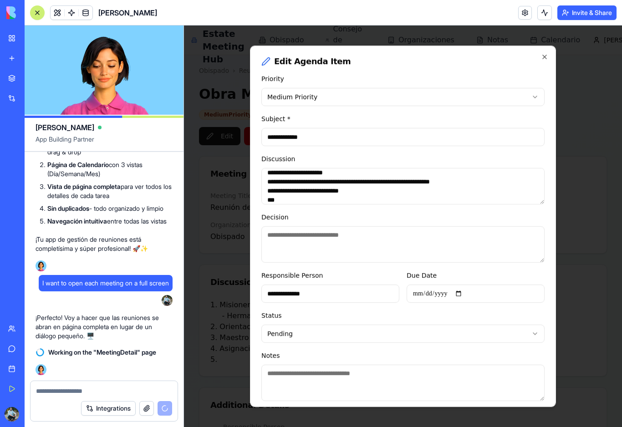
type textarea "**********"
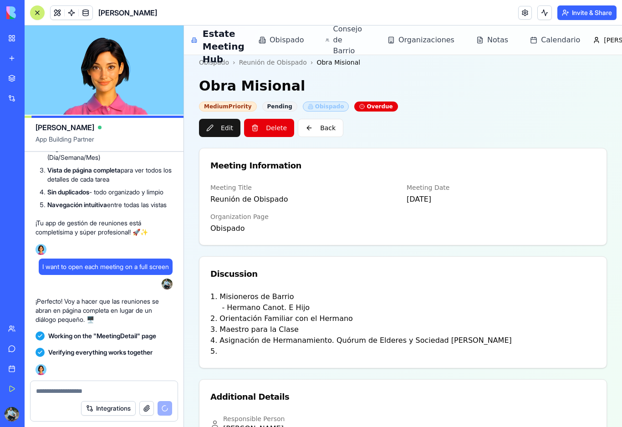
scroll to position [12, 0]
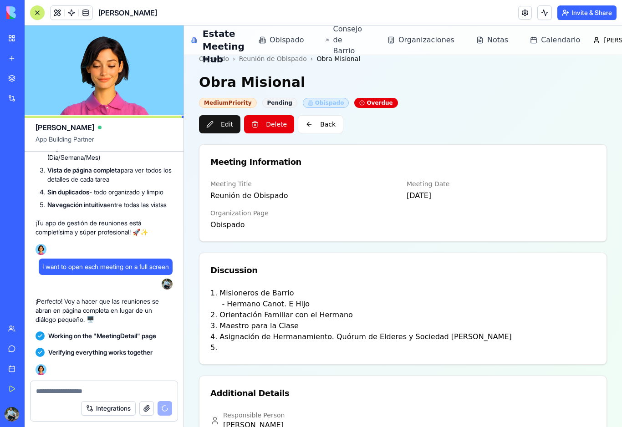
click at [37, 14] on div at bounding box center [37, 12] width 7 height 7
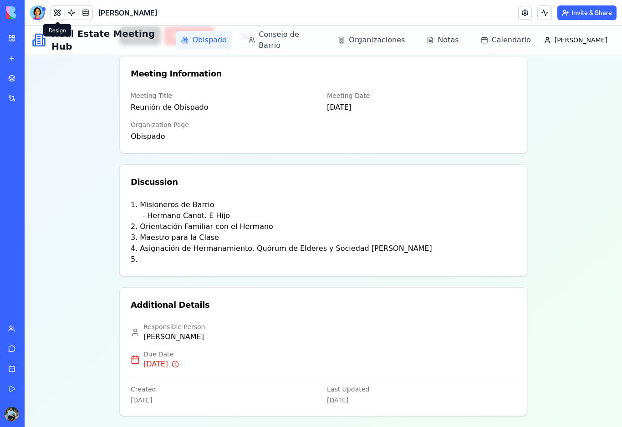
click at [225, 38] on span "Obispado" at bounding box center [209, 40] width 34 height 11
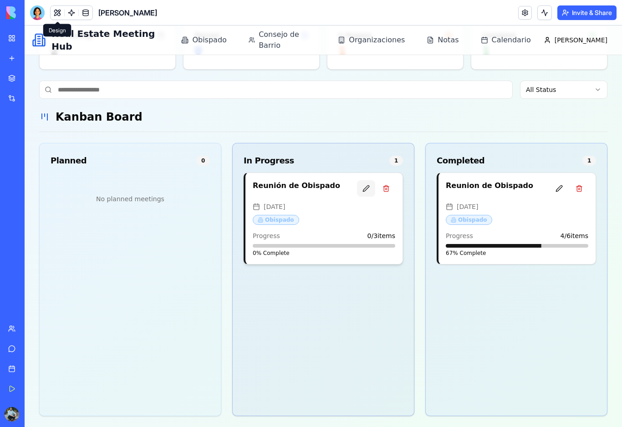
click at [368, 191] on button at bounding box center [366, 188] width 18 height 16
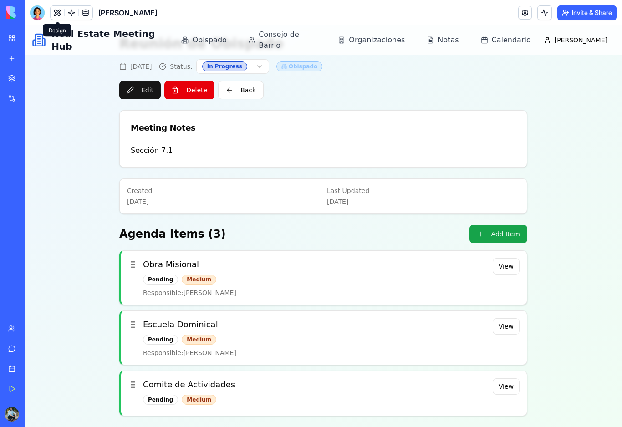
scroll to position [51, 0]
click at [174, 153] on p "Sección 7.1" at bounding box center [323, 150] width 385 height 11
click at [171, 132] on div "Meeting Notes" at bounding box center [323, 128] width 385 height 13
click at [186, 196] on div "Created September 30th, 2025" at bounding box center [223, 196] width 193 height 20
click at [508, 273] on button "View" at bounding box center [505, 266] width 27 height 16
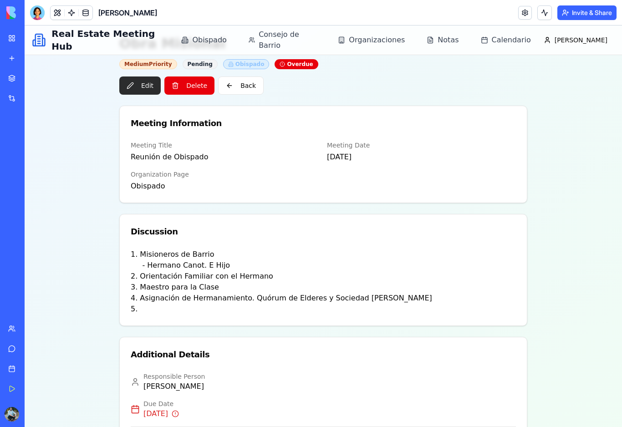
click at [141, 86] on button "Edit" at bounding box center [139, 85] width 41 height 18
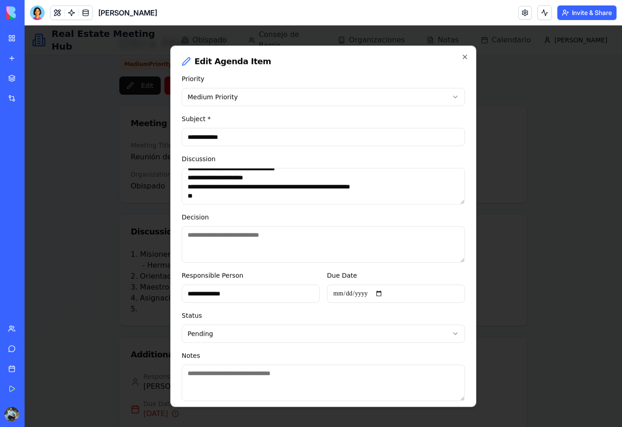
scroll to position [26, 0]
click at [261, 198] on textarea "**********" at bounding box center [323, 186] width 283 height 36
click at [243, 345] on body "**********" at bounding box center [323, 226] width 597 height 502
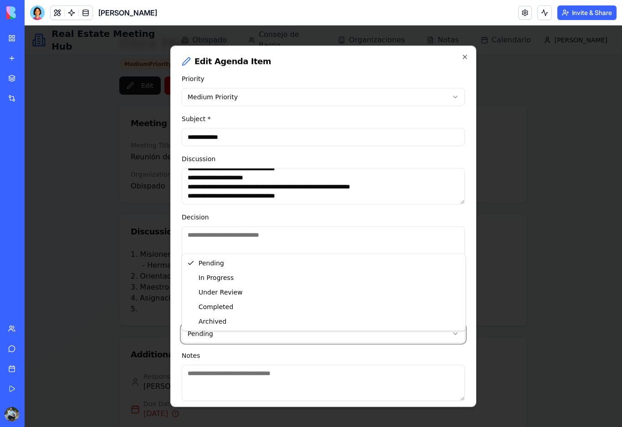
click at [249, 348] on body "**********" at bounding box center [323, 226] width 597 height 502
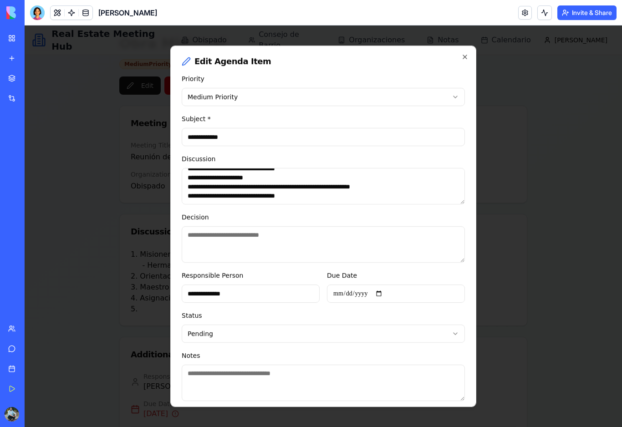
click at [304, 195] on textarea "**********" at bounding box center [323, 186] width 283 height 36
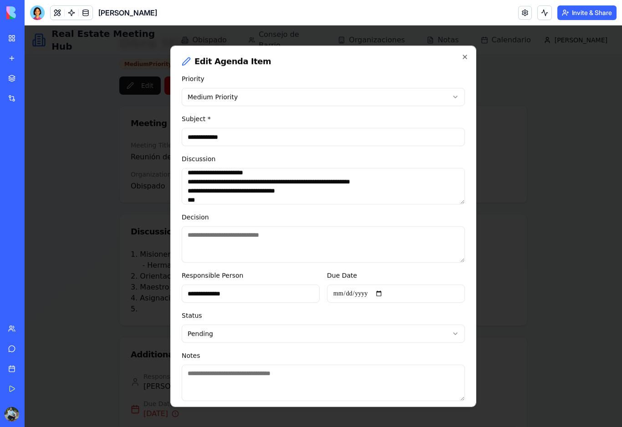
click at [281, 181] on textarea "**********" at bounding box center [323, 186] width 283 height 36
click at [278, 172] on textarea "**********" at bounding box center [323, 186] width 283 height 36
click at [249, 185] on textarea "**********" at bounding box center [323, 186] width 283 height 36
type textarea "**********"
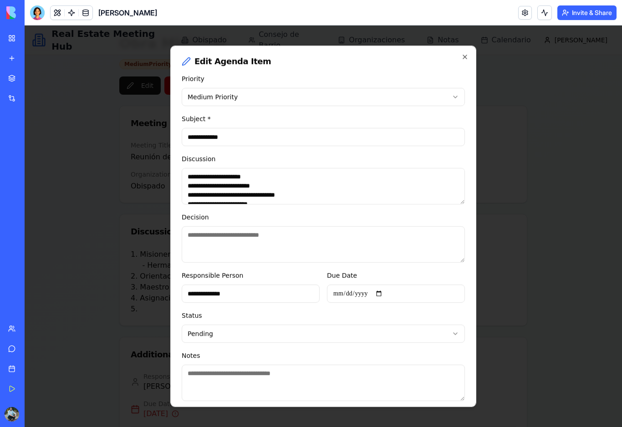
click at [336, 183] on textarea "**********" at bounding box center [323, 186] width 283 height 36
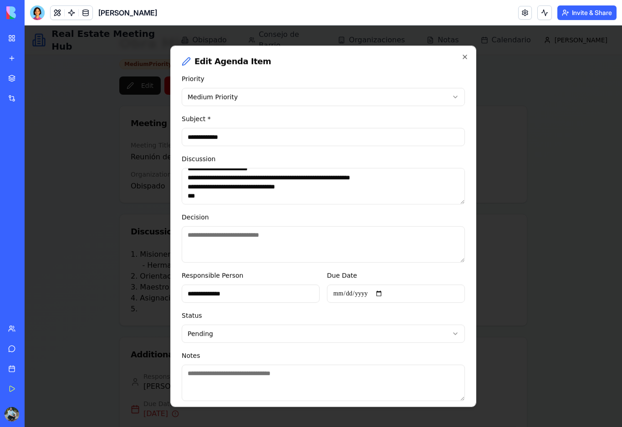
scroll to position [36, 0]
click at [262, 195] on textarea "**********" at bounding box center [323, 186] width 283 height 36
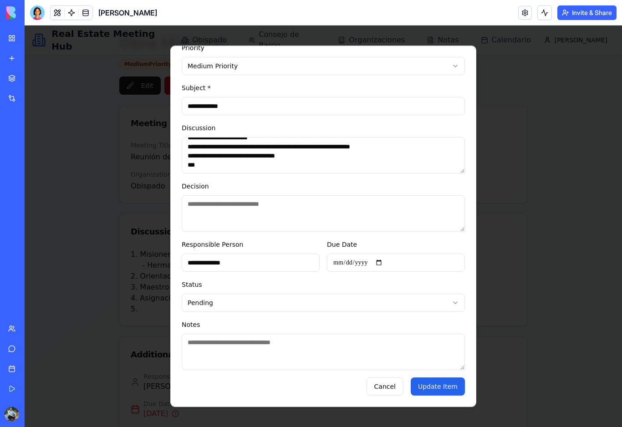
scroll to position [39, 4]
click at [442, 389] on button "Update Item" at bounding box center [438, 386] width 54 height 18
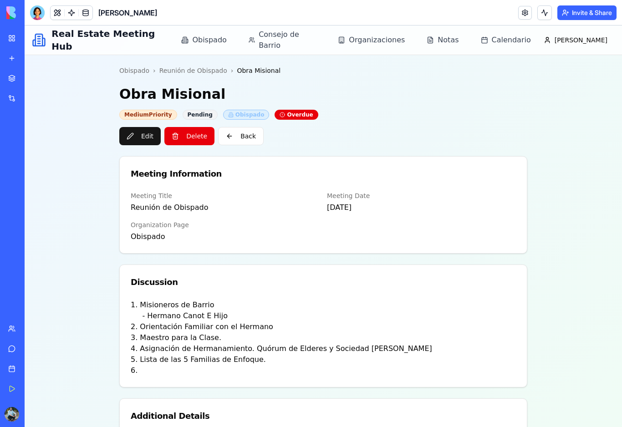
scroll to position [0, 0]
click at [226, 42] on span "Obispado" at bounding box center [209, 40] width 34 height 11
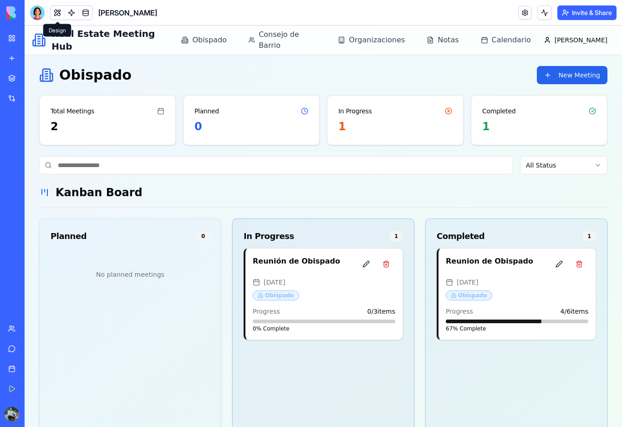
click at [57, 15] on span at bounding box center [57, 12] width 25 height 25
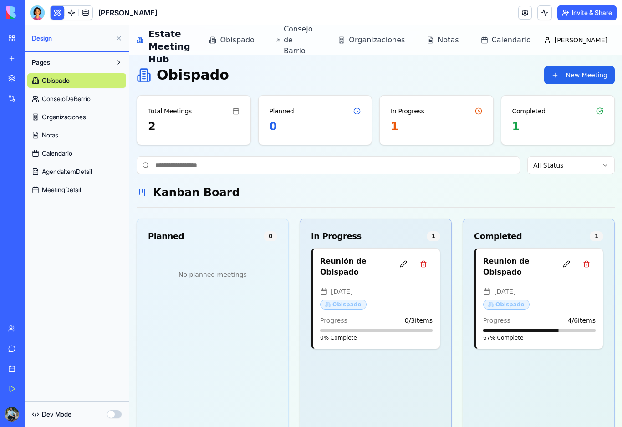
click at [76, 193] on span "MeetingDetail" at bounding box center [61, 189] width 39 height 9
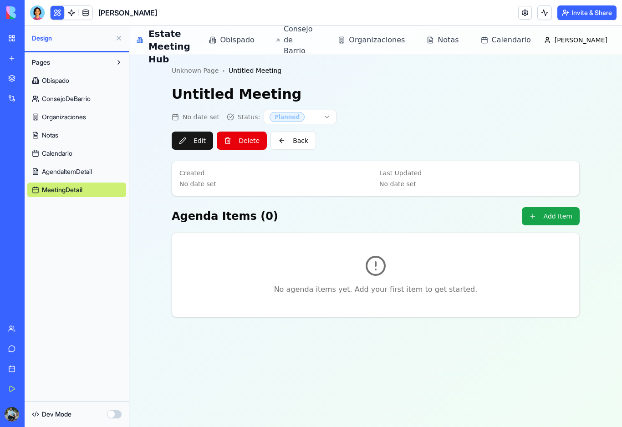
click at [75, 173] on span "AgendaItemDetail" at bounding box center [67, 171] width 50 height 9
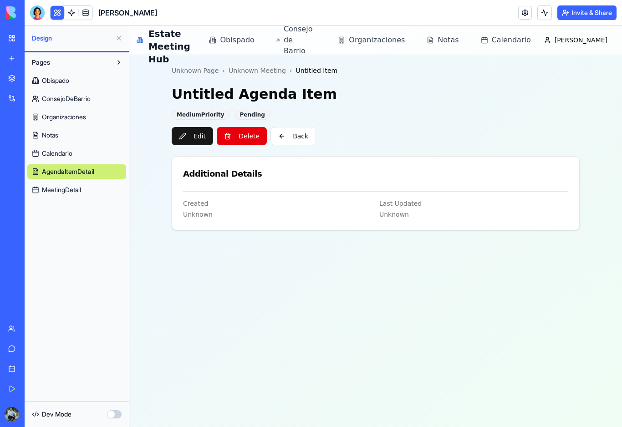
click at [70, 156] on span "Calendario" at bounding box center [57, 153] width 30 height 9
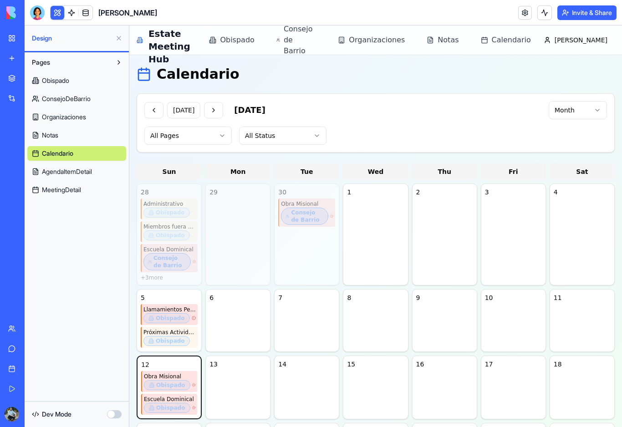
click at [56, 141] on link "Notas" at bounding box center [76, 135] width 99 height 15
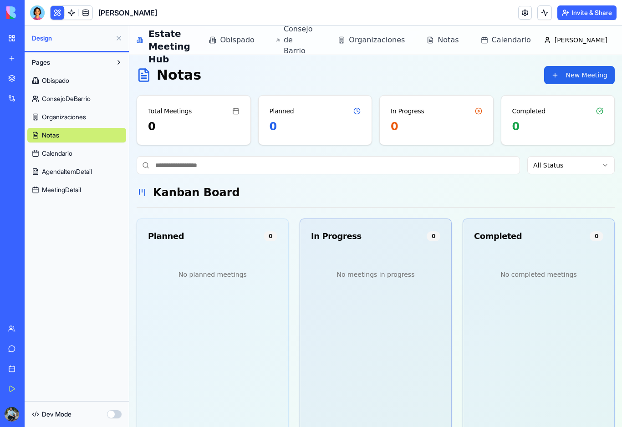
click at [75, 118] on span "Organizaciones" at bounding box center [64, 116] width 44 height 9
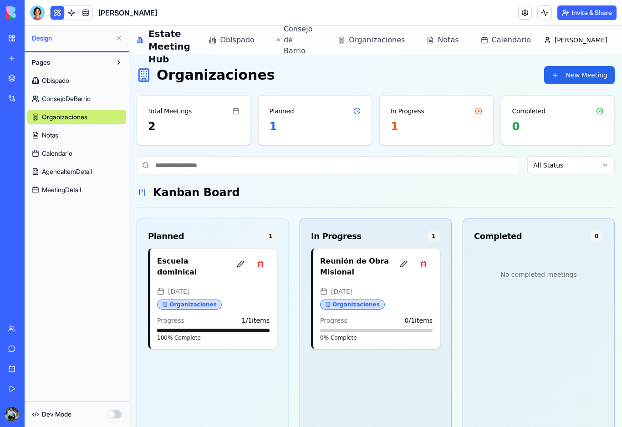
click at [57, 79] on span "Obispado" at bounding box center [55, 80] width 27 height 9
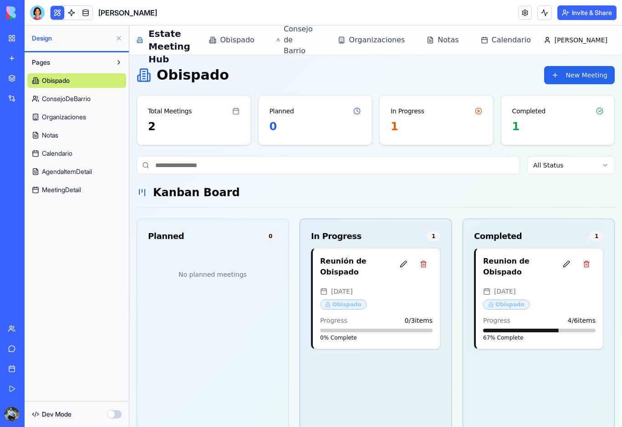
click at [59, 14] on button at bounding box center [58, 13] width 14 height 14
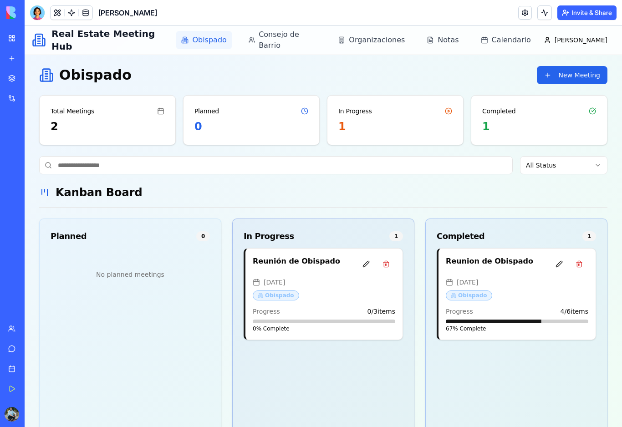
click at [221, 42] on span "Obispado" at bounding box center [209, 40] width 34 height 11
click at [340, 281] on div "[DATE]" at bounding box center [324, 282] width 142 height 9
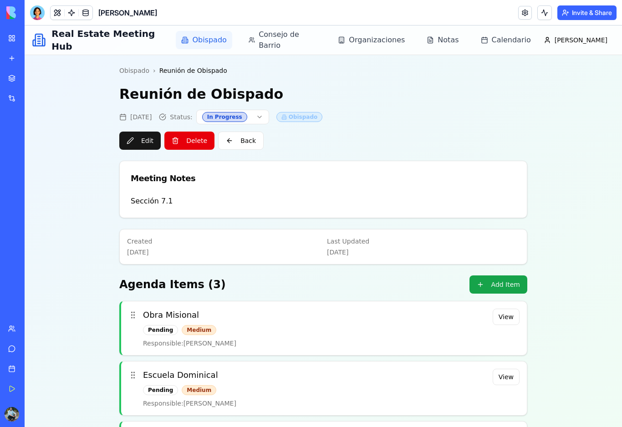
click at [226, 40] on span "Obispado" at bounding box center [209, 40] width 34 height 11
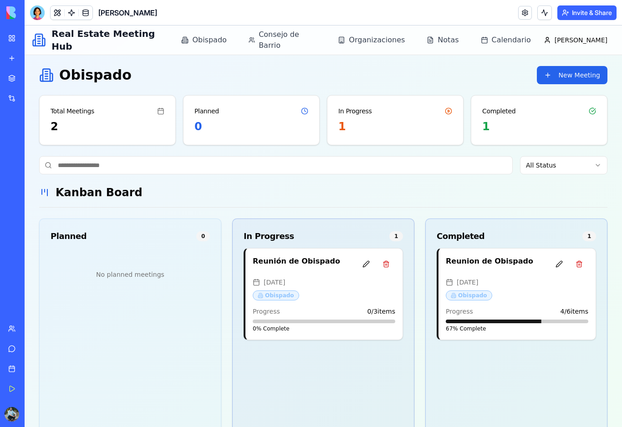
click at [13, 40] on link "My Workspace" at bounding box center [21, 38] width 36 height 18
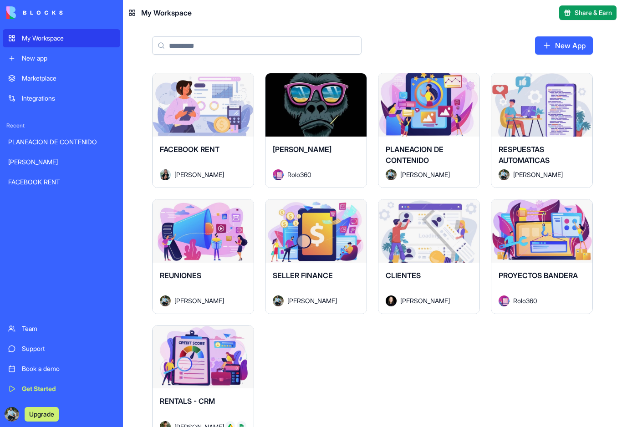
click at [321, 113] on button "Launch" at bounding box center [316, 105] width 68 height 18
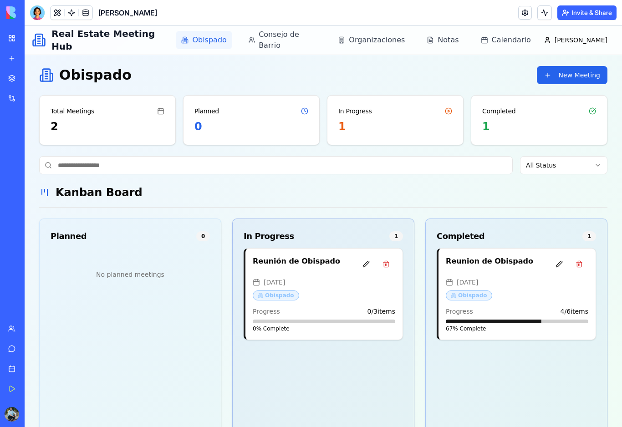
click at [226, 39] on span "Obispado" at bounding box center [209, 40] width 34 height 11
click at [297, 44] on span "Consejo de Barrio" at bounding box center [287, 40] width 57 height 22
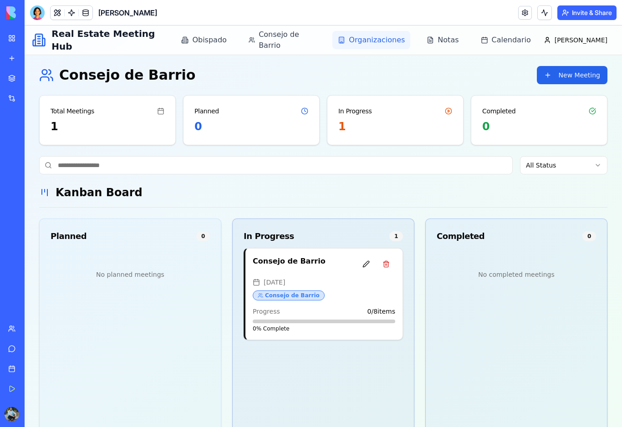
click at [378, 45] on span "Organizaciones" at bounding box center [377, 40] width 56 height 11
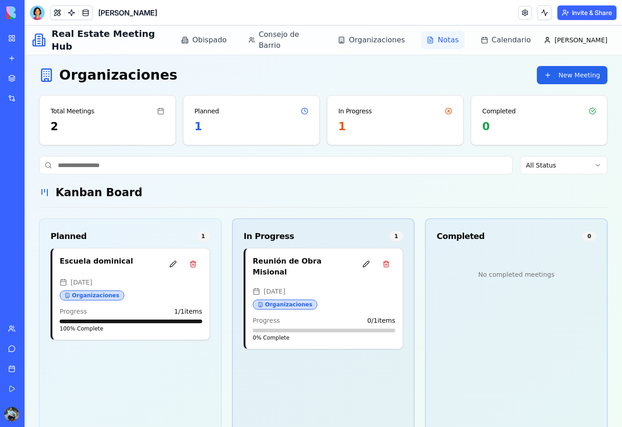
click at [454, 42] on span "Notas" at bounding box center [447, 40] width 21 height 11
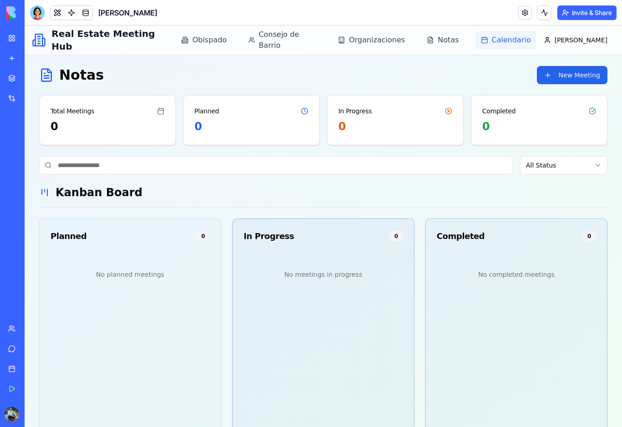
click at [510, 48] on link "Calendario" at bounding box center [505, 40] width 61 height 18
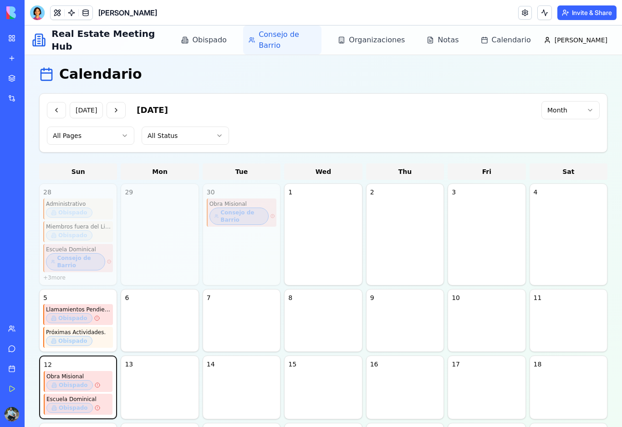
click at [310, 41] on span "Consejo de Barrio" at bounding box center [287, 40] width 57 height 22
